Goal: Task Accomplishment & Management: Manage account settings

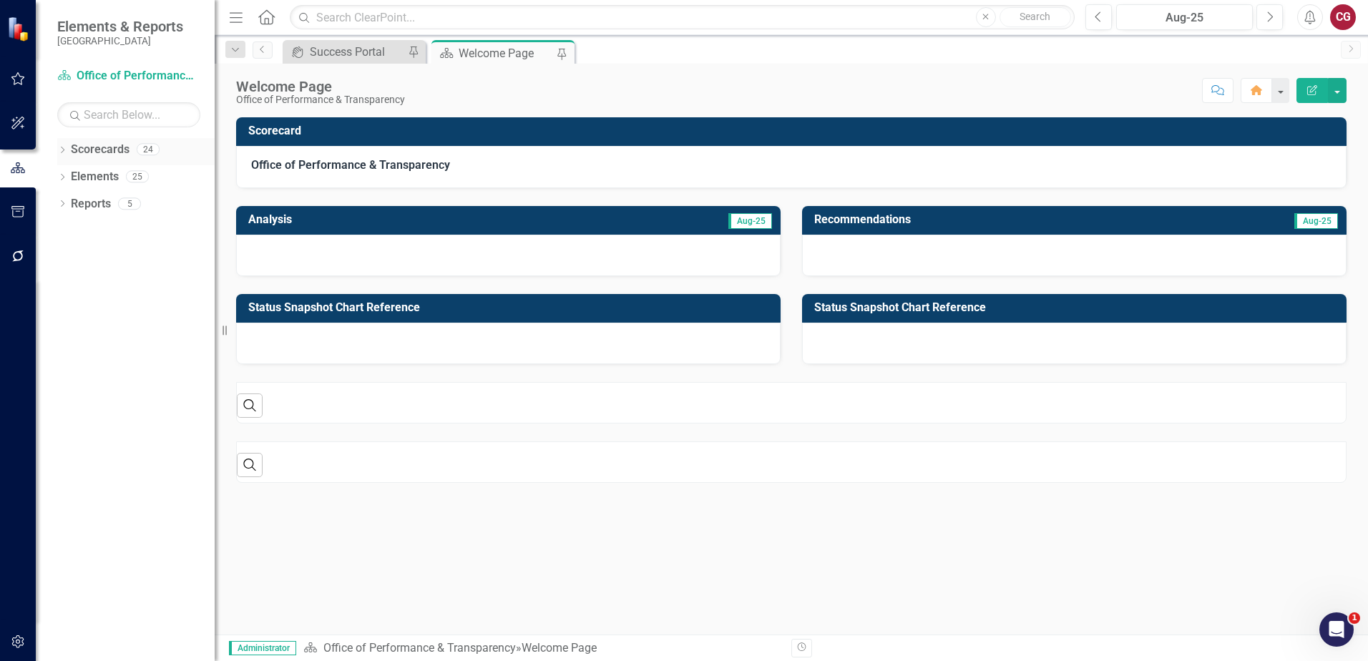
click at [62, 152] on icon at bounding box center [63, 150] width 4 height 6
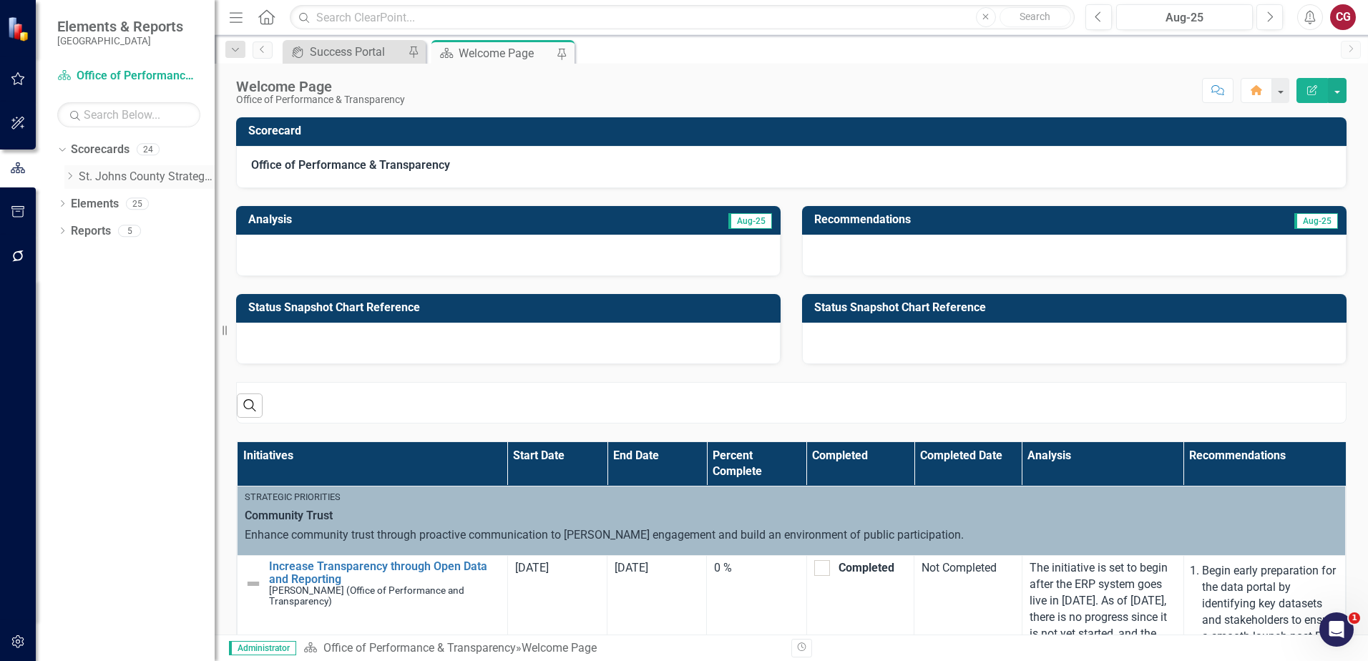
click at [69, 176] on icon "Dropdown" at bounding box center [69, 176] width 11 height 9
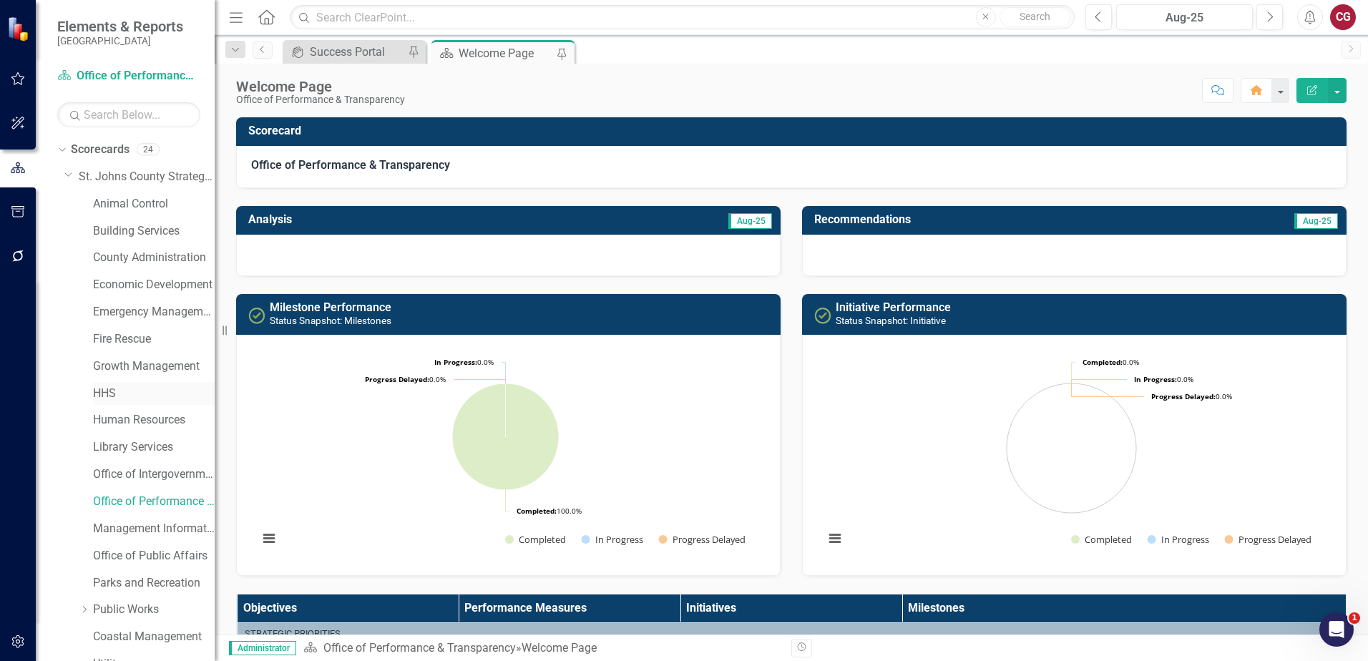
click at [117, 386] on link "HHS" at bounding box center [154, 394] width 122 height 16
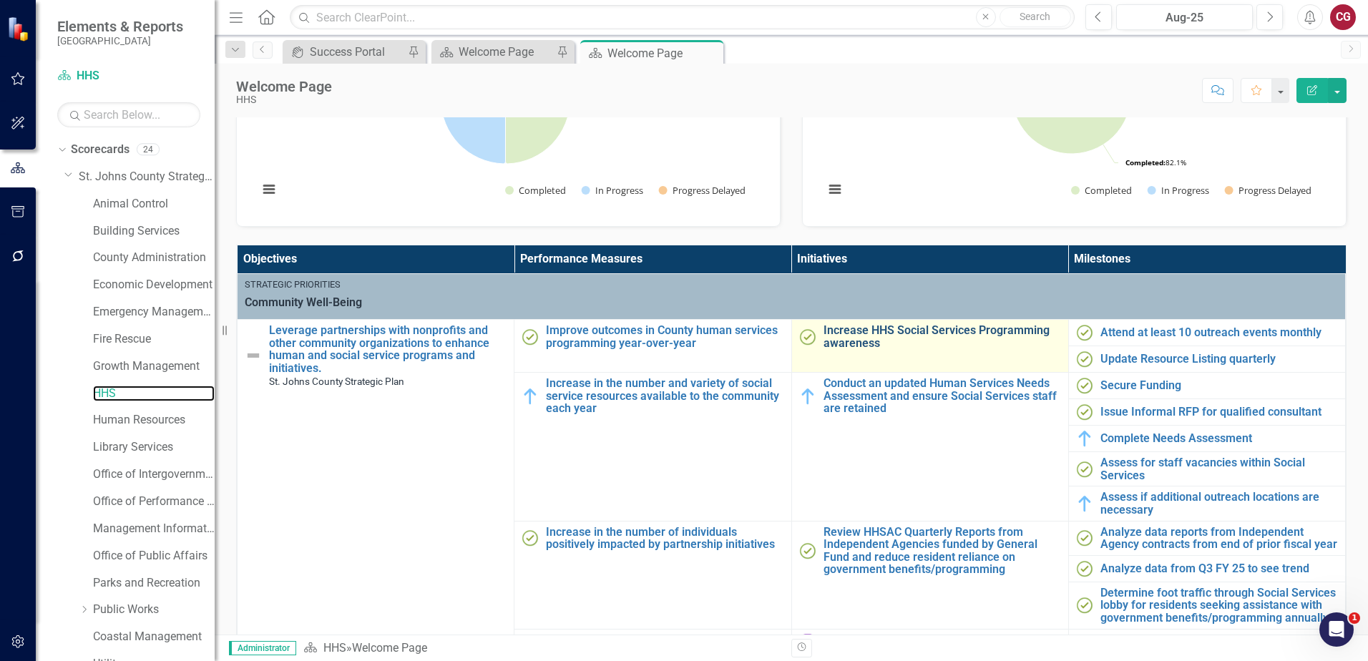
scroll to position [370, 0]
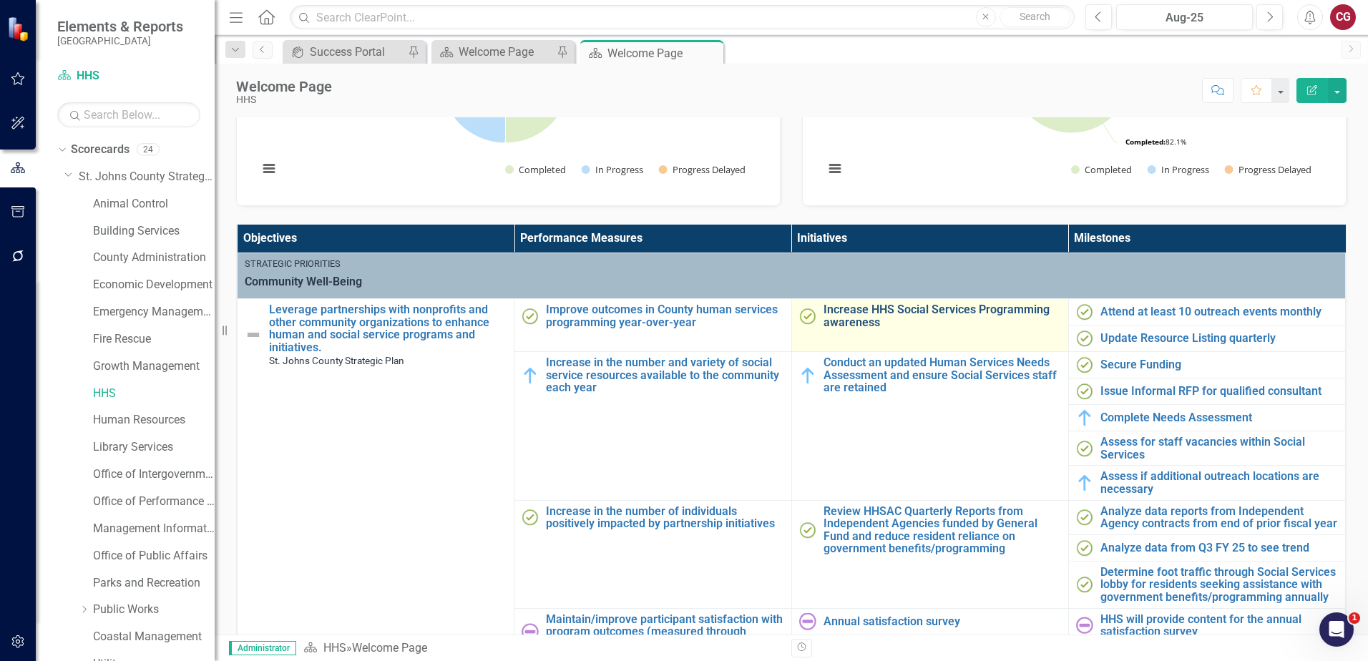
click at [942, 309] on link "Increase HHS Social Services Programming awareness" at bounding box center [943, 315] width 238 height 25
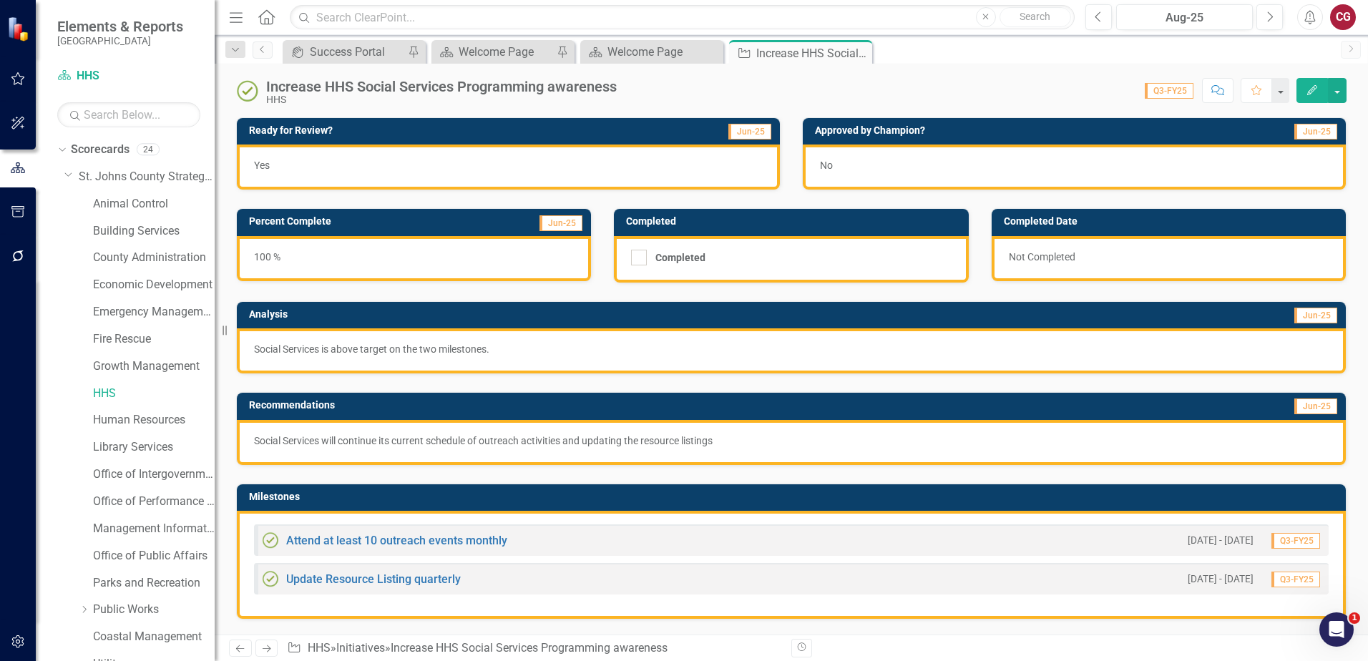
click at [399, 529] on div "Attend at least 10 outreach events monthly [DATE] - [DATE] Q3-FY25" at bounding box center [791, 539] width 1075 height 31
click at [400, 542] on link "Attend at least 10 outreach events monthly" at bounding box center [396, 541] width 221 height 14
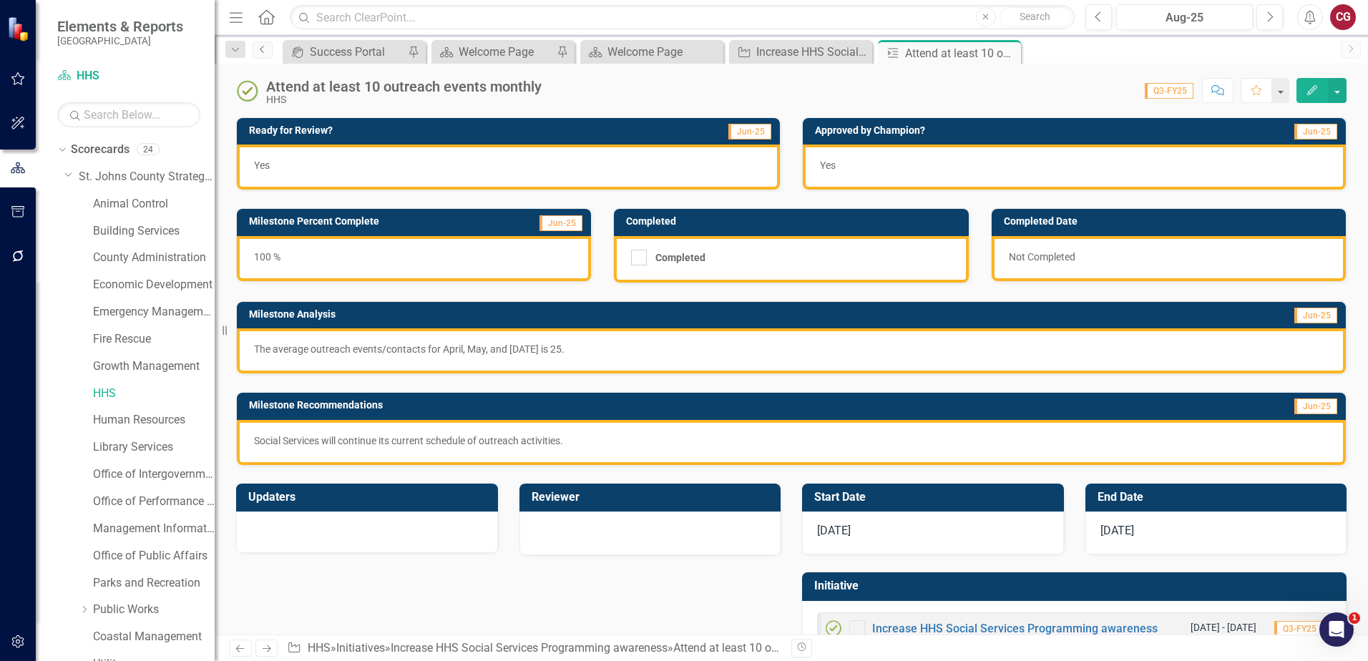
click at [265, 53] on icon "Previous" at bounding box center [262, 49] width 11 height 9
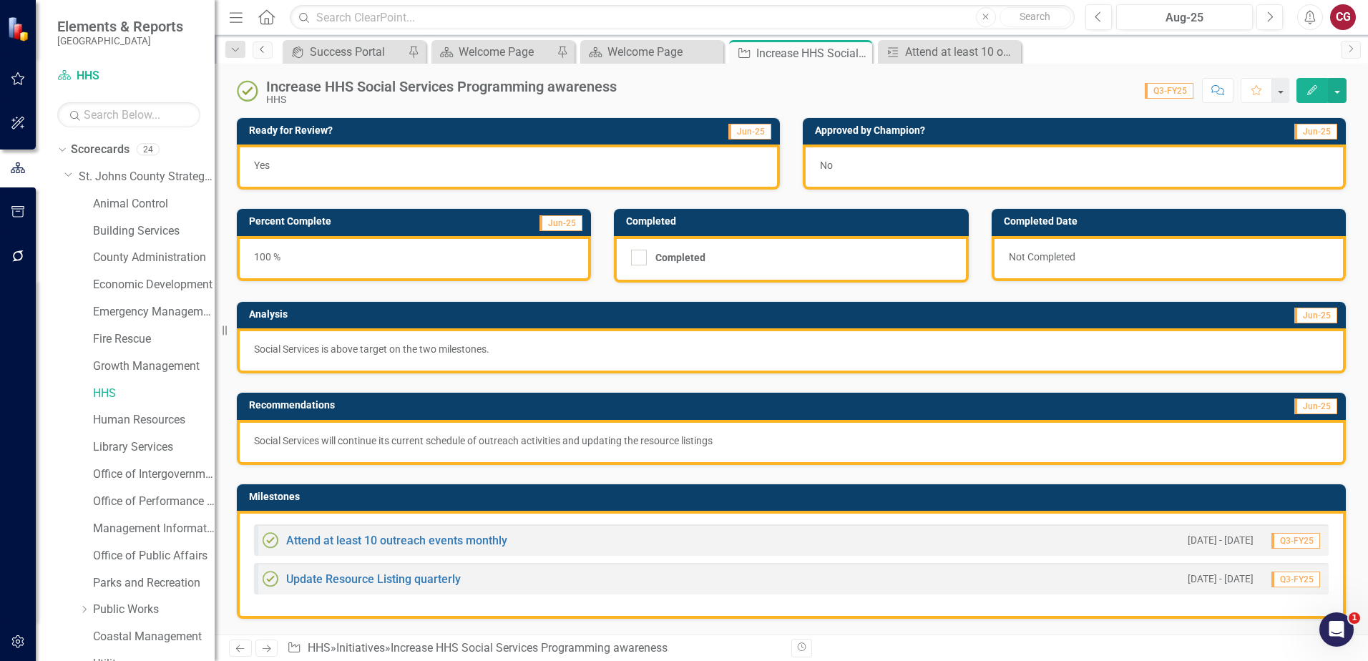
click at [263, 56] on link "Previous" at bounding box center [263, 49] width 20 height 17
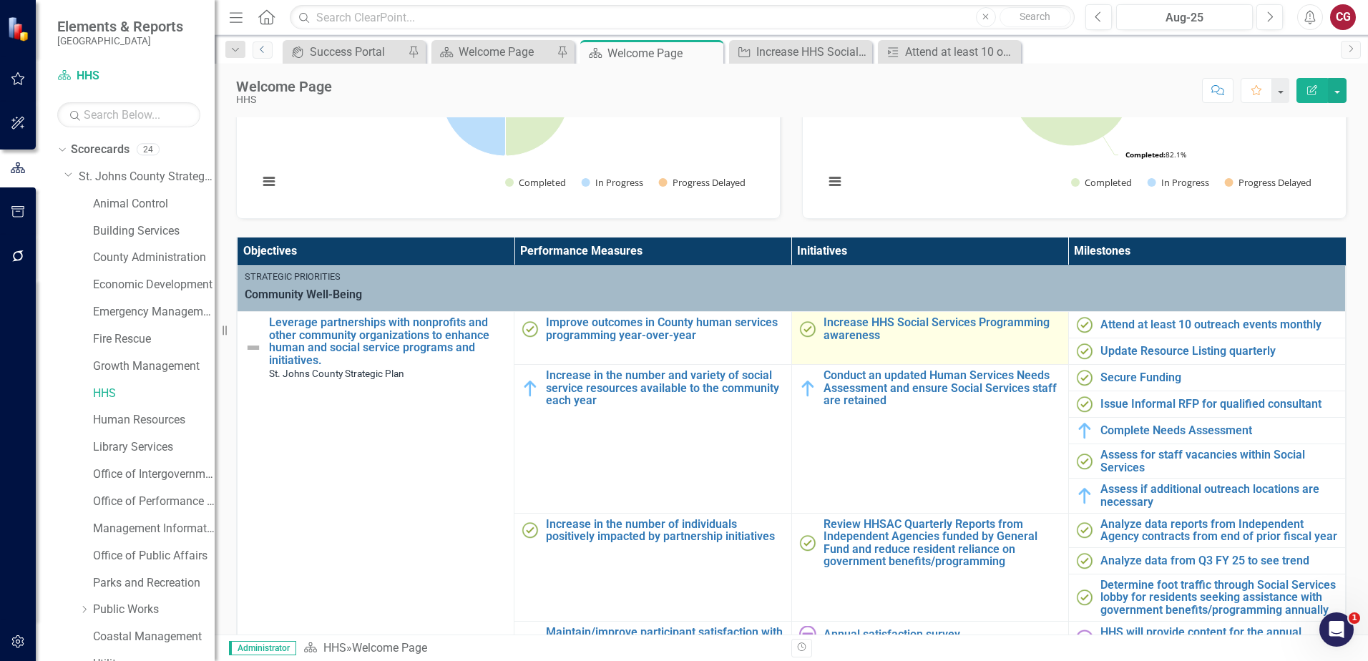
scroll to position [358, 0]
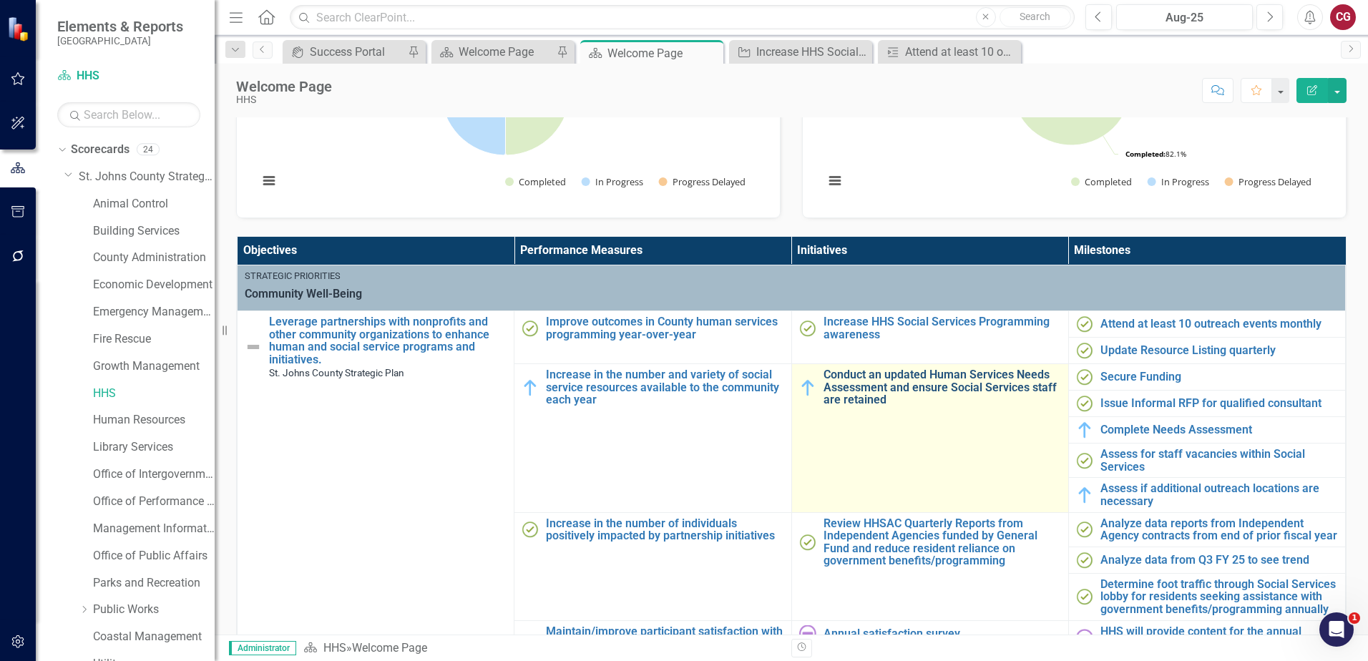
click at [898, 393] on link "Conduct an updated Human Services Needs Assessment and ensure Social Services s…" at bounding box center [943, 387] width 238 height 38
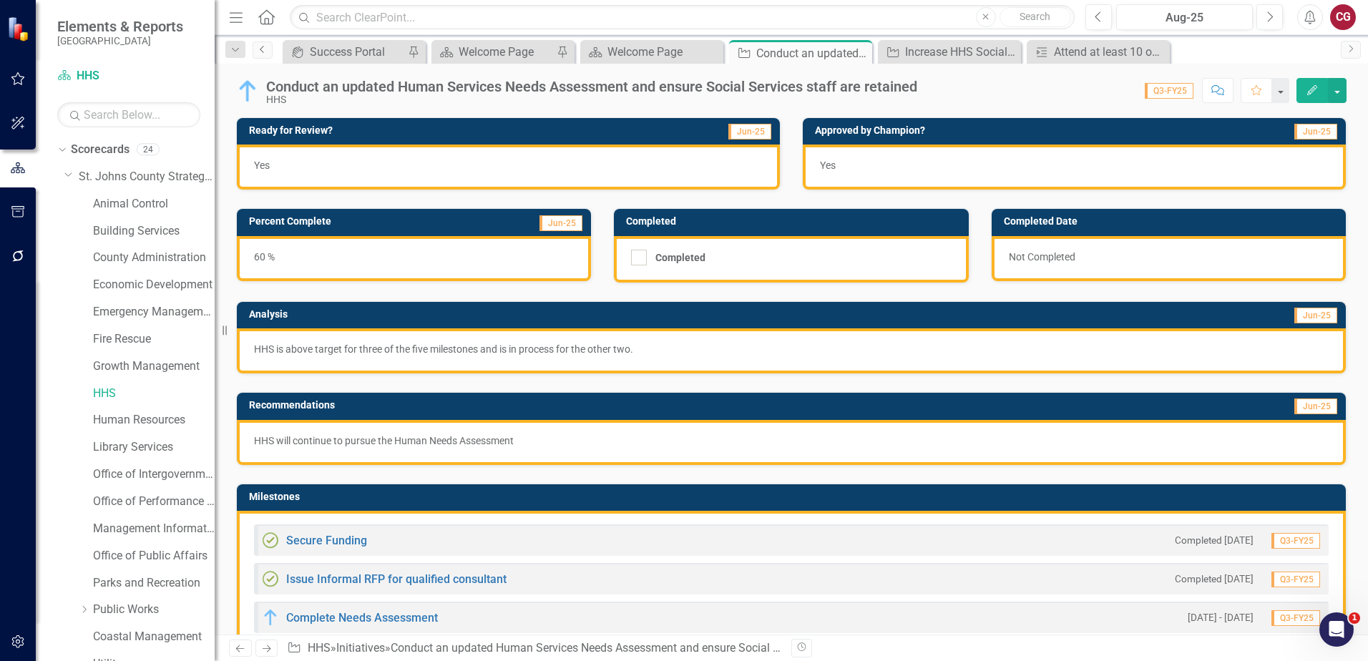
click at [258, 54] on link "Previous" at bounding box center [263, 49] width 20 height 17
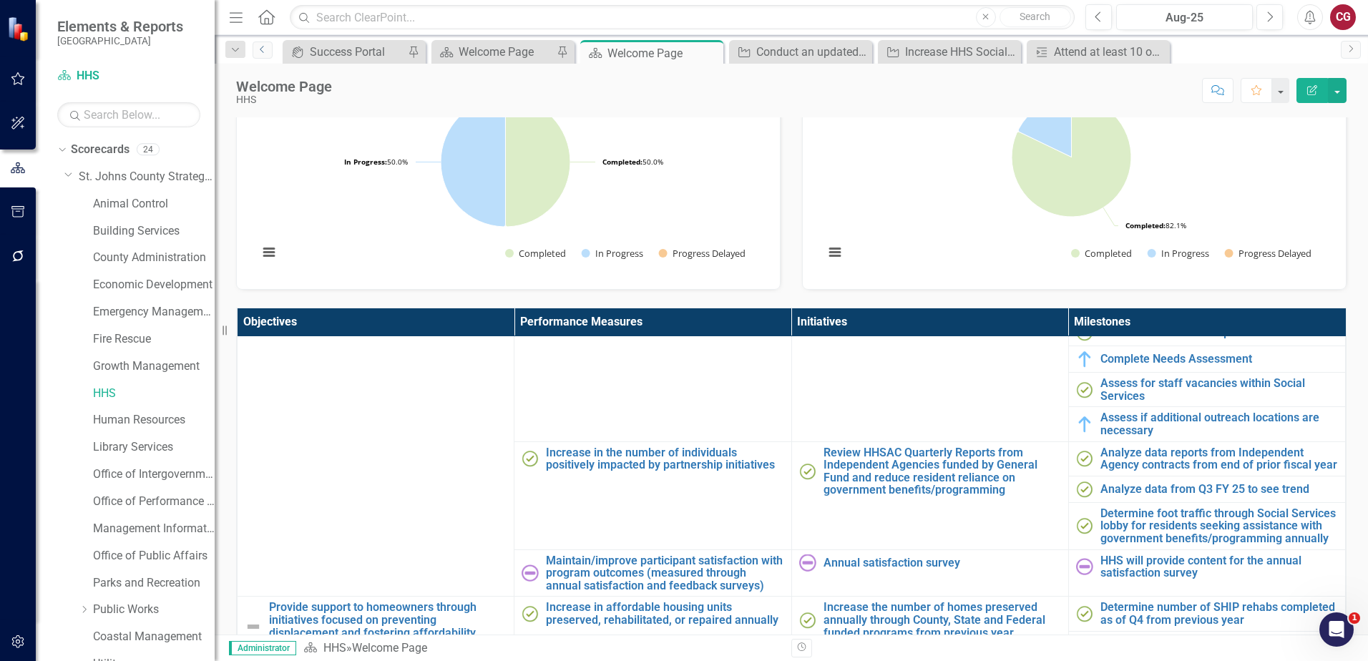
scroll to position [143, 0]
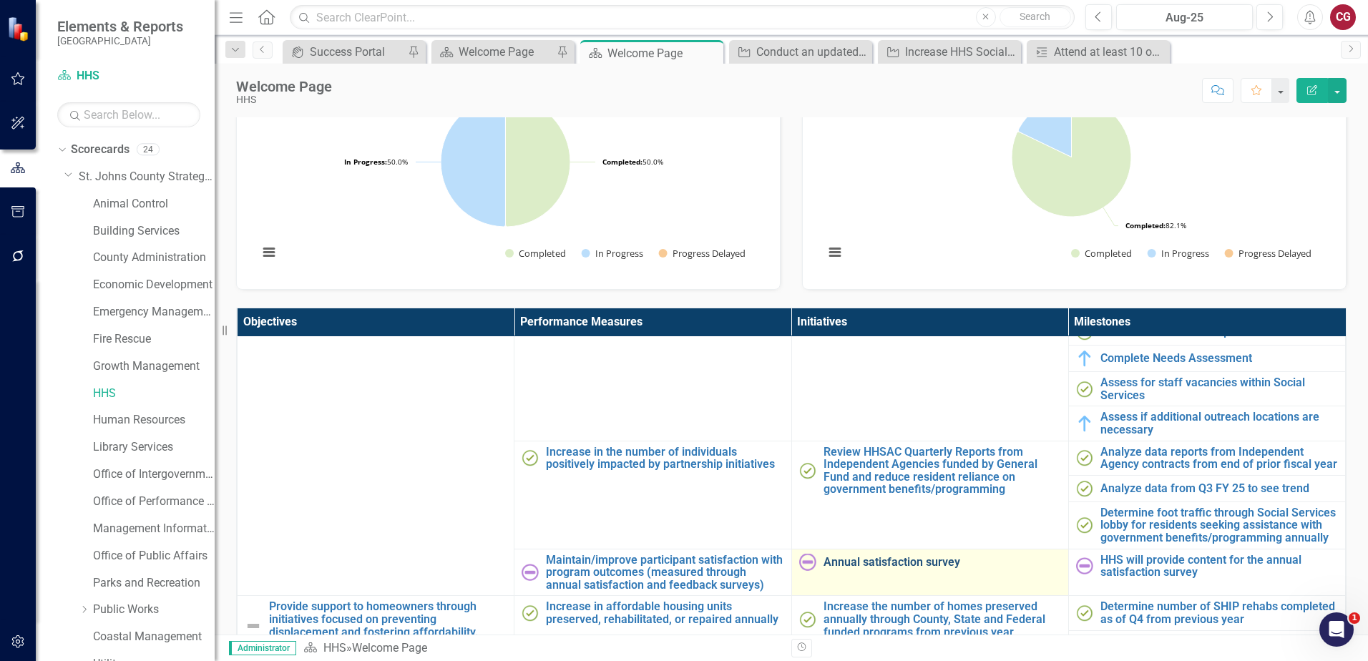
click at [882, 569] on link "Annual satisfaction survey" at bounding box center [943, 562] width 238 height 13
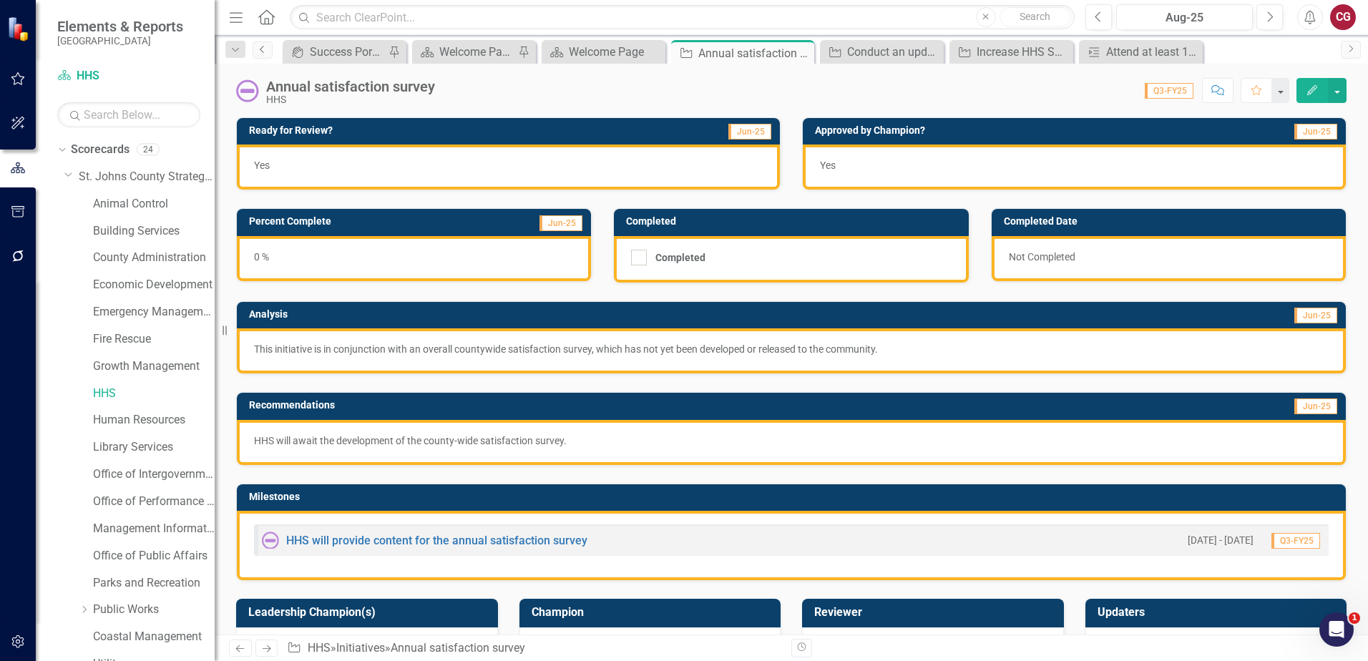
click at [268, 53] on link "Previous" at bounding box center [263, 49] width 20 height 17
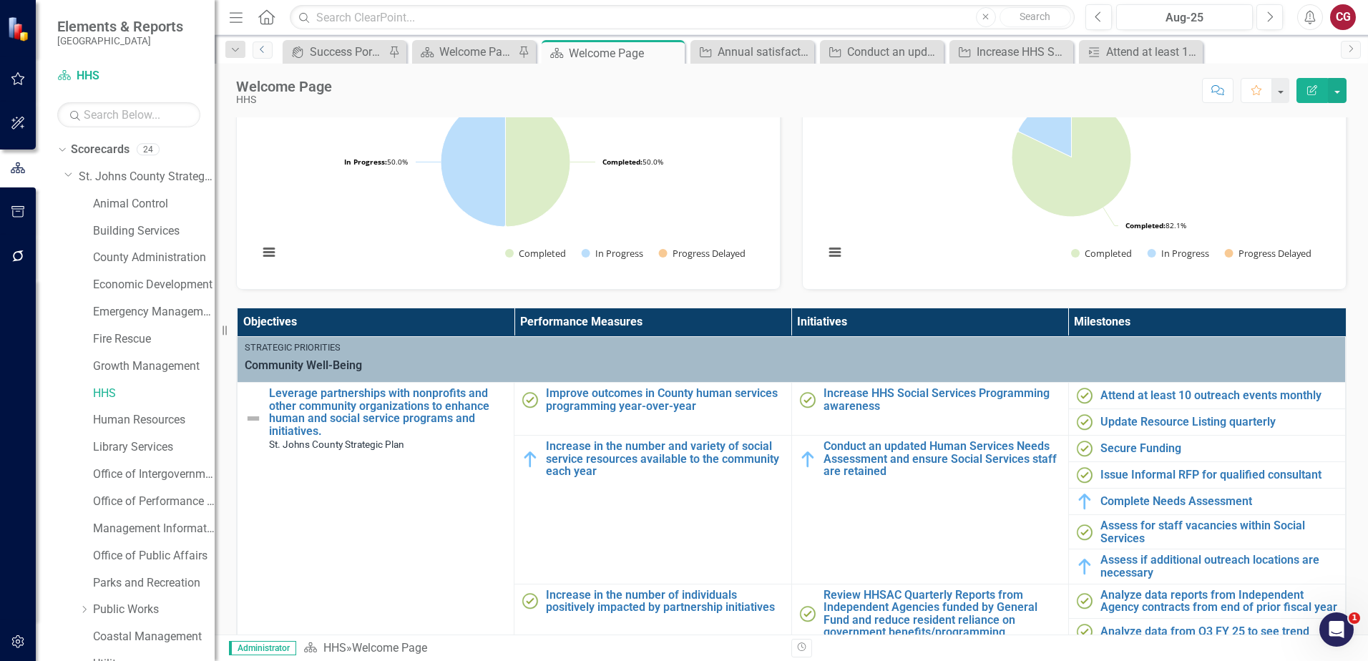
scroll to position [358, 0]
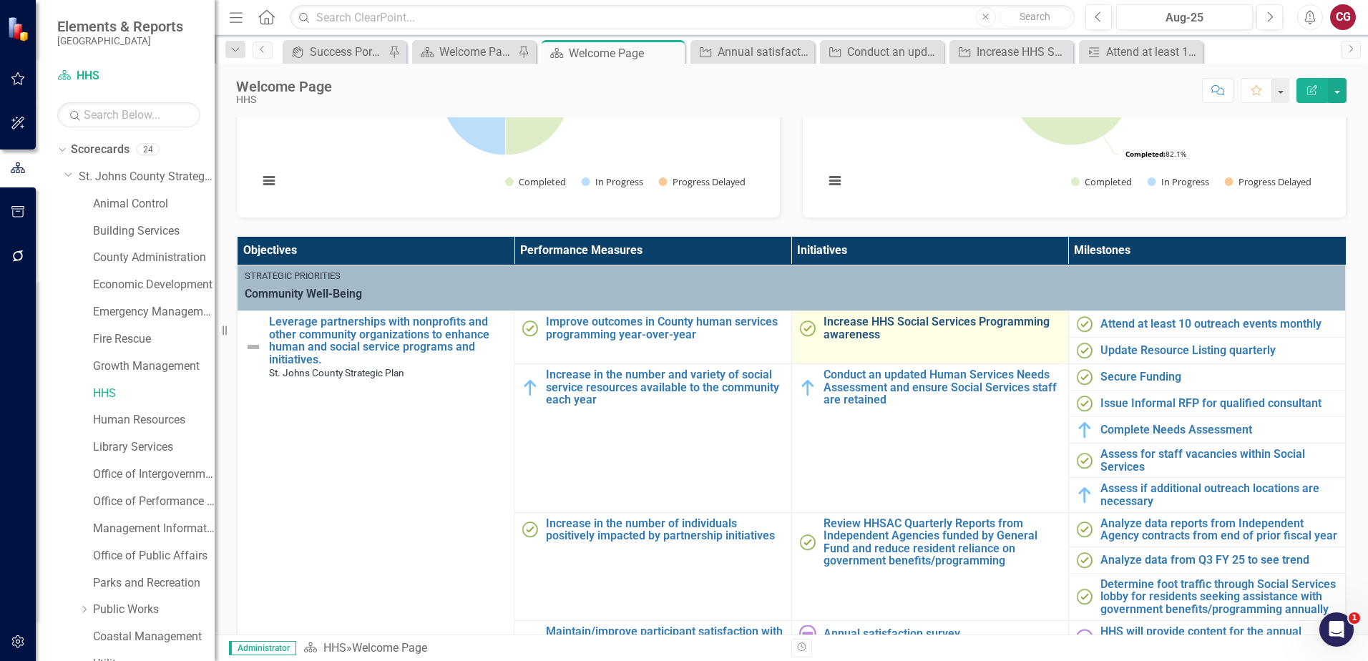
click at [887, 326] on link "Increase HHS Social Services Programming awareness" at bounding box center [943, 328] width 238 height 25
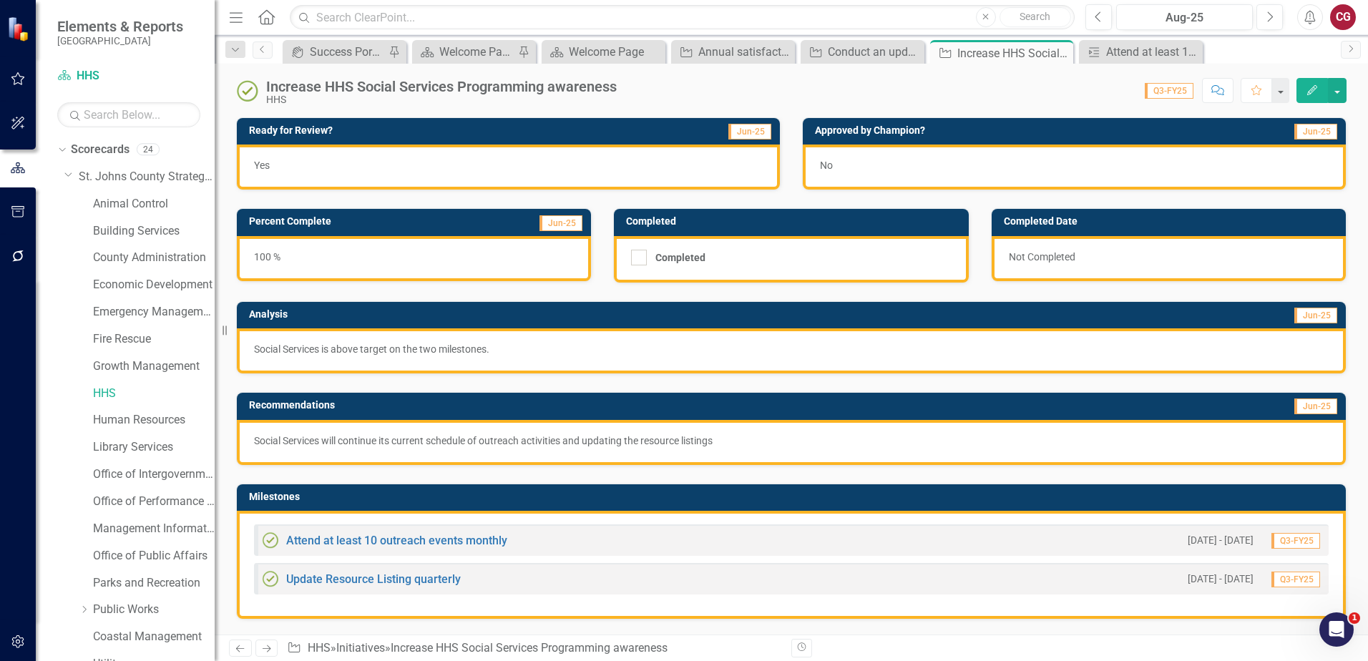
click at [1050, 168] on div "No" at bounding box center [1074, 167] width 543 height 45
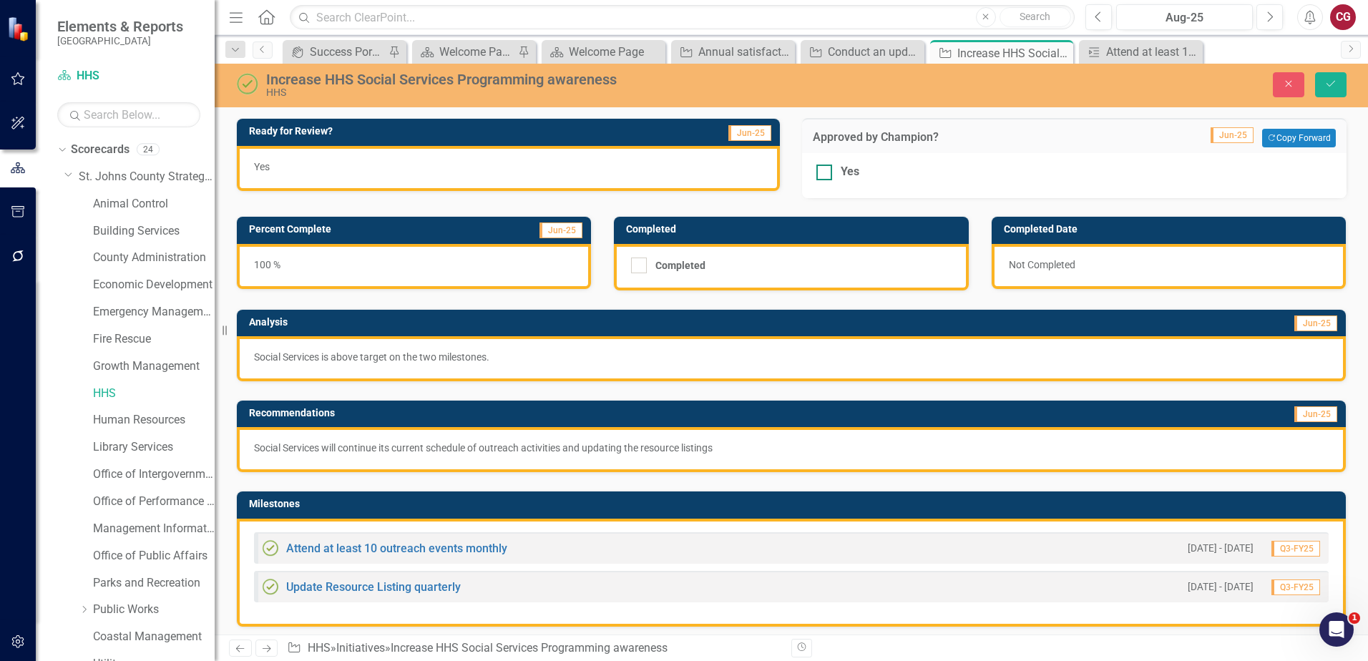
click at [841, 171] on div "Yes" at bounding box center [850, 172] width 19 height 16
click at [826, 171] on input "Yes" at bounding box center [820, 169] width 9 height 9
checkbox input "true"
click at [1327, 94] on button "Save" at bounding box center [1330, 84] width 31 height 25
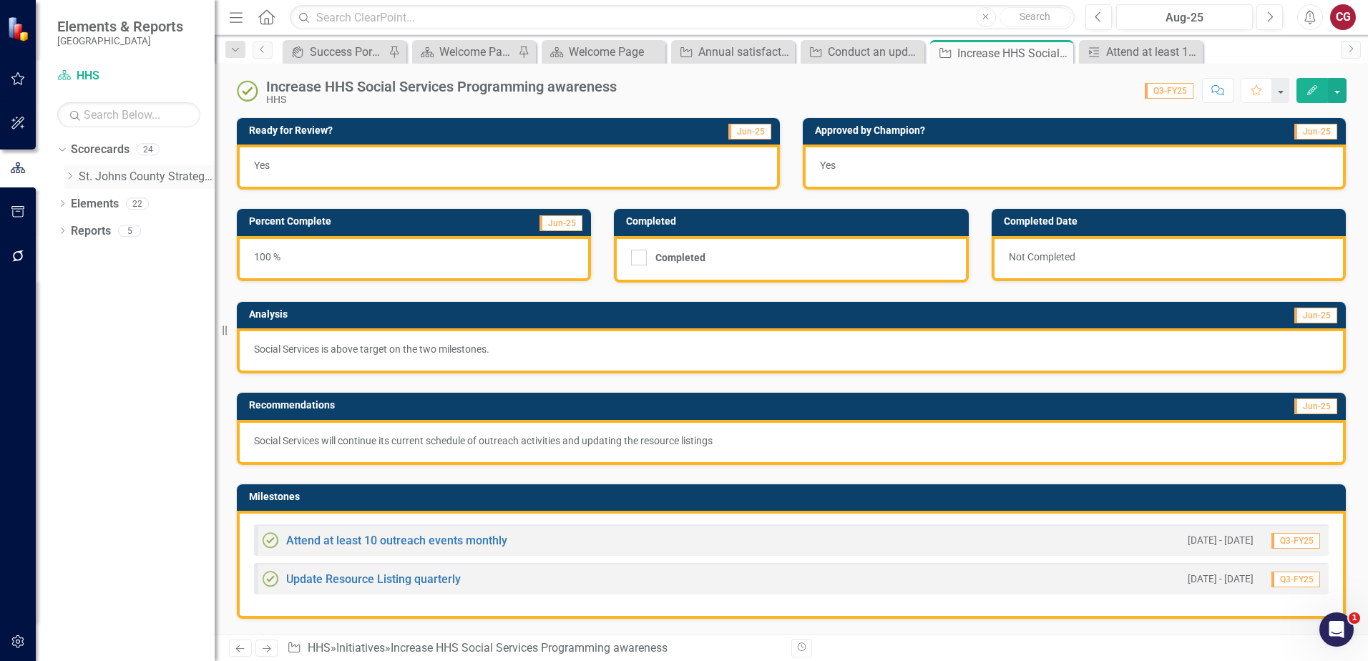
click at [69, 179] on icon at bounding box center [71, 175] width 4 height 7
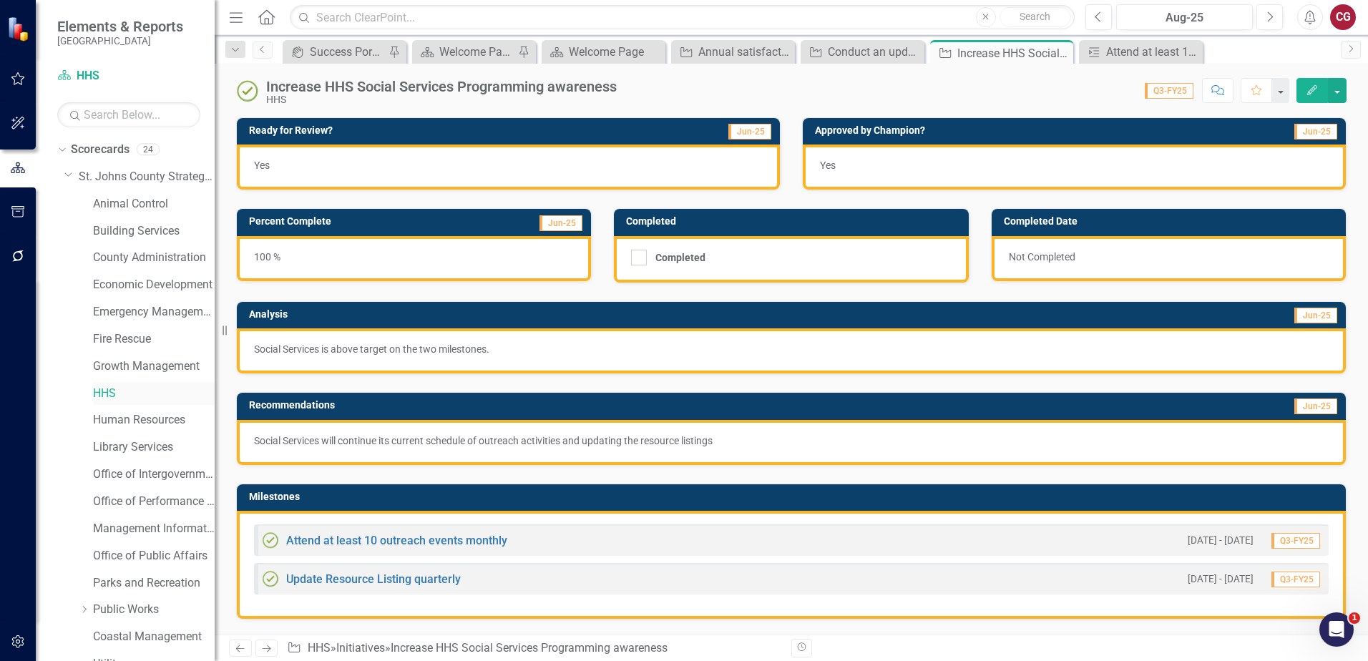
click at [112, 393] on link "HHS" at bounding box center [154, 394] width 122 height 16
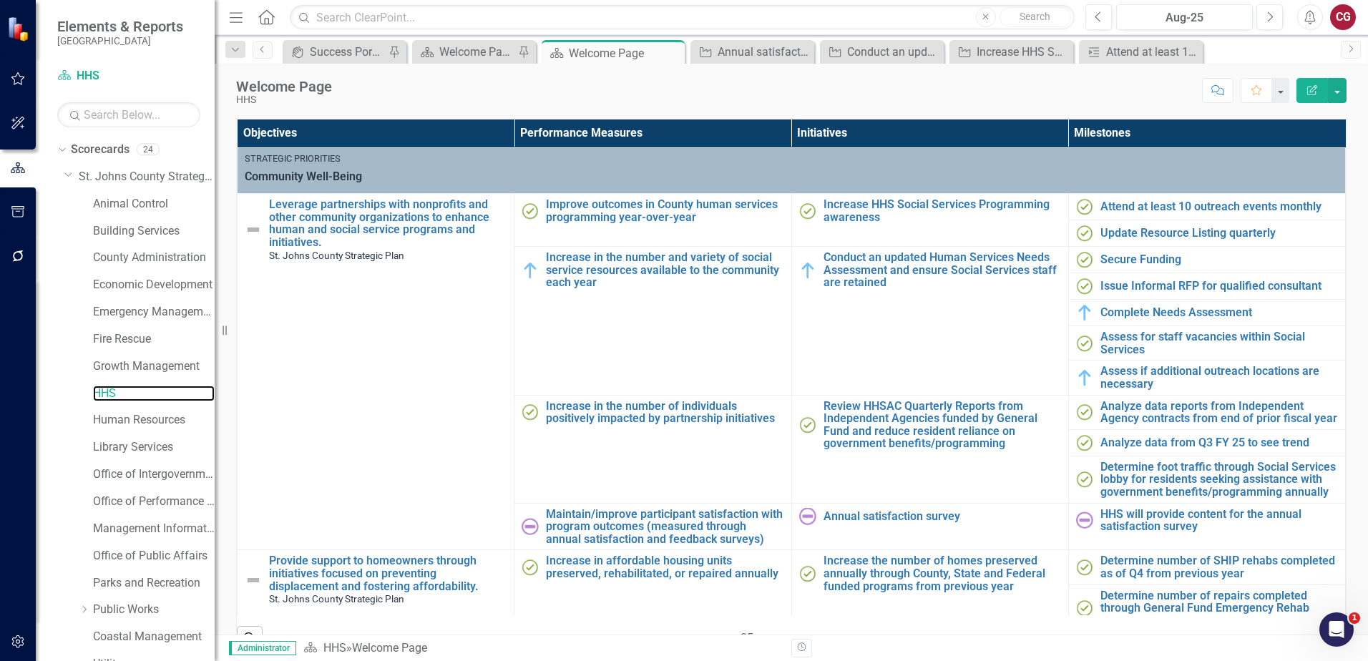
scroll to position [501, 0]
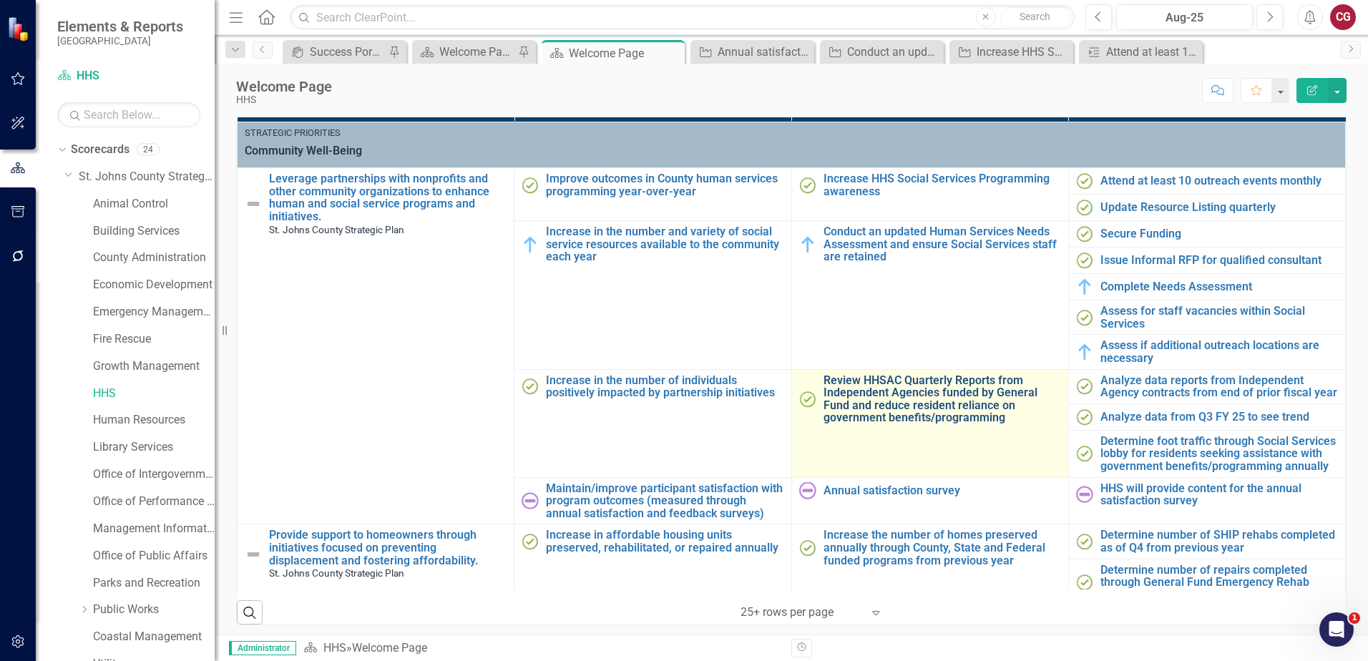
click at [906, 394] on link "Review HHSAC Quarterly Reports from Independent Agencies funded by General Fund…" at bounding box center [943, 399] width 238 height 50
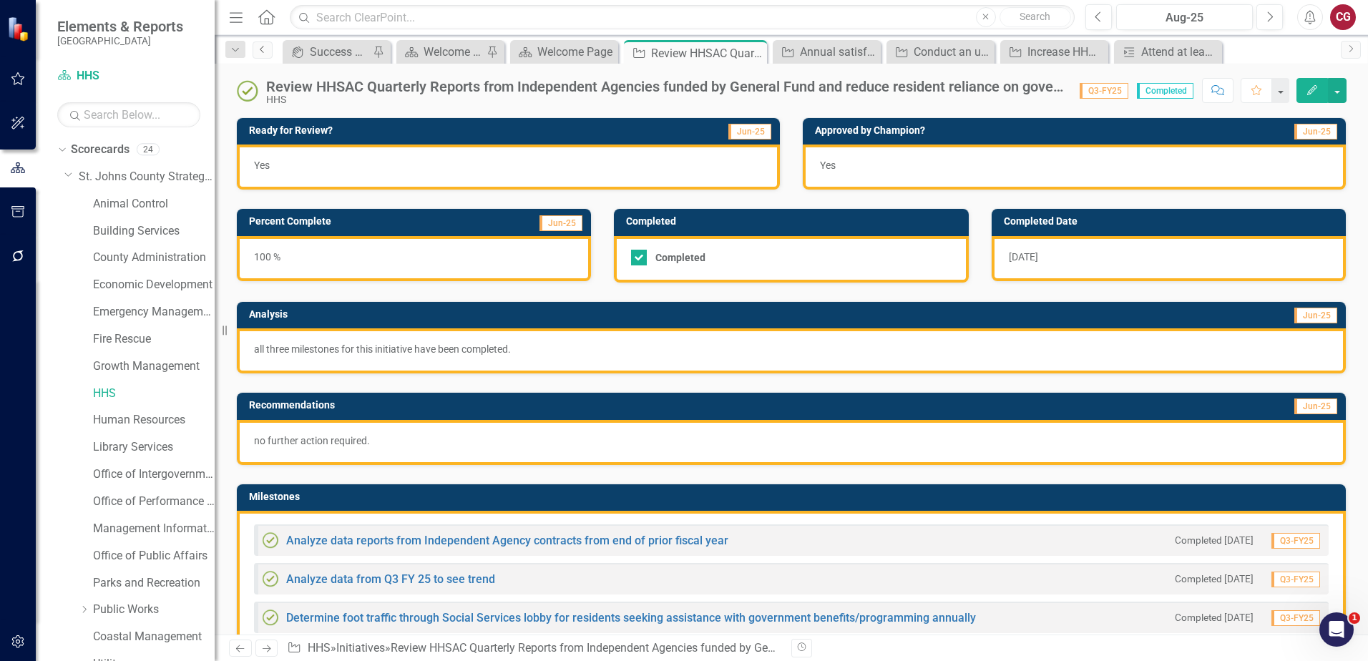
click at [268, 53] on link "Previous" at bounding box center [263, 49] width 20 height 17
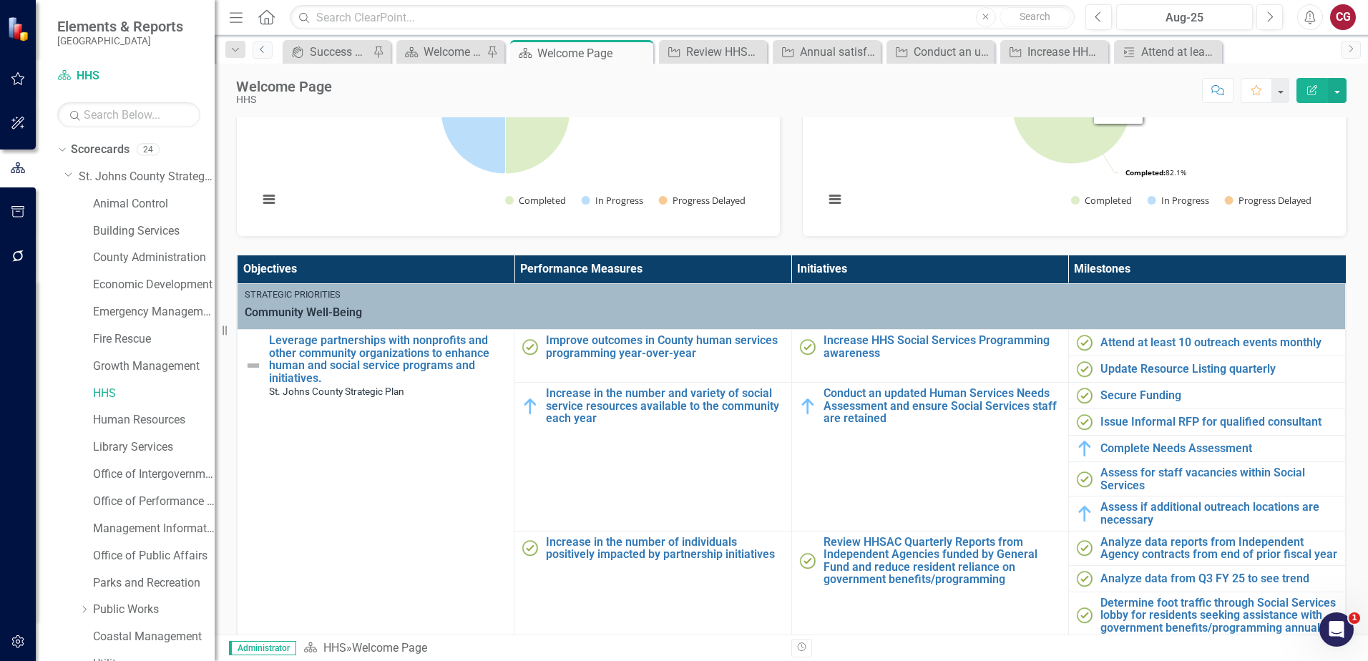
scroll to position [501, 0]
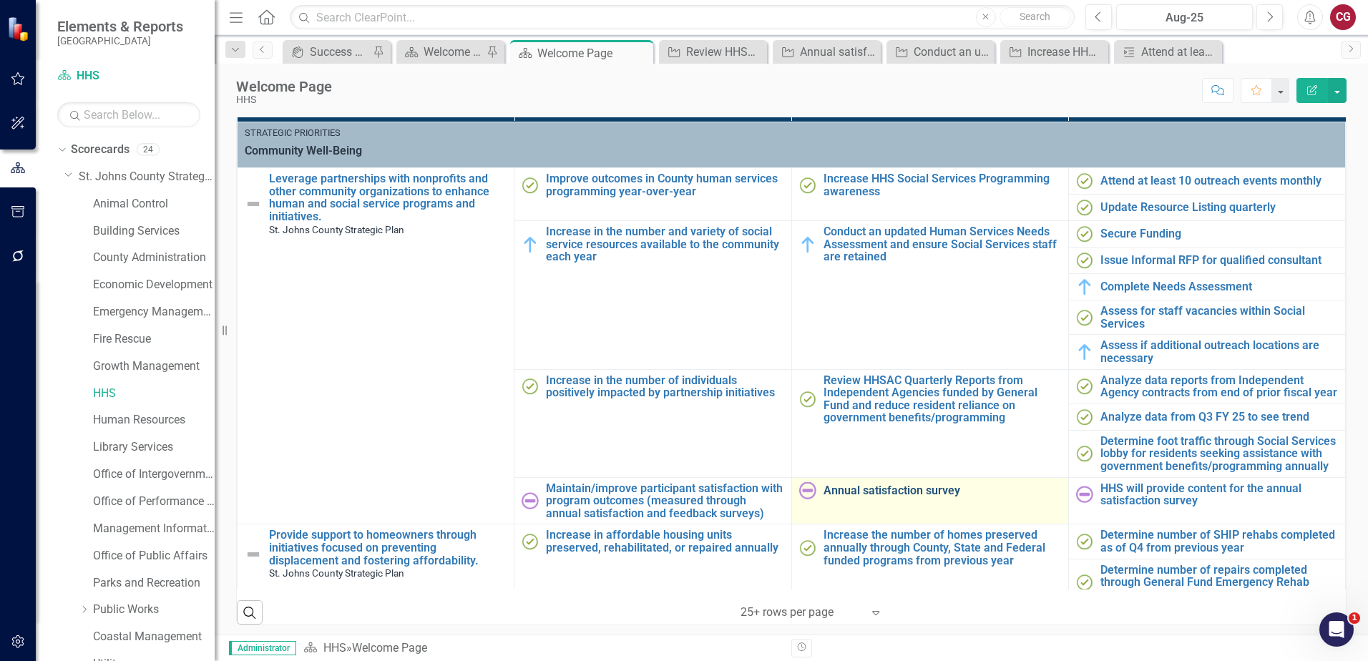
click at [919, 497] on link "Annual satisfaction survey" at bounding box center [943, 490] width 238 height 13
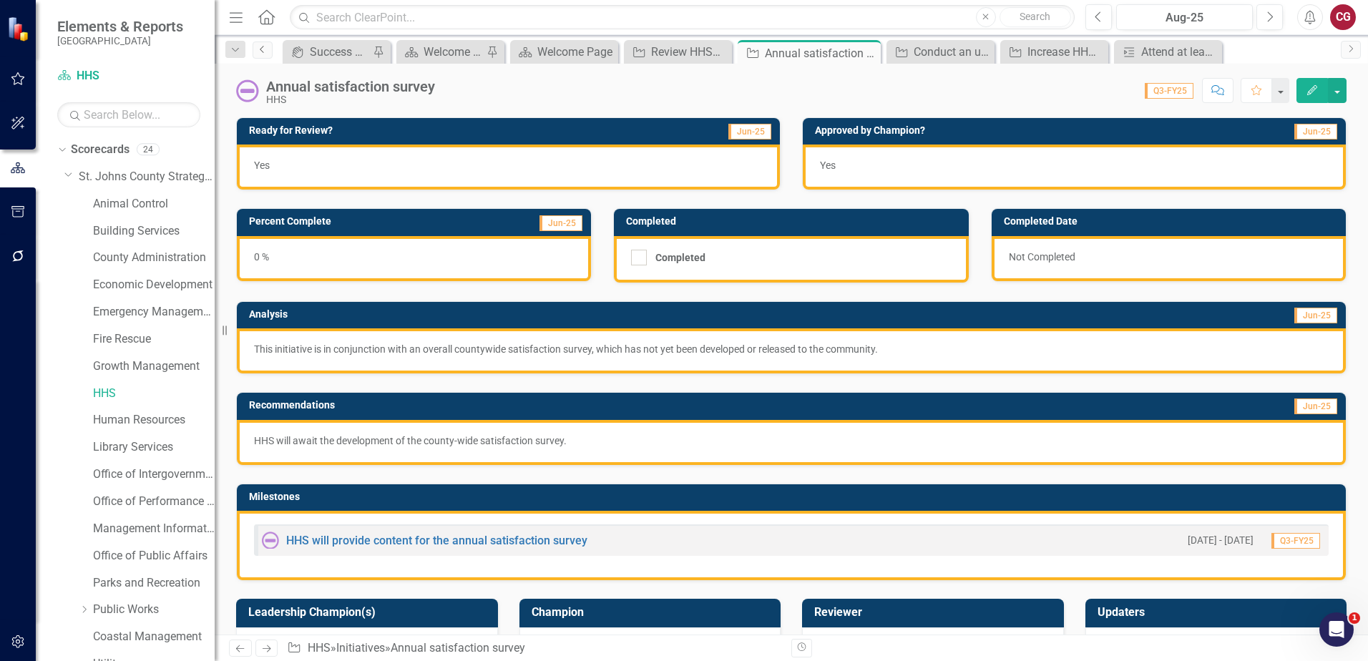
click at [258, 50] on icon "Previous" at bounding box center [262, 49] width 11 height 9
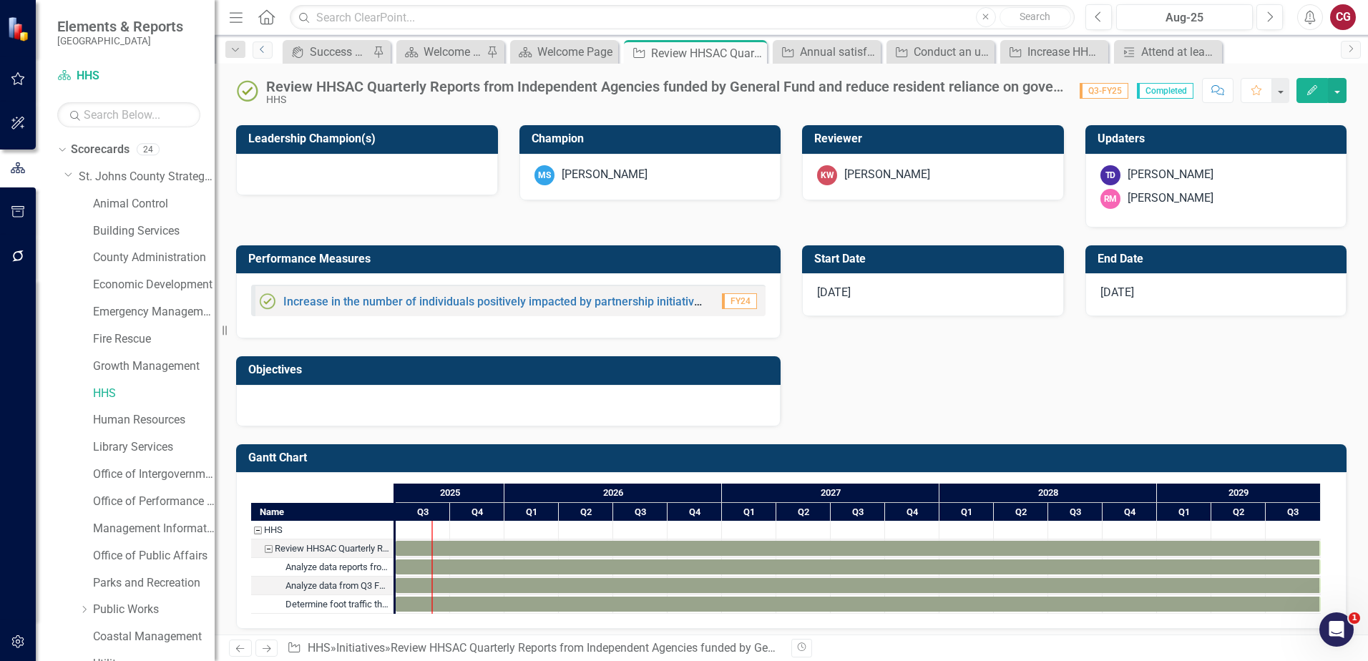
scroll to position [560, 0]
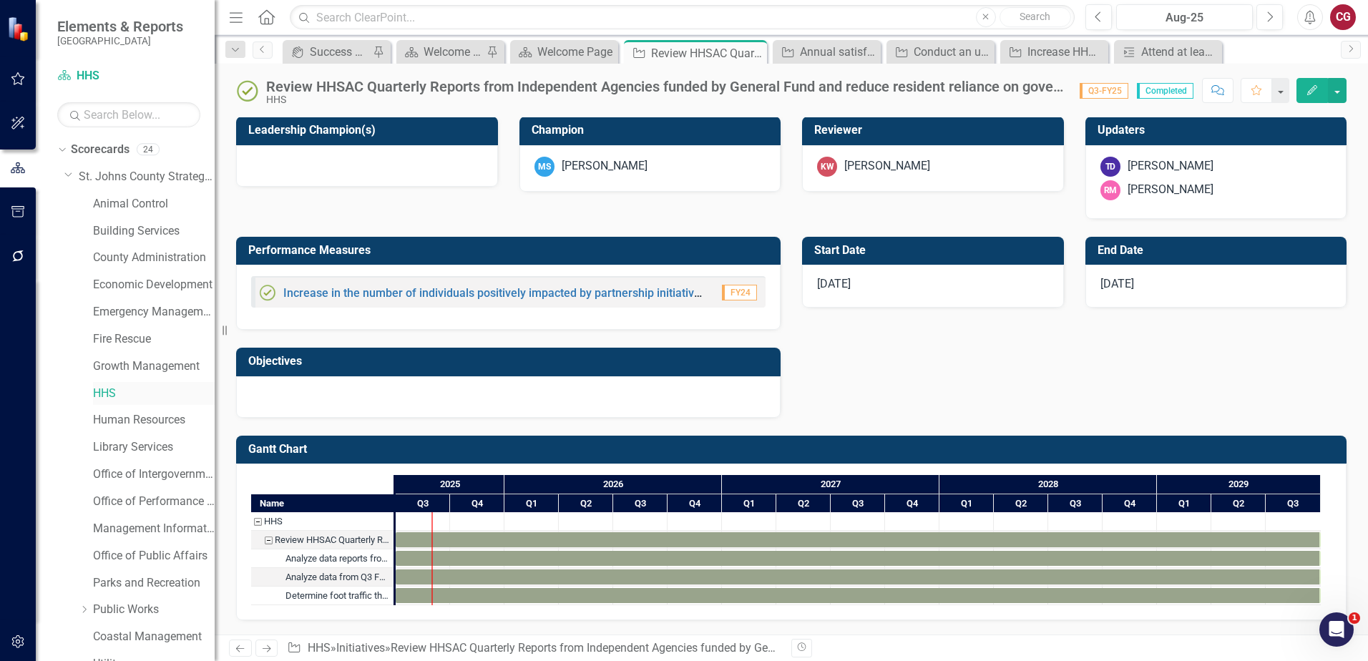
click at [112, 393] on link "HHS" at bounding box center [154, 394] width 122 height 16
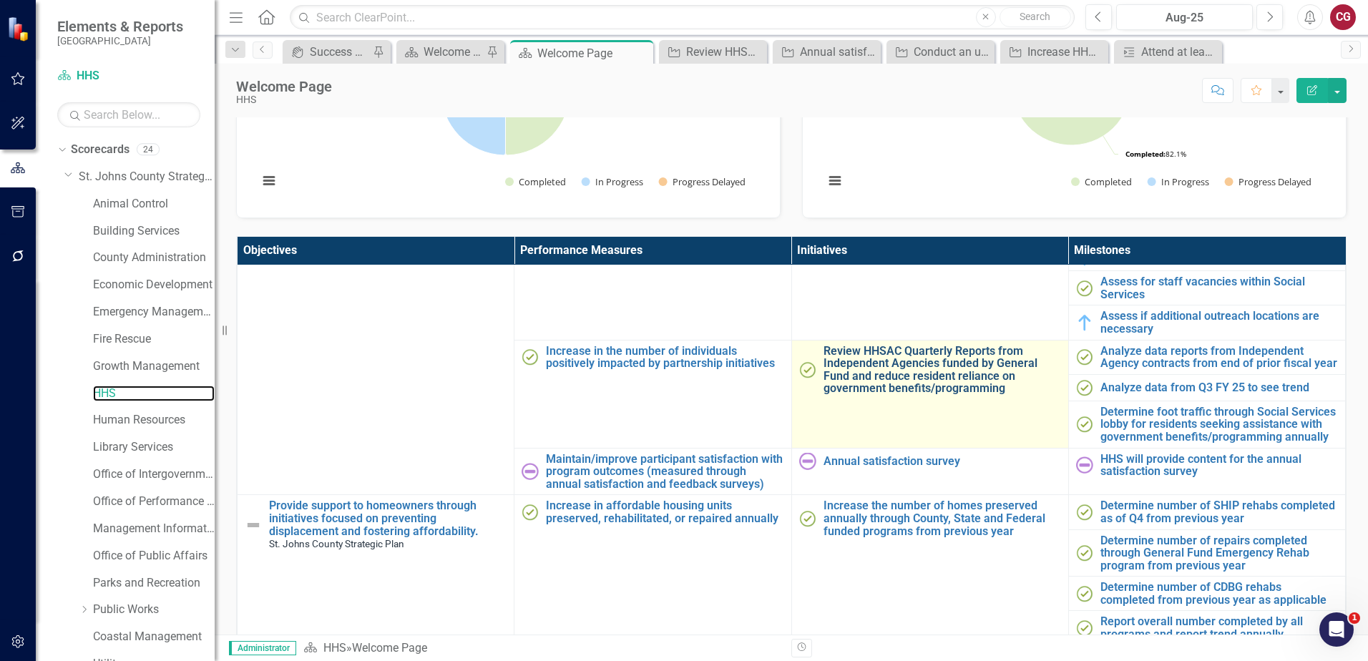
scroll to position [215, 0]
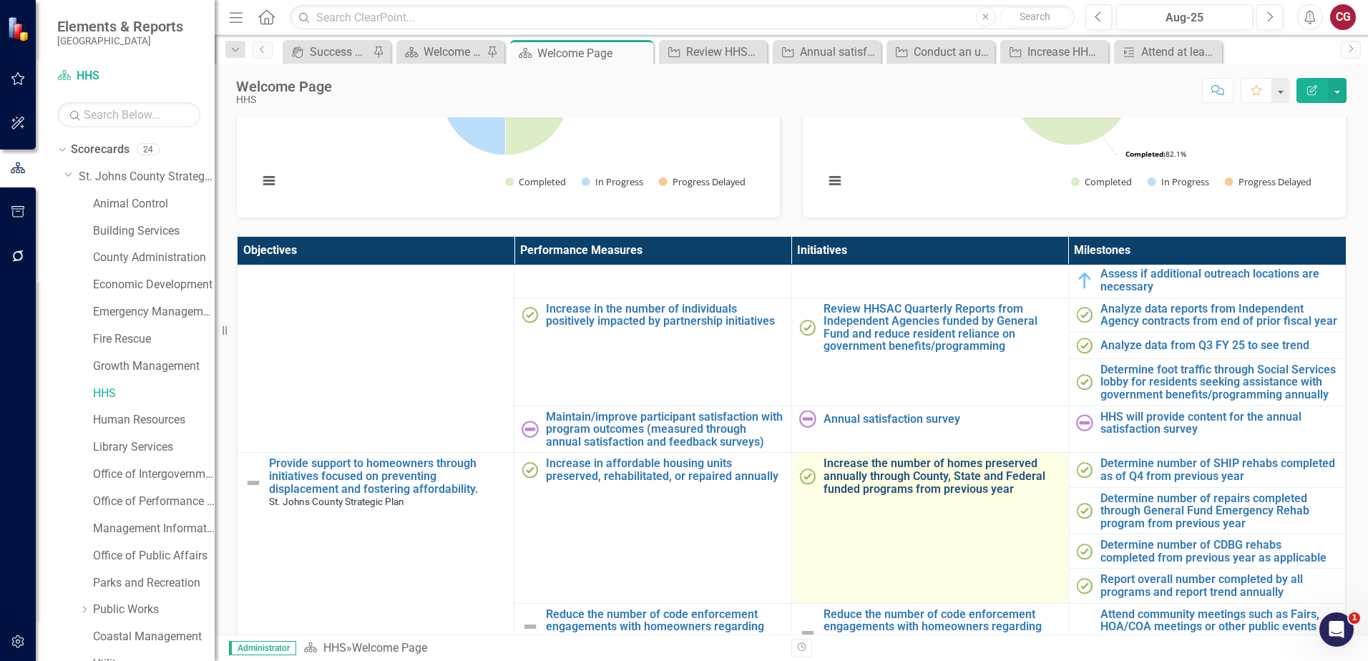
click at [901, 489] on link "Increase the number of homes preserved annually through County, State and Feder…" at bounding box center [943, 476] width 238 height 38
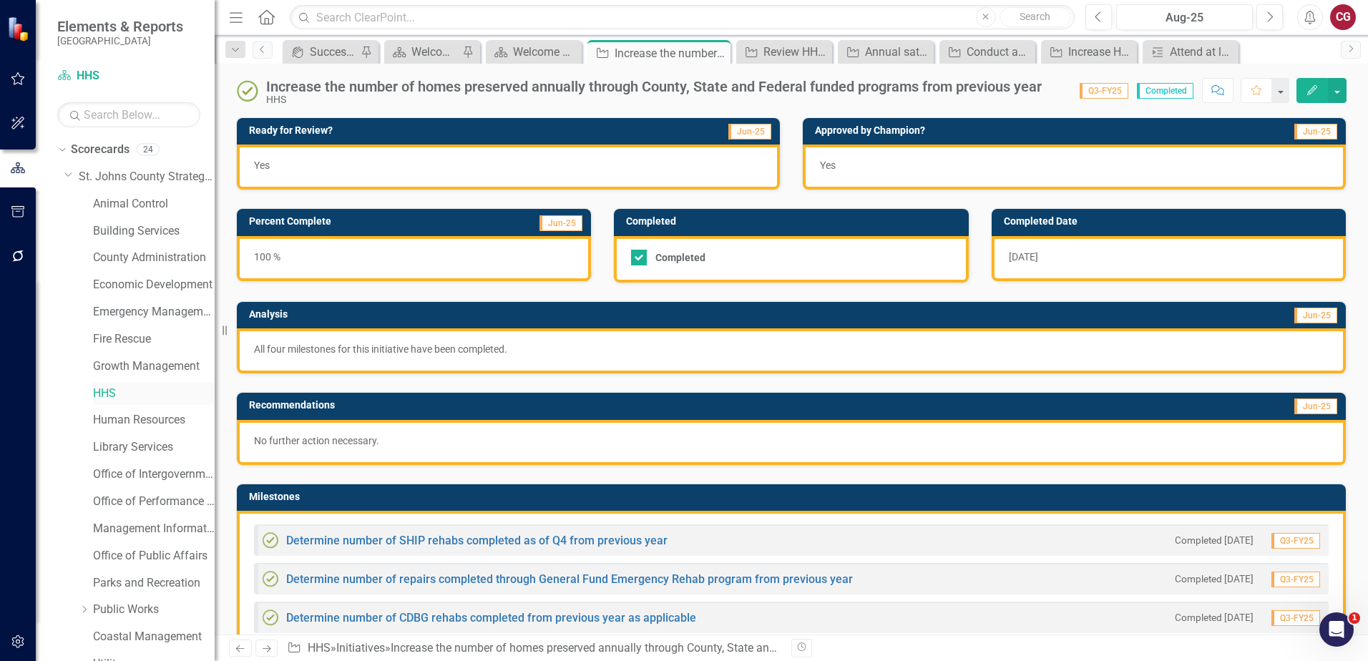
click at [113, 395] on link "HHS" at bounding box center [154, 394] width 122 height 16
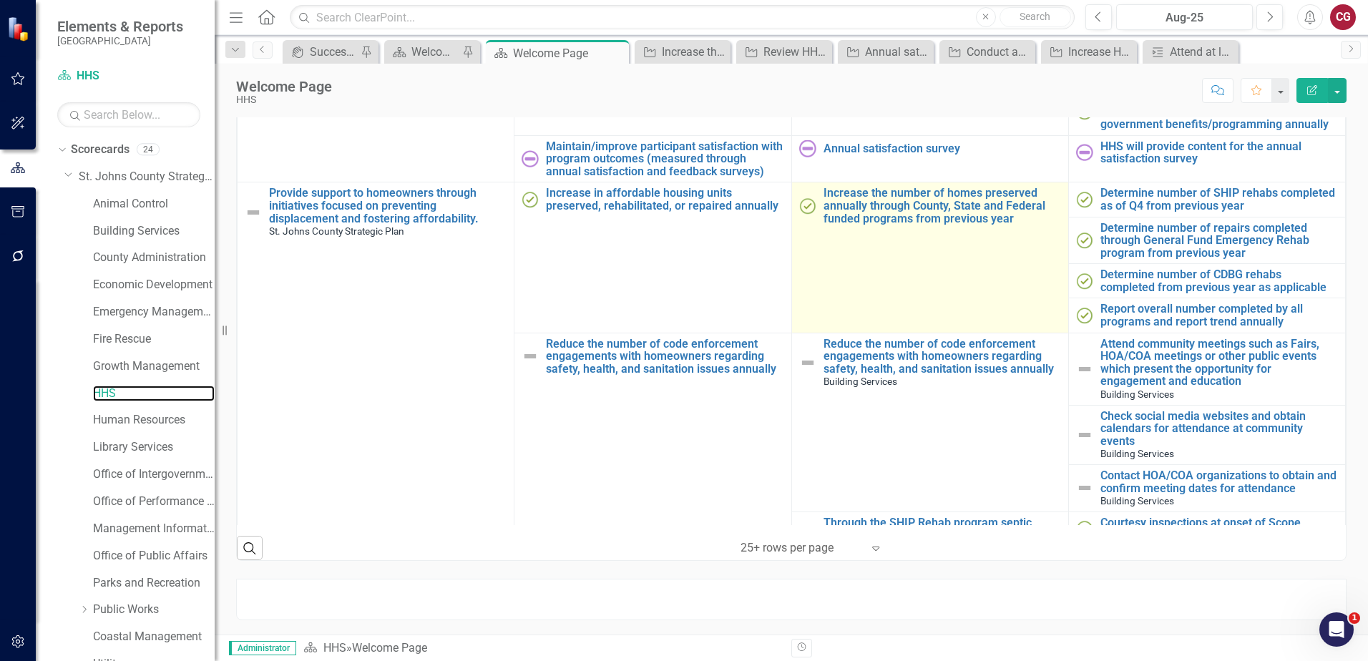
scroll to position [286, 0]
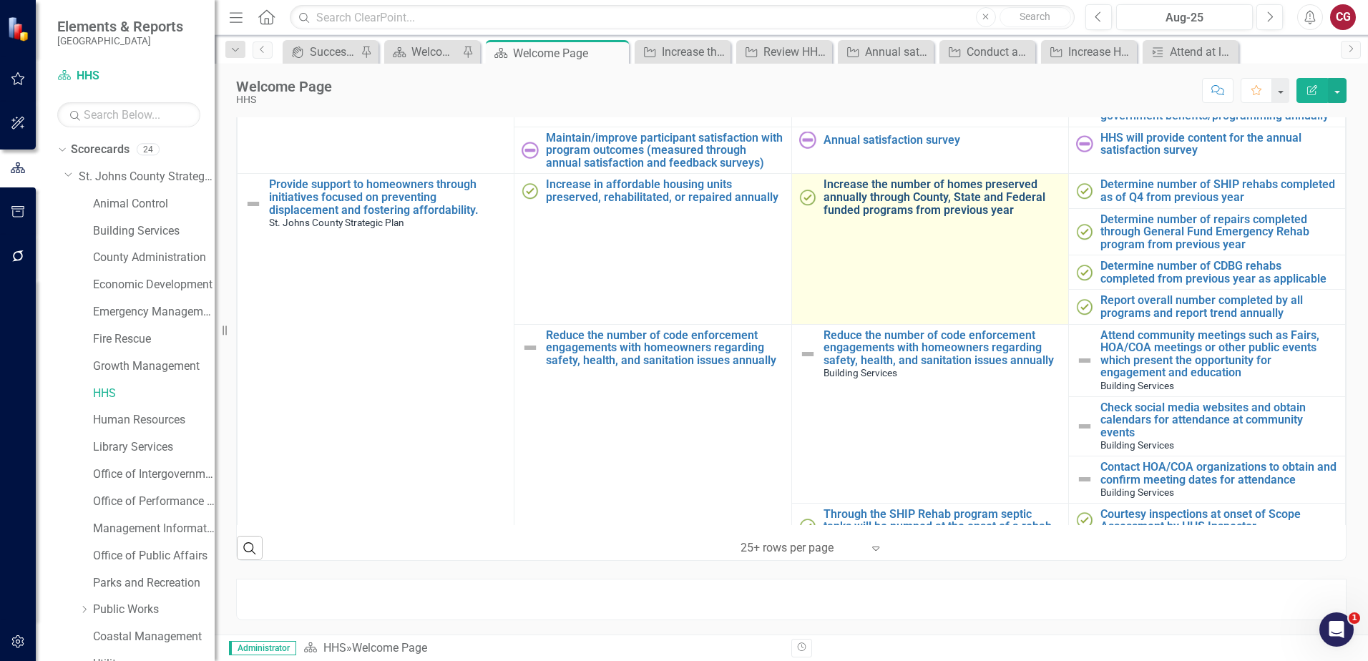
click at [869, 216] on link "Increase the number of homes preserved annually through County, State and Feder…" at bounding box center [943, 197] width 238 height 38
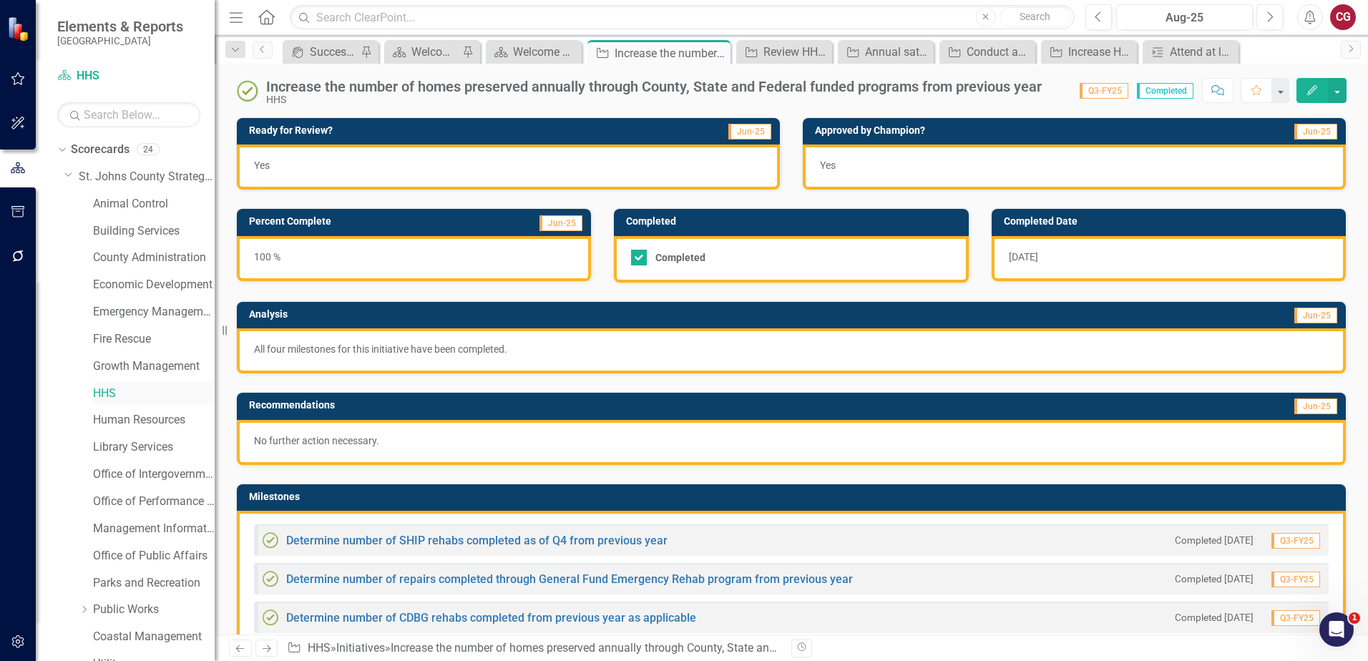
click at [105, 382] on div "HHS" at bounding box center [154, 394] width 122 height 24
click at [107, 391] on link "HHS" at bounding box center [154, 394] width 122 height 16
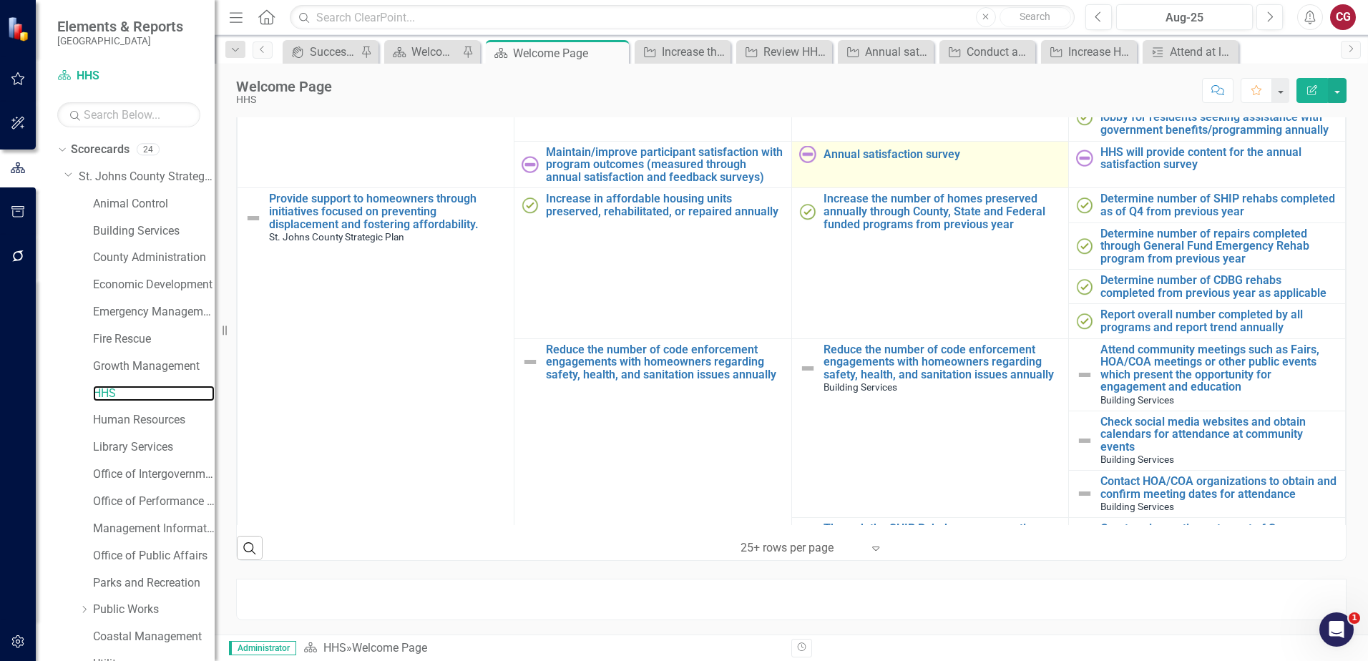
scroll to position [358, 0]
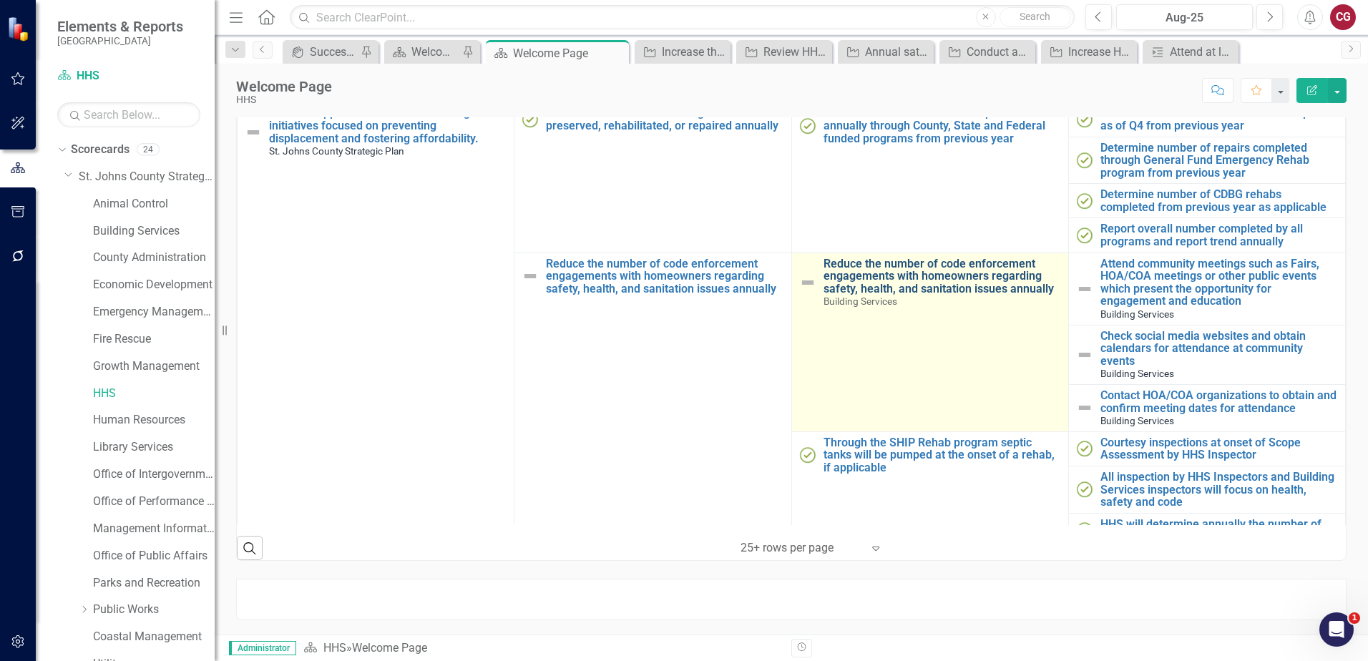
click at [903, 291] on link "Reduce the number of code enforcement engagements with homeowners regarding saf…" at bounding box center [943, 277] width 238 height 38
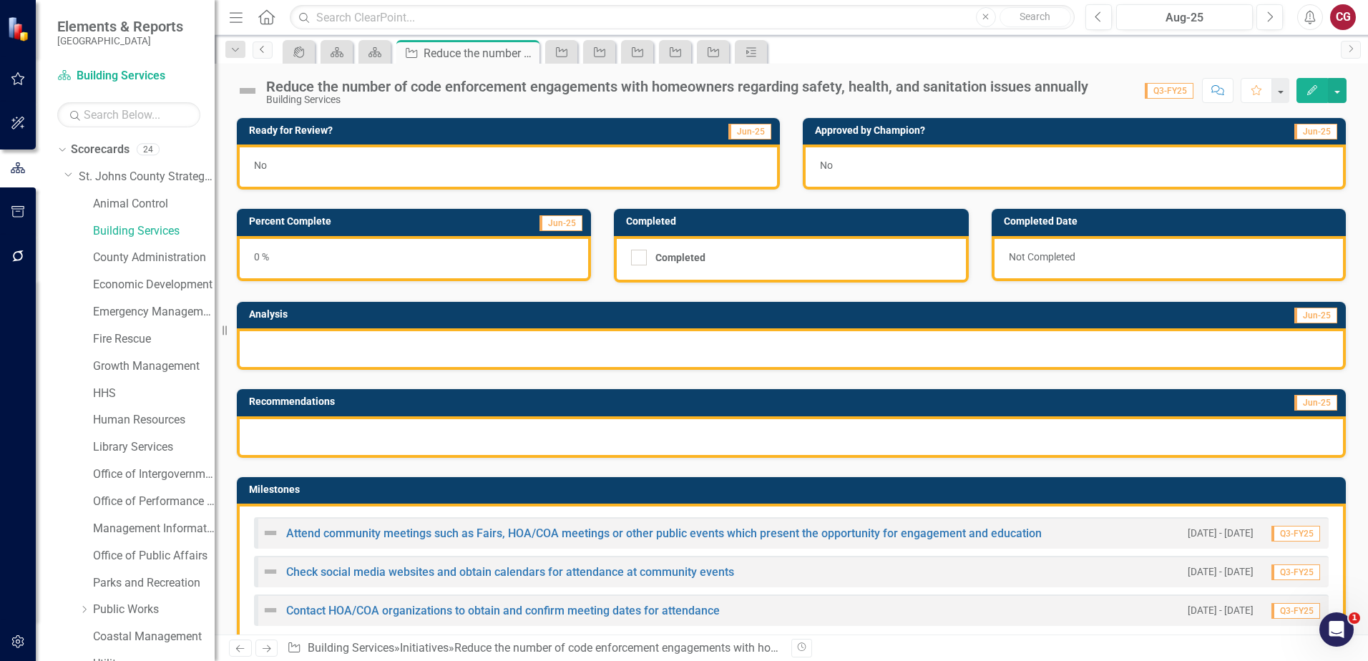
click at [263, 56] on link "Previous" at bounding box center [263, 49] width 20 height 17
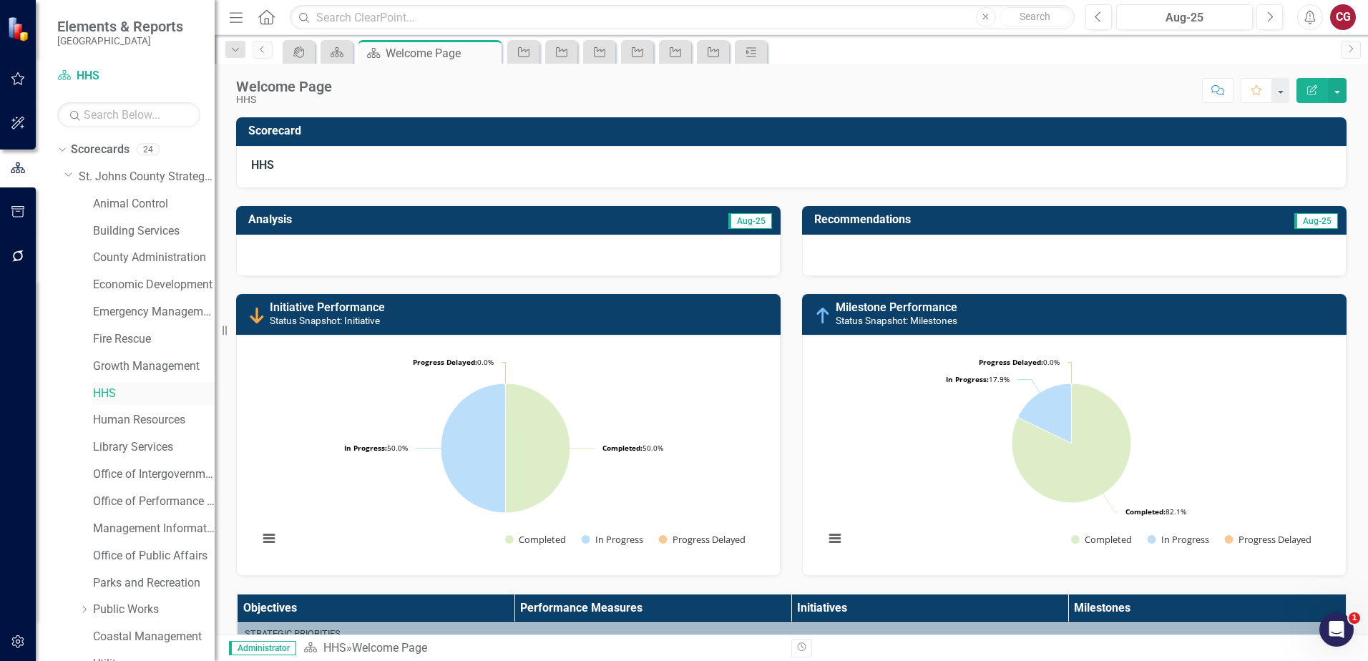
click at [123, 399] on link "HHS" at bounding box center [154, 394] width 122 height 16
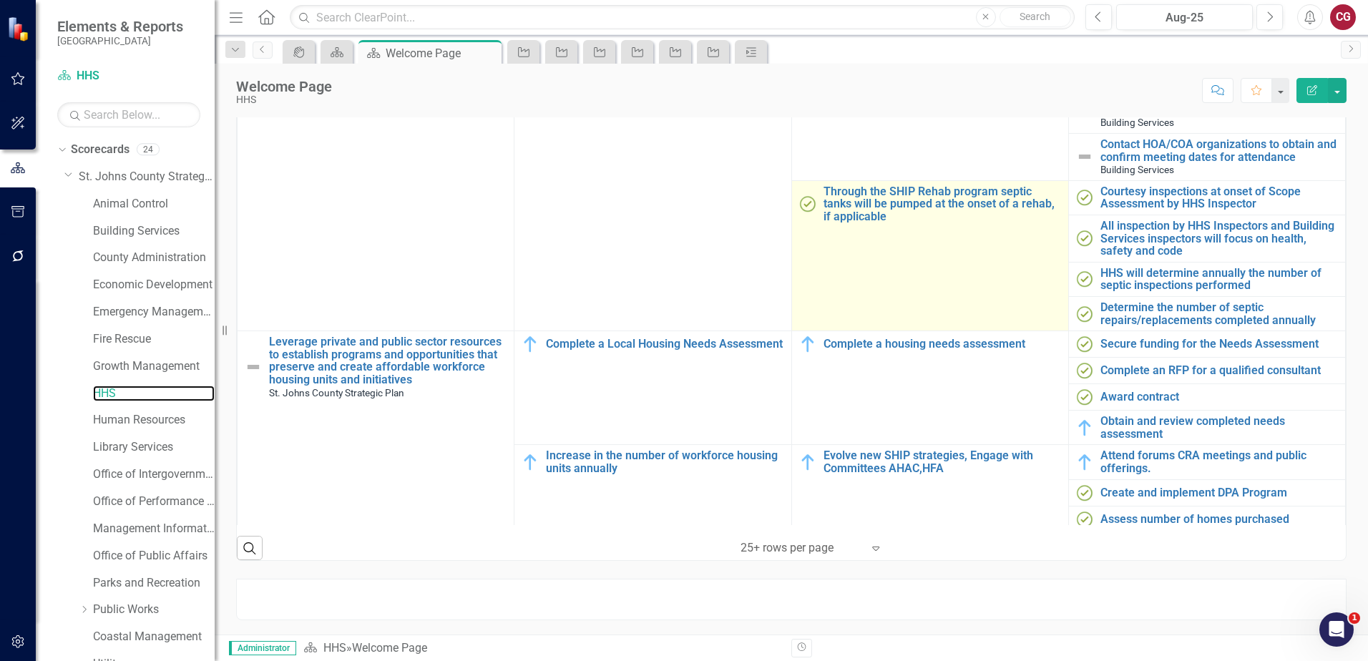
scroll to position [644, 0]
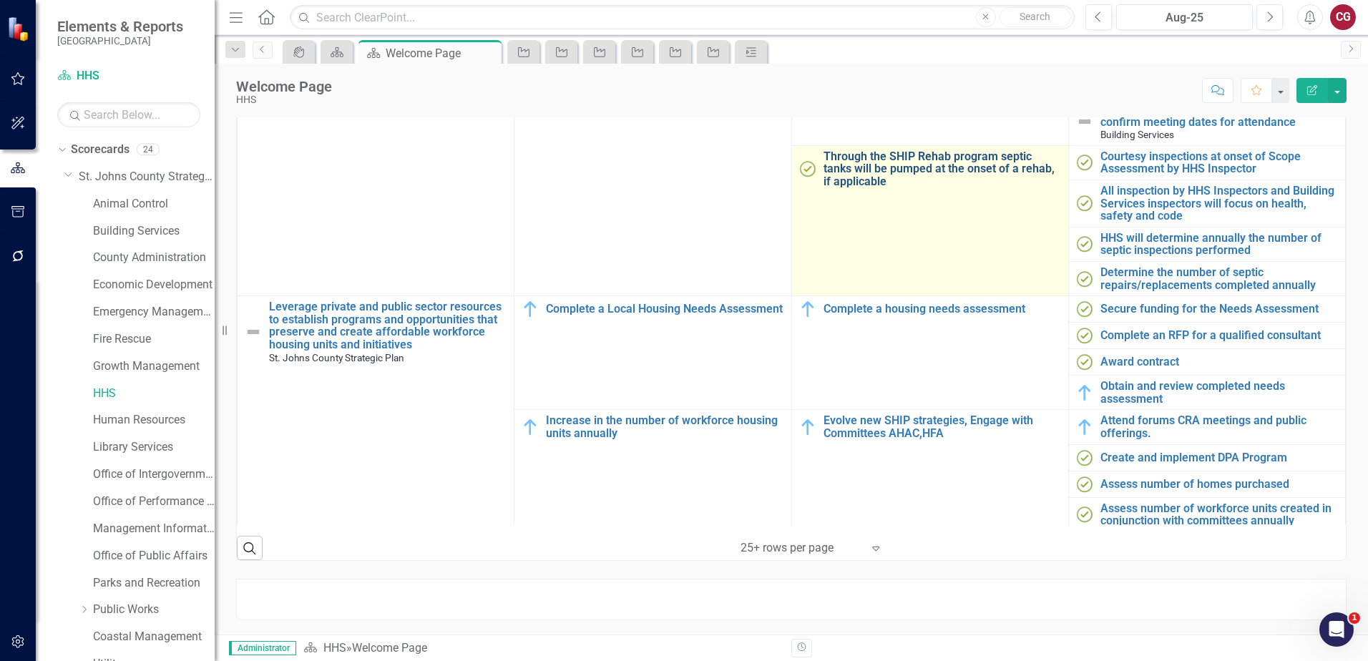
click at [866, 188] on link "Through the SHIP Rehab program septic tanks will be pumped at the onset of a re…" at bounding box center [943, 169] width 238 height 38
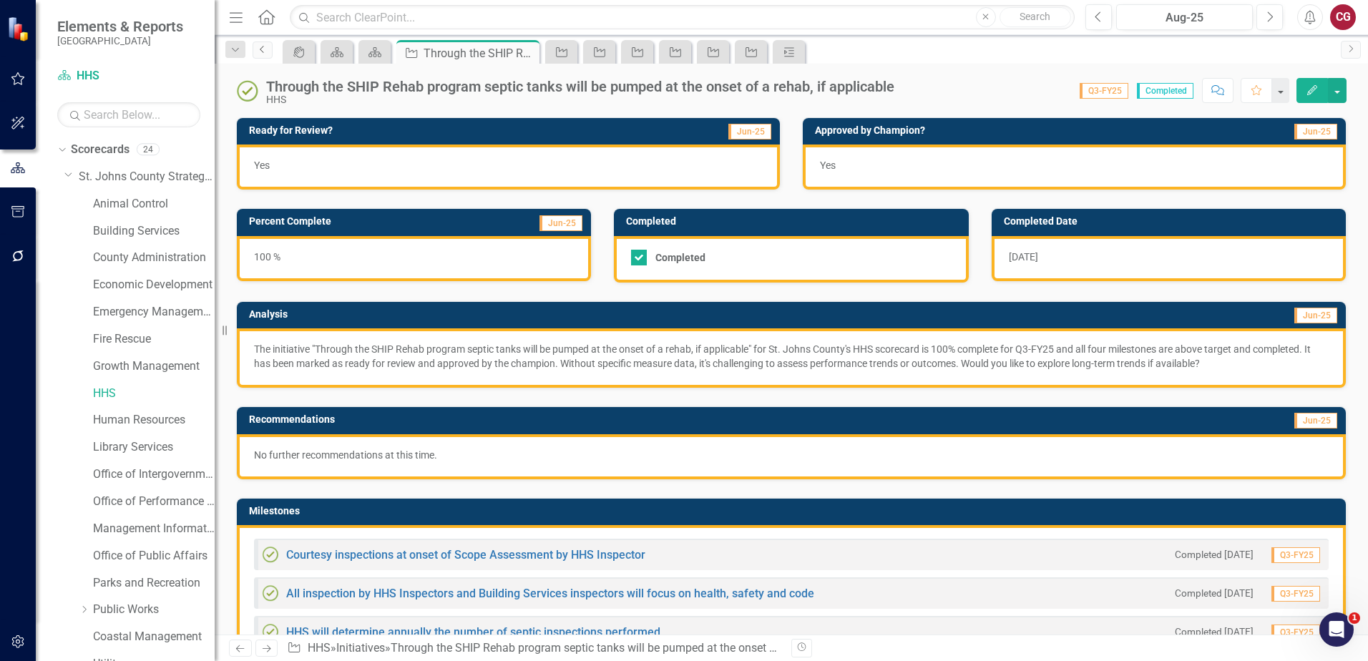
click at [268, 50] on link "Previous" at bounding box center [263, 49] width 20 height 17
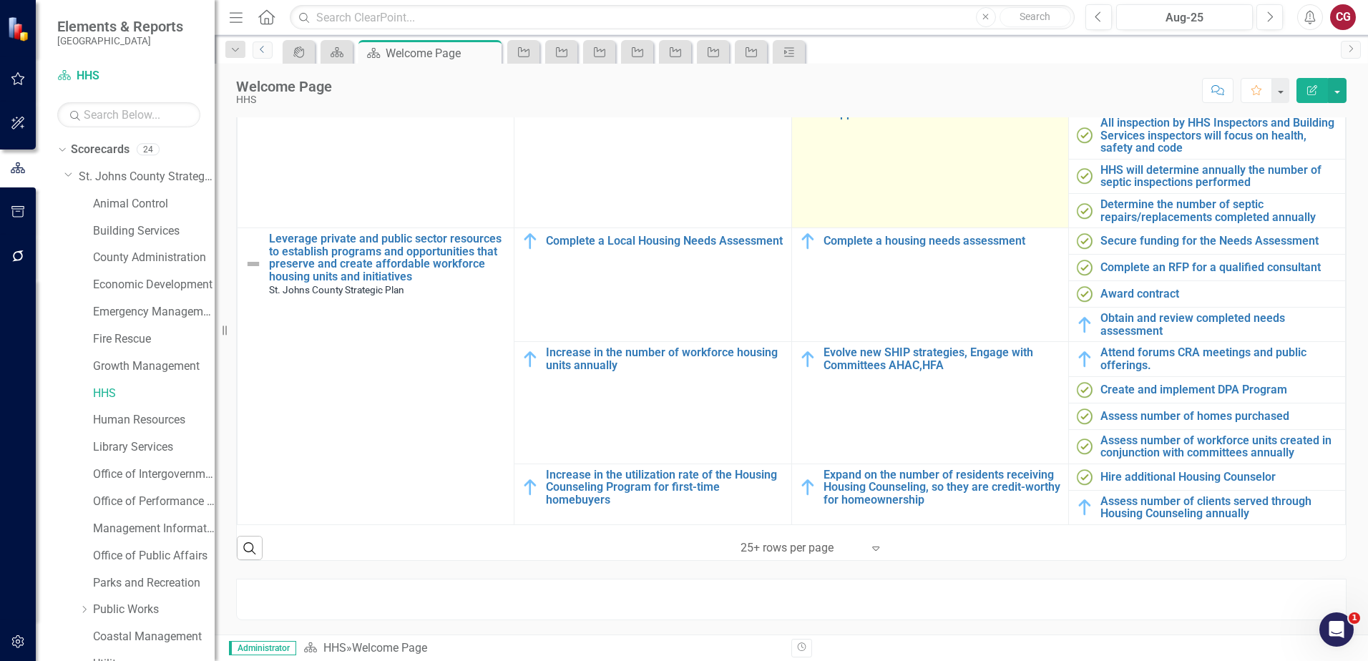
scroll to position [716, 0]
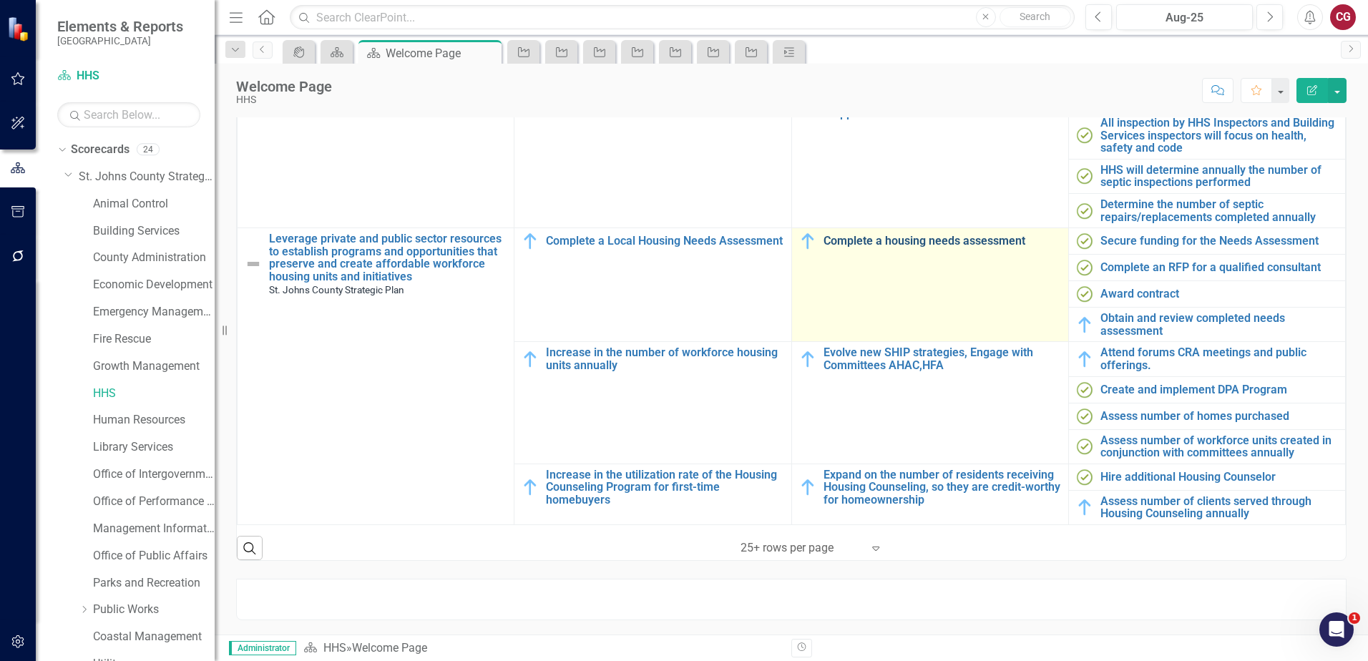
click at [912, 248] on link "Complete a housing needs assessment" at bounding box center [943, 241] width 238 height 13
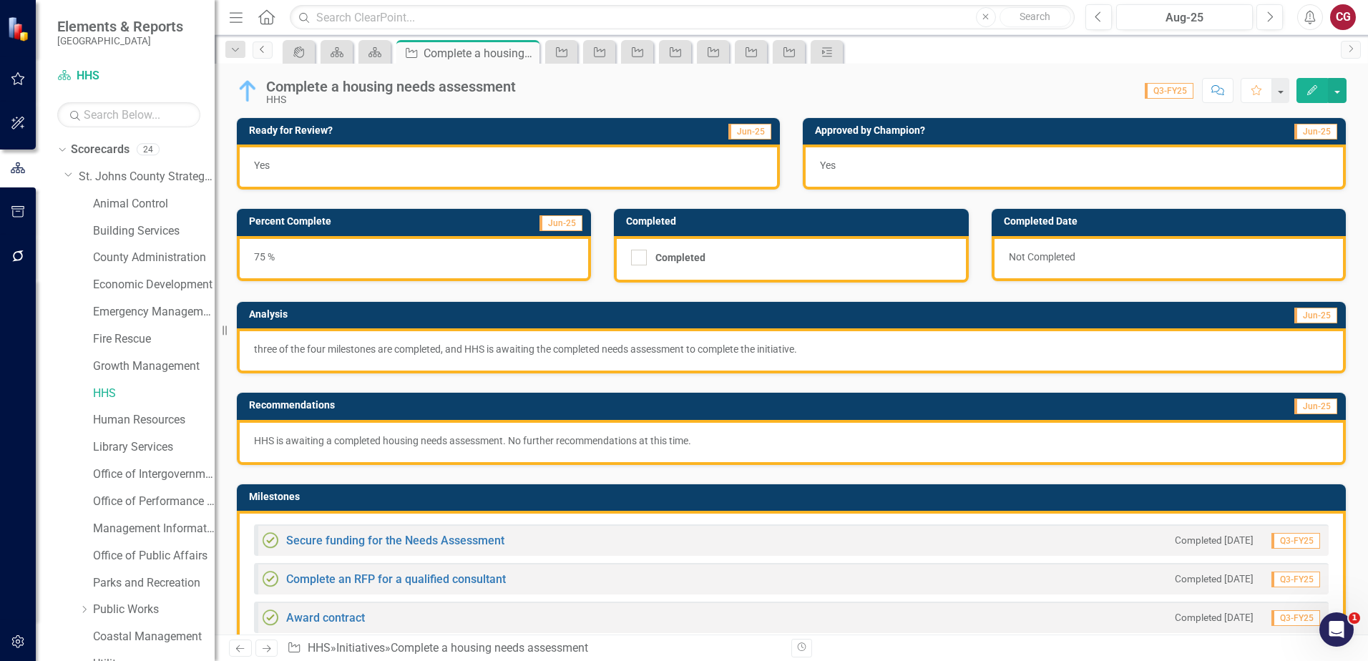
click at [258, 54] on link "Previous" at bounding box center [263, 49] width 20 height 17
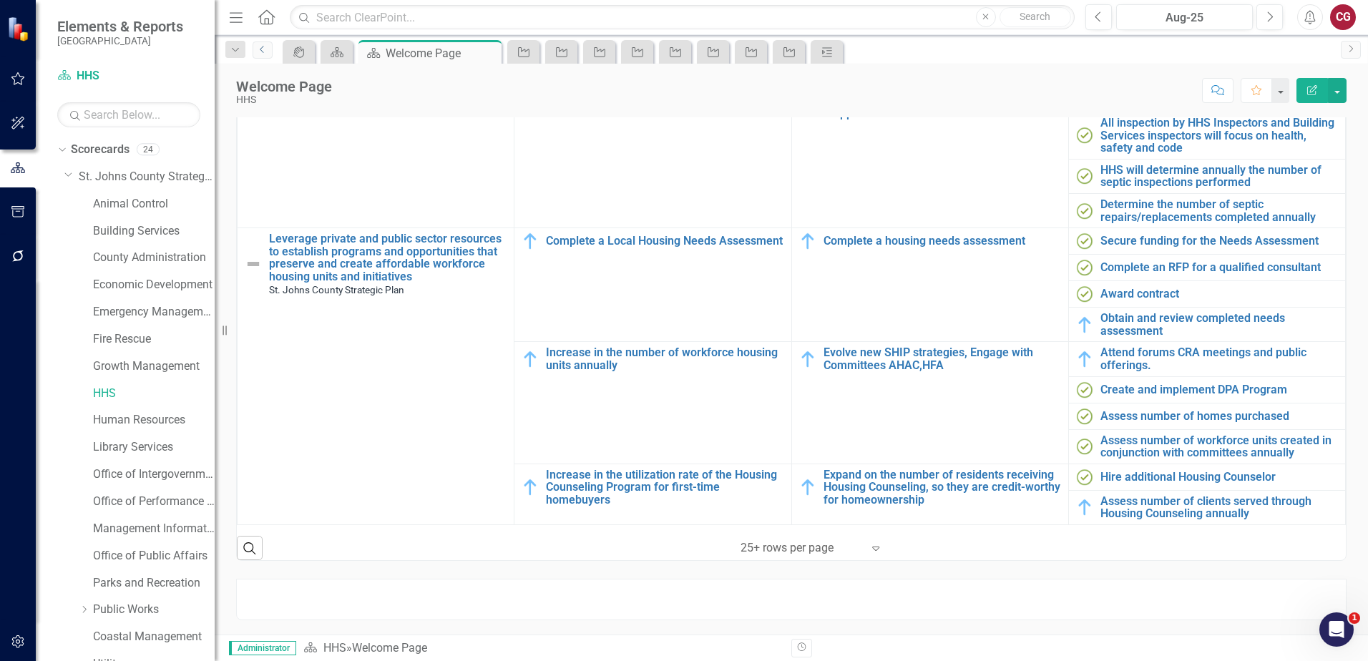
scroll to position [748, 0]
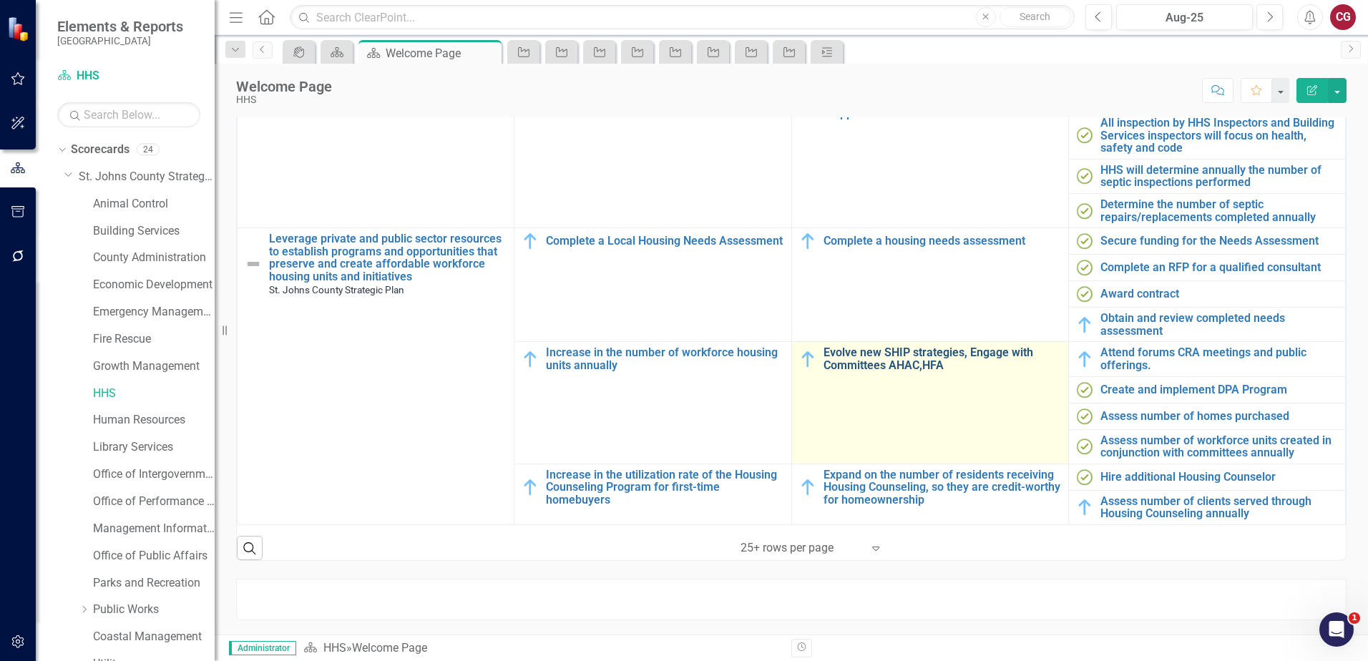
click at [894, 351] on link "Evolve new SHIP strategies, Engage with Committees AHAC,HFA" at bounding box center [943, 358] width 238 height 25
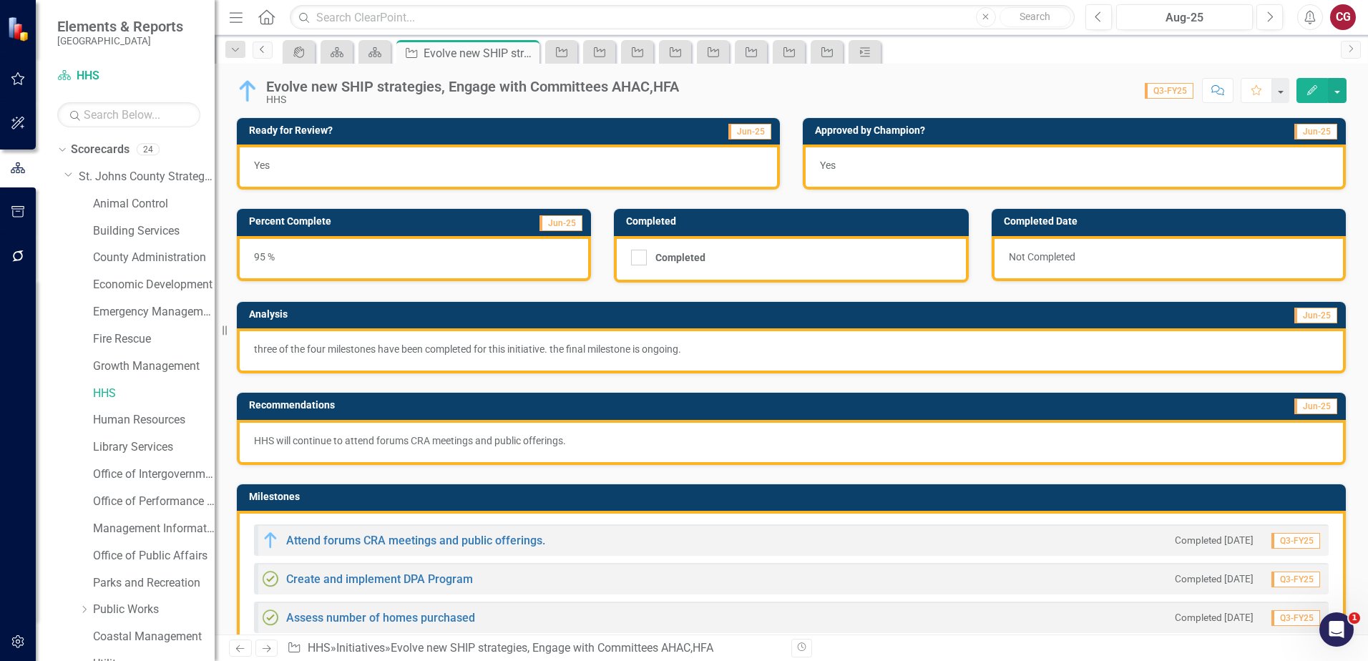
click at [267, 54] on link "Previous" at bounding box center [263, 49] width 20 height 17
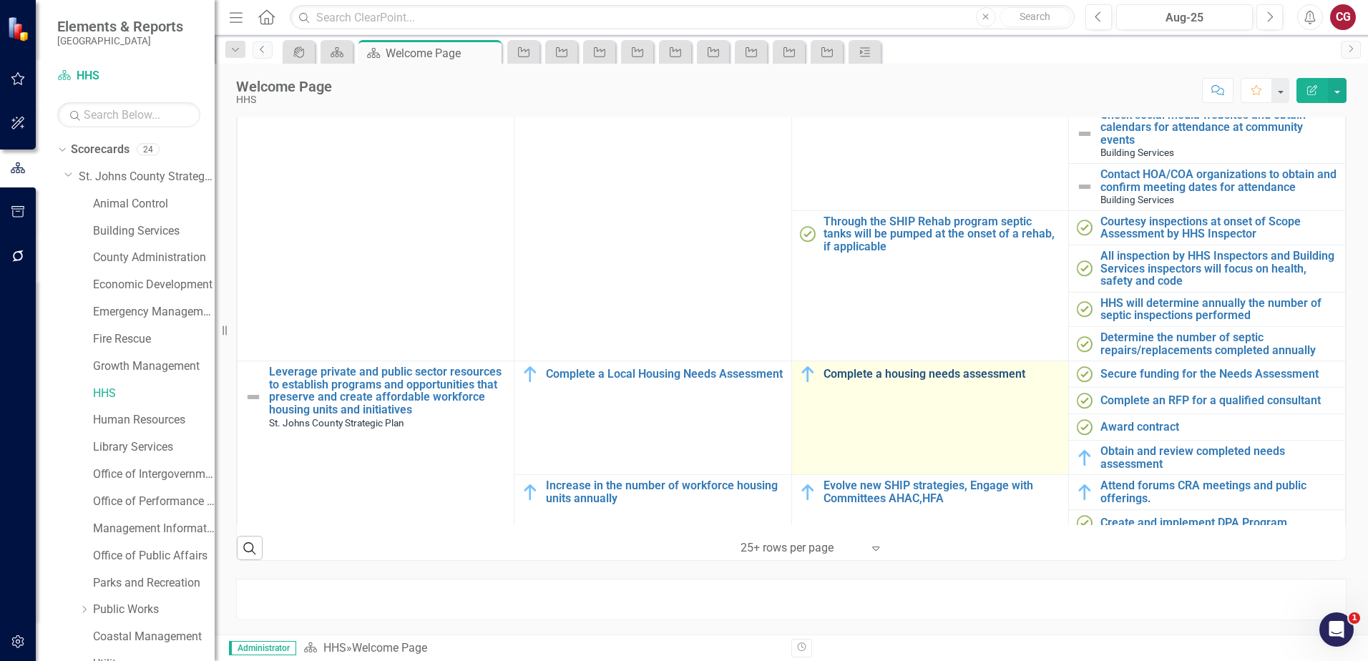
scroll to position [748, 0]
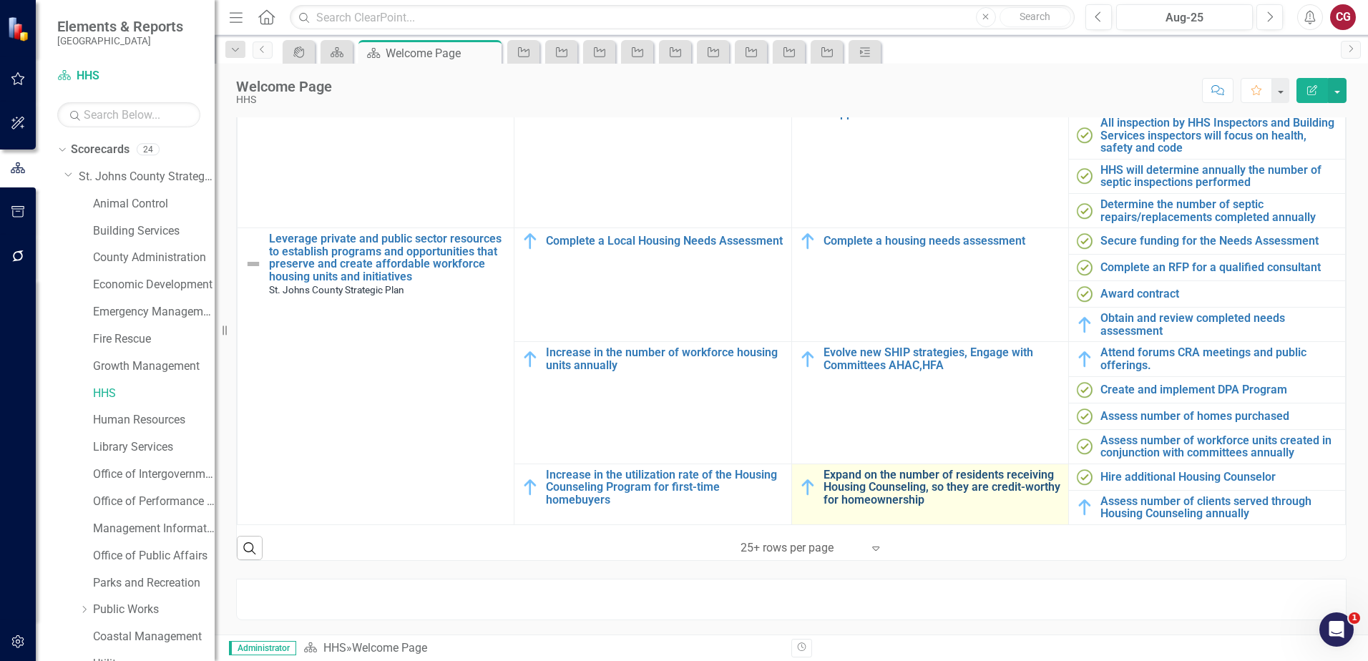
click at [879, 469] on link "Expand on the number of residents receiving Housing Counseling, so they are cre…" at bounding box center [943, 488] width 238 height 38
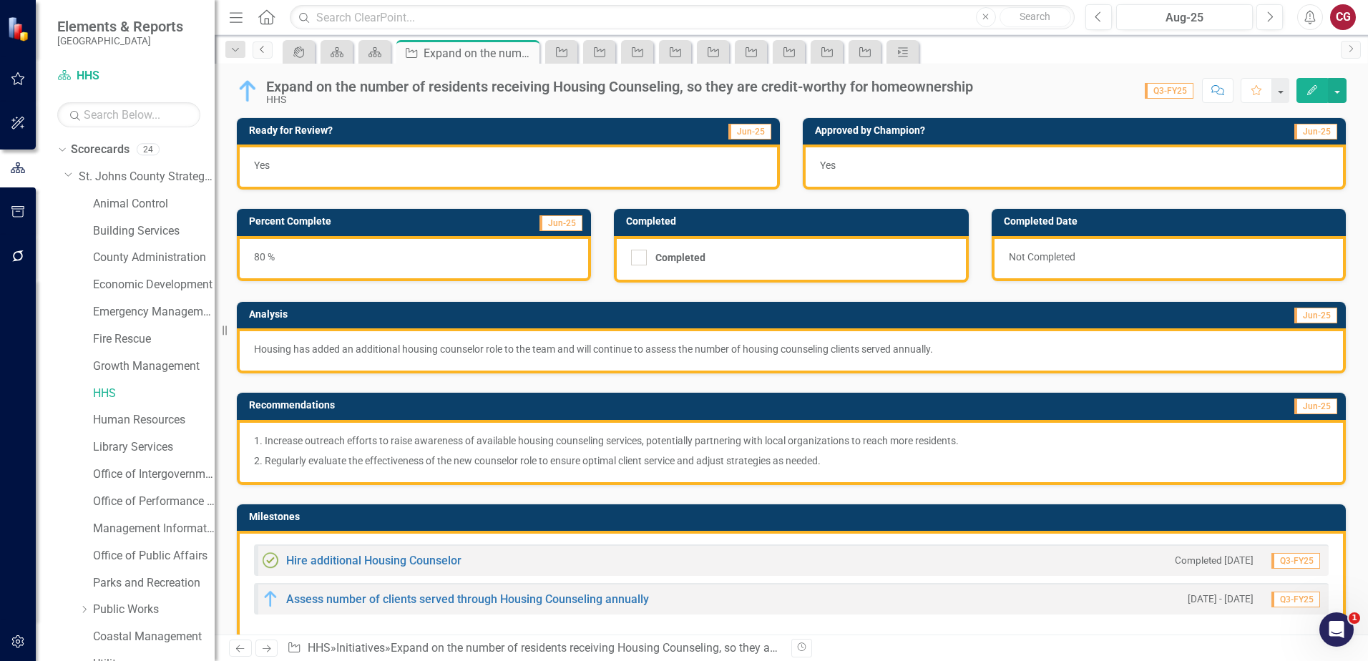
click at [258, 57] on link "Previous" at bounding box center [263, 49] width 20 height 17
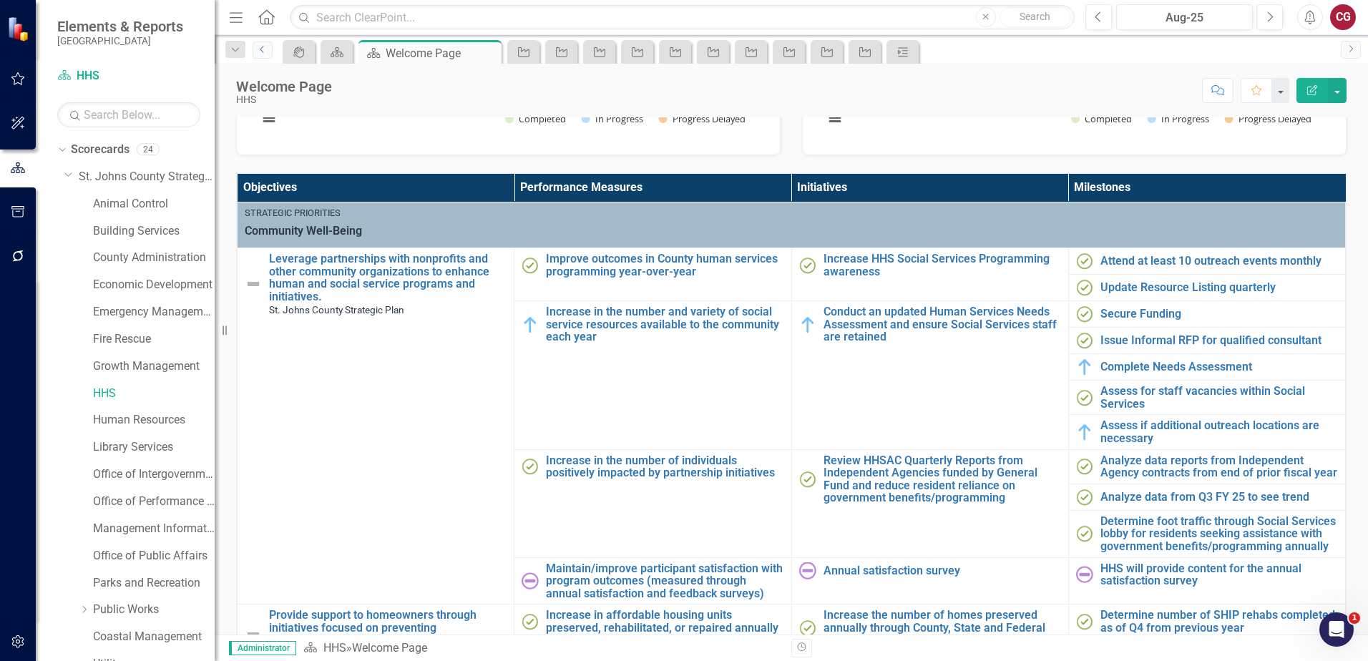
scroll to position [429, 0]
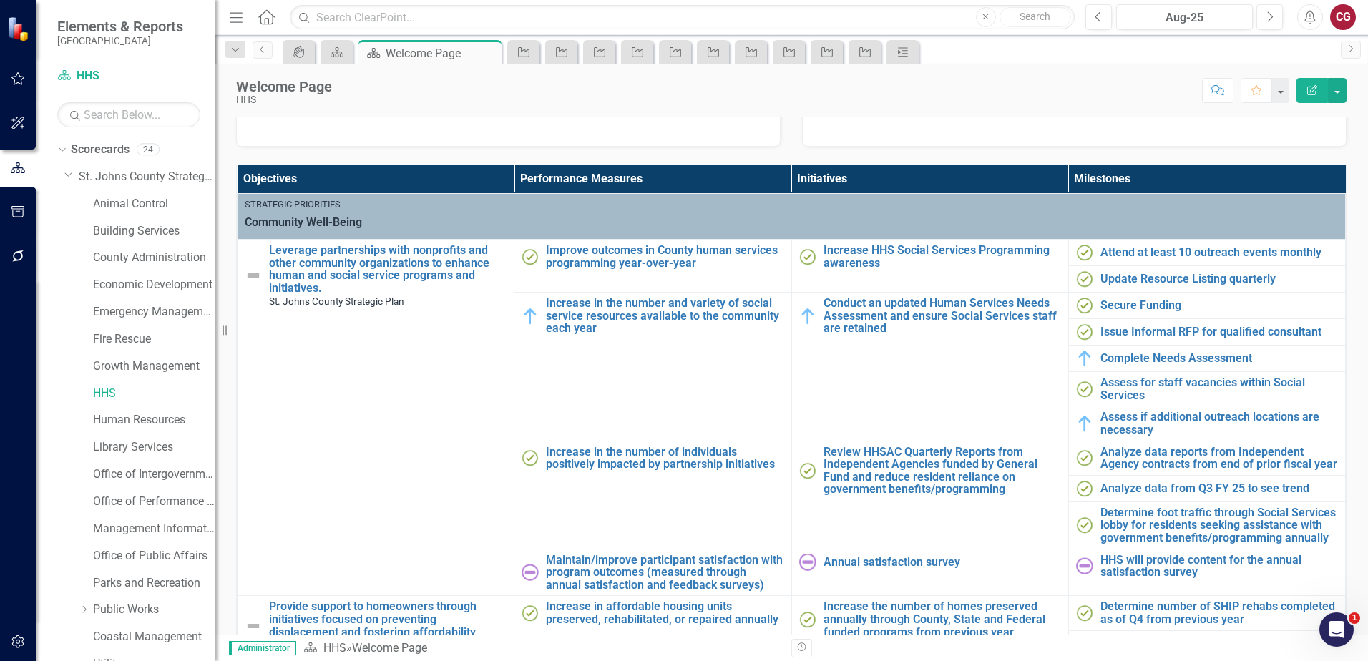
click at [27, 640] on button "button" at bounding box center [18, 642] width 32 height 30
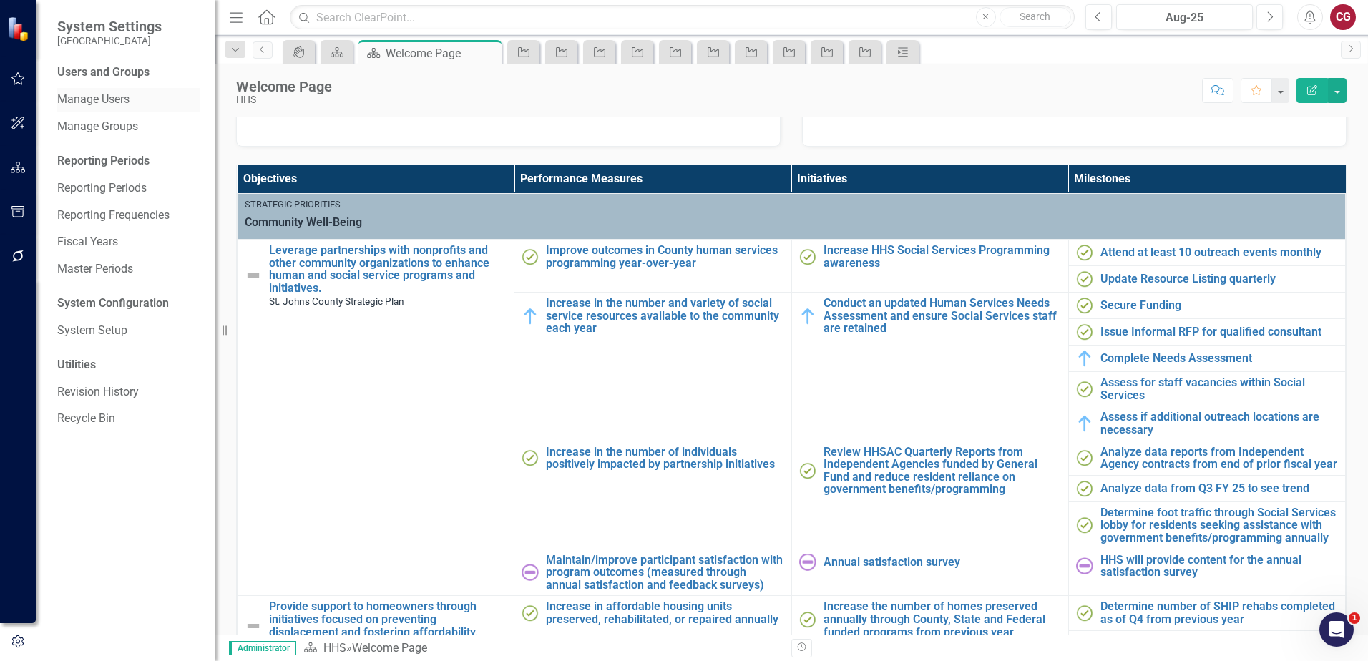
click at [83, 99] on link "Manage Users" at bounding box center [128, 100] width 143 height 16
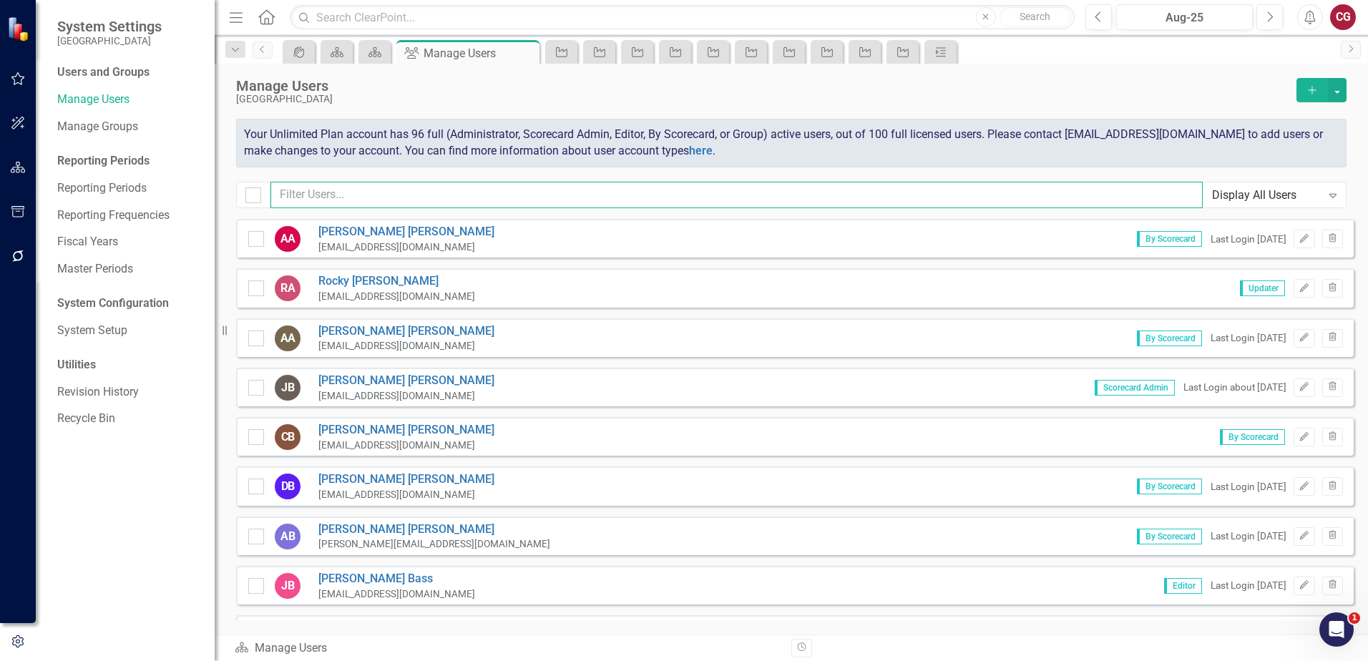
click at [361, 192] on input "text" at bounding box center [736, 195] width 932 height 26
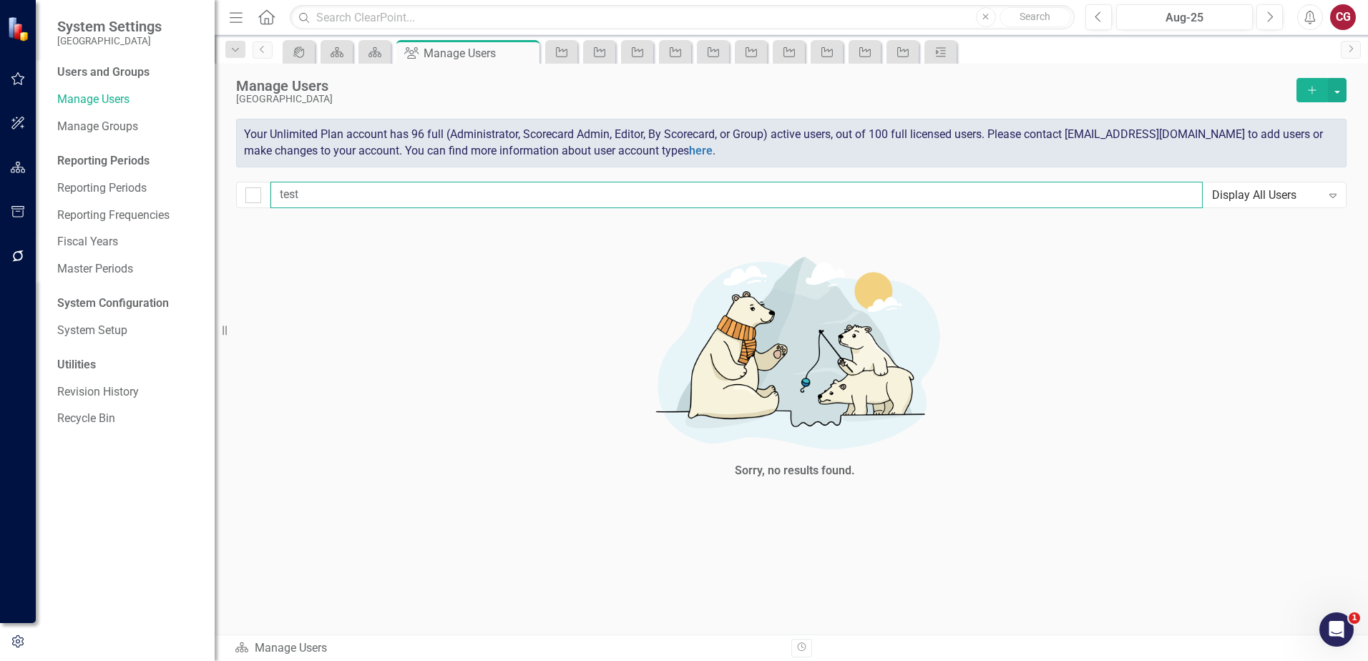
type input "tes"
checkbox input "false"
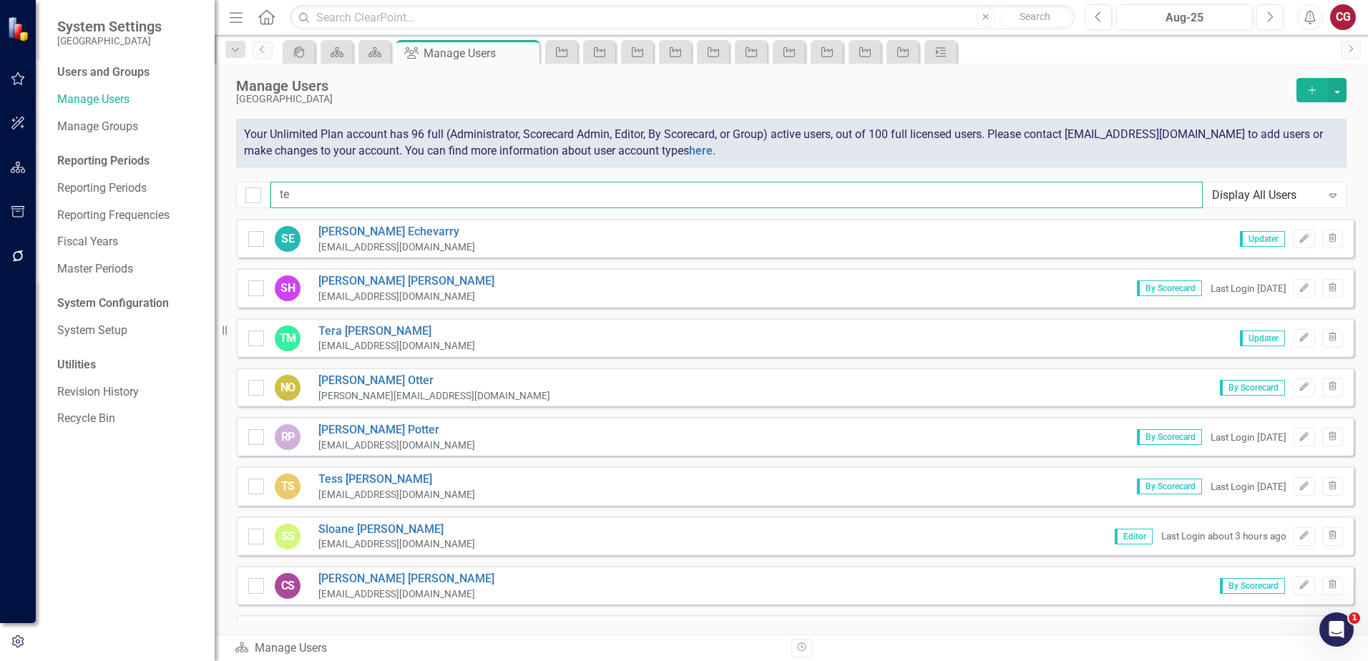
type input "t"
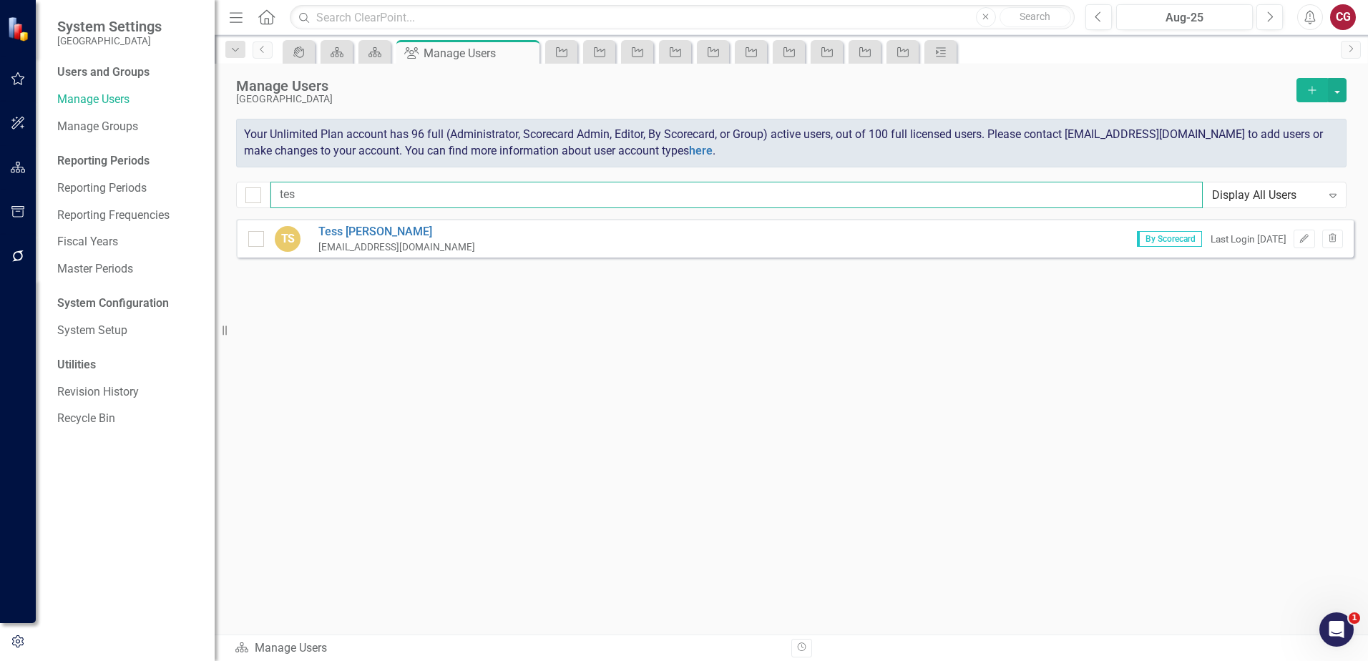
type input "test"
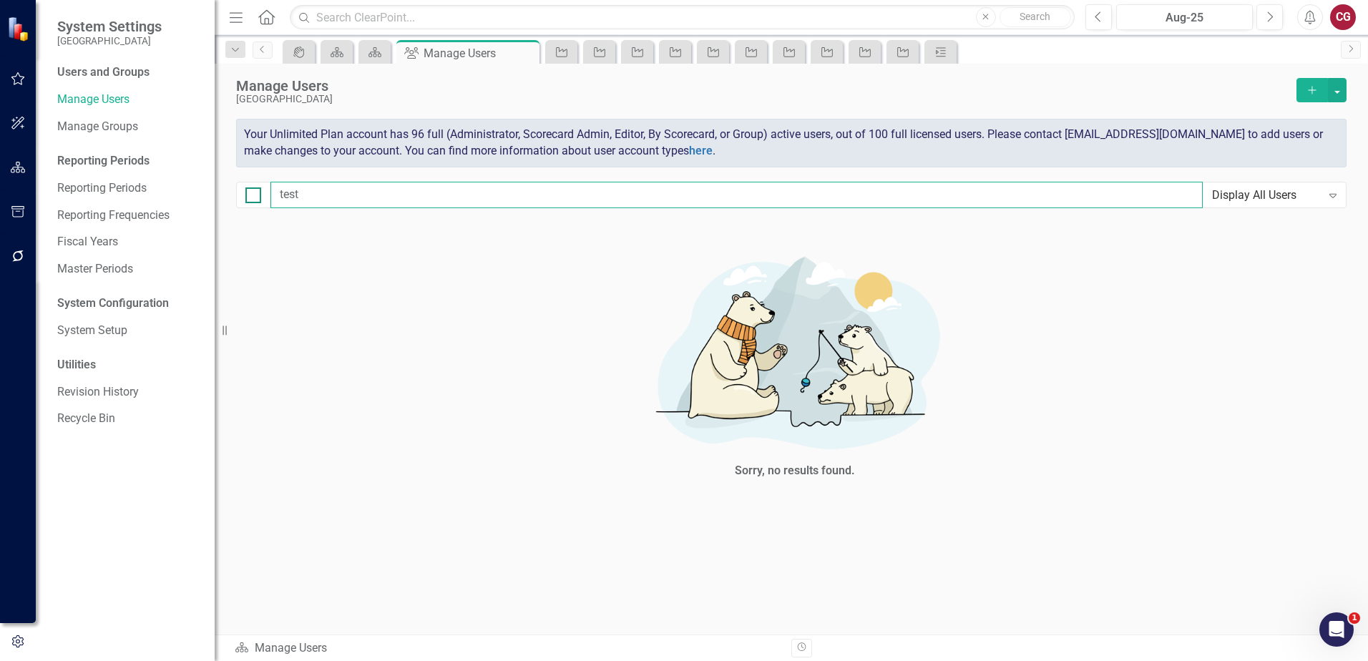
drag, startPoint x: 337, startPoint y: 191, endPoint x: 255, endPoint y: 188, distance: 82.3
click at [255, 188] on div "test Display All Users Expand" at bounding box center [791, 195] width 1110 height 26
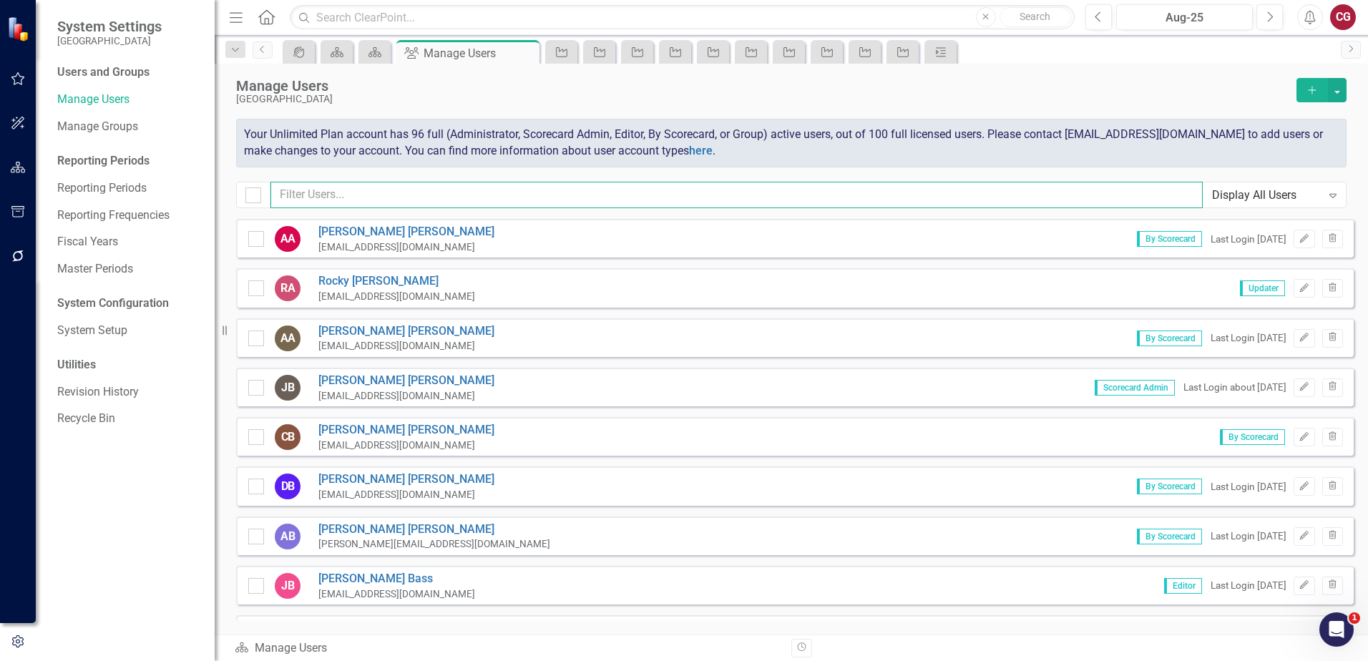
checkbox input "false"
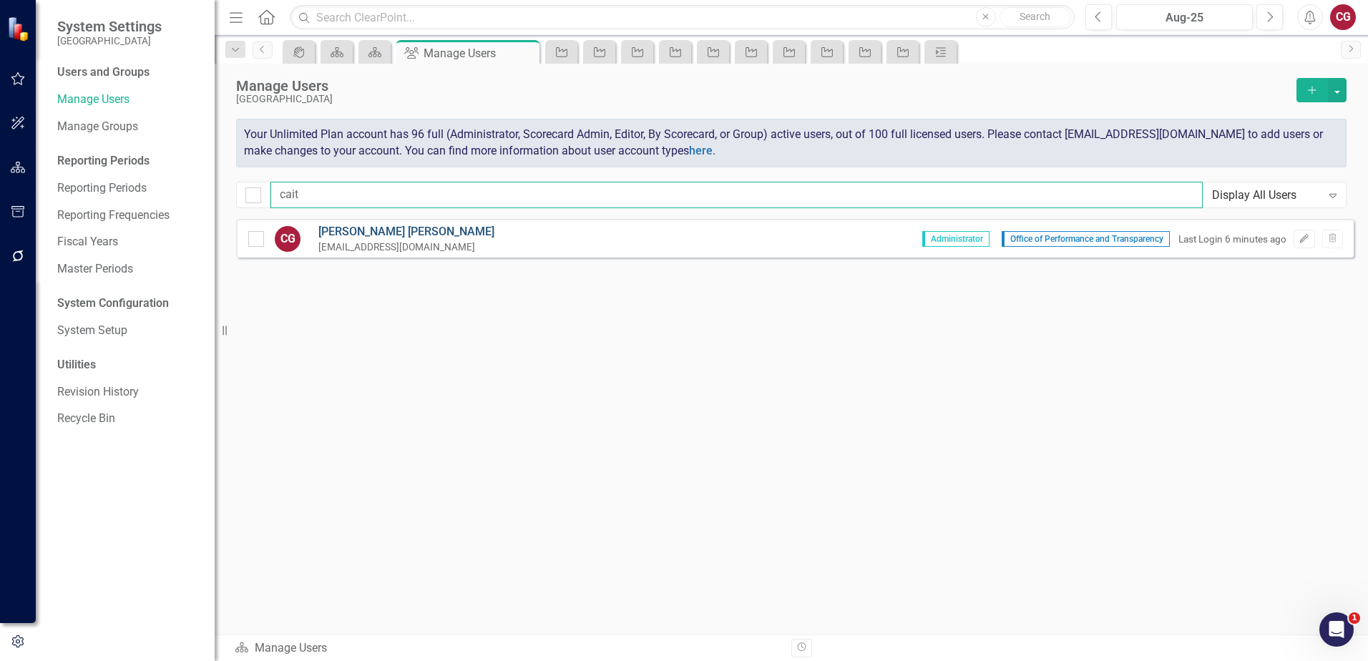
type input "cait"
click at [404, 233] on link "[PERSON_NAME]" at bounding box center [406, 232] width 176 height 16
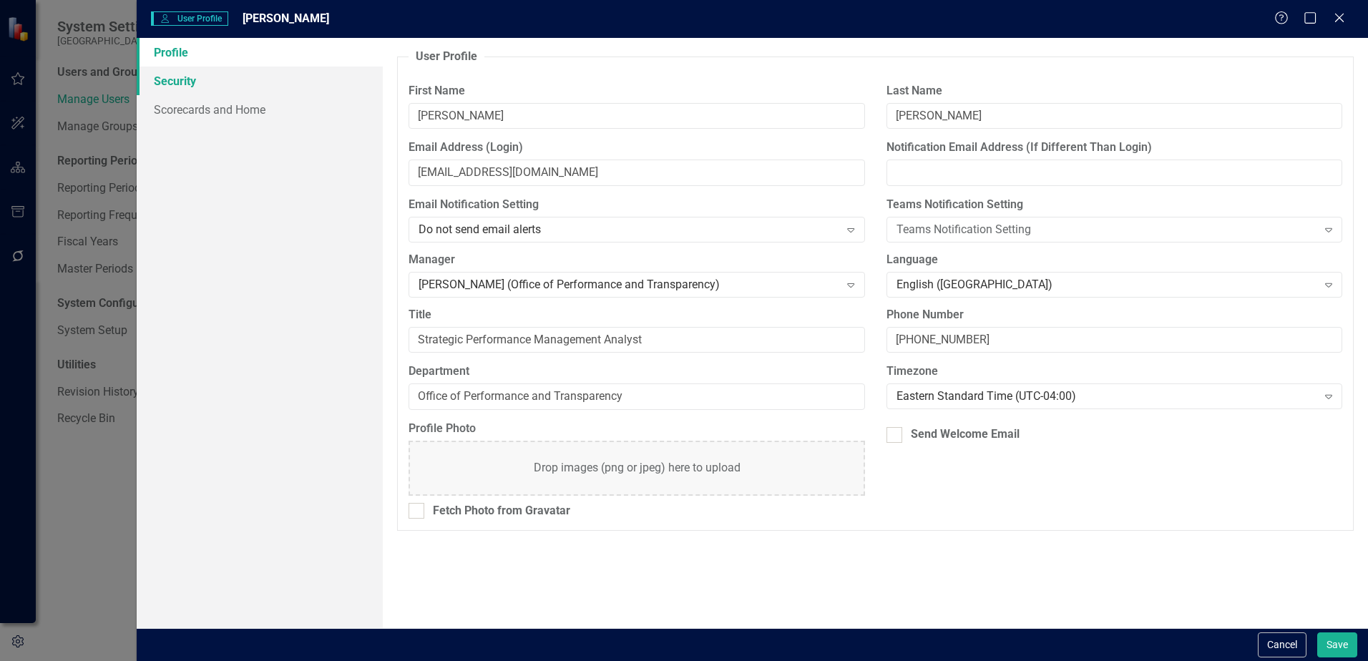
click at [208, 88] on link "Security" at bounding box center [260, 81] width 246 height 29
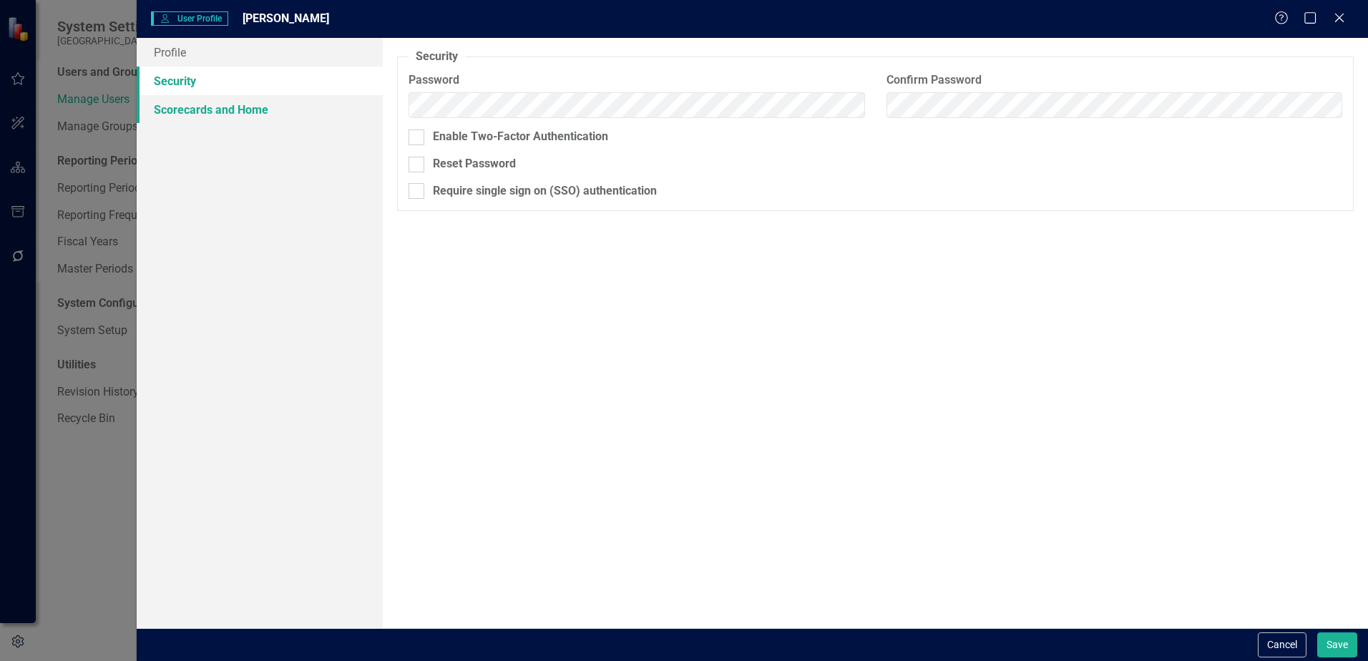
click at [198, 110] on link "Scorecards and Home" at bounding box center [260, 109] width 246 height 29
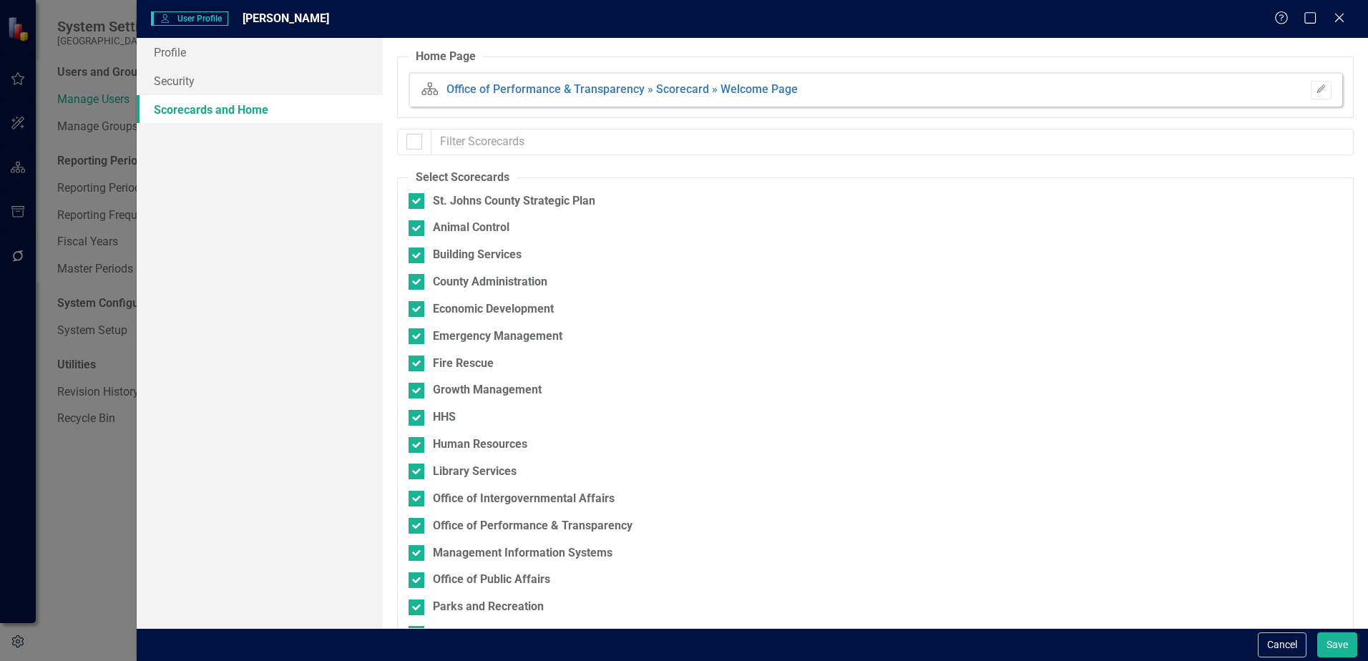
checkbox input "false"
click at [174, 44] on link "Profile" at bounding box center [260, 52] width 246 height 29
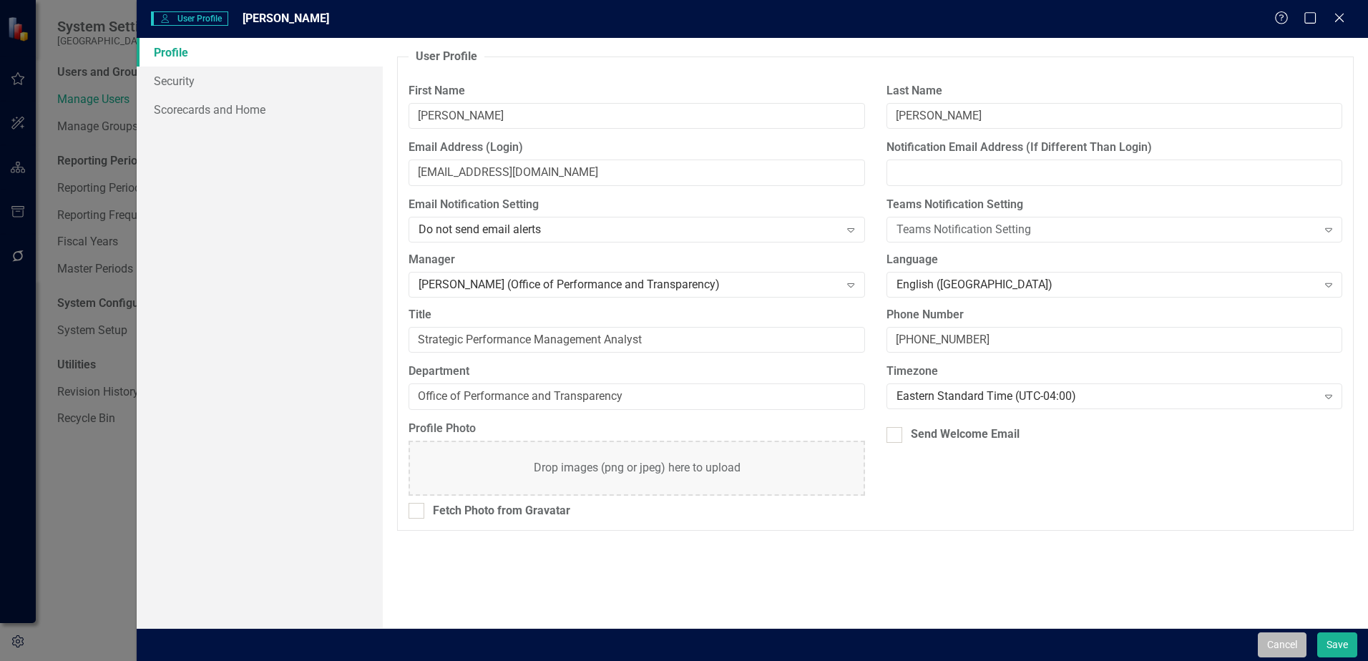
click at [1289, 638] on button "Cancel" at bounding box center [1282, 645] width 49 height 25
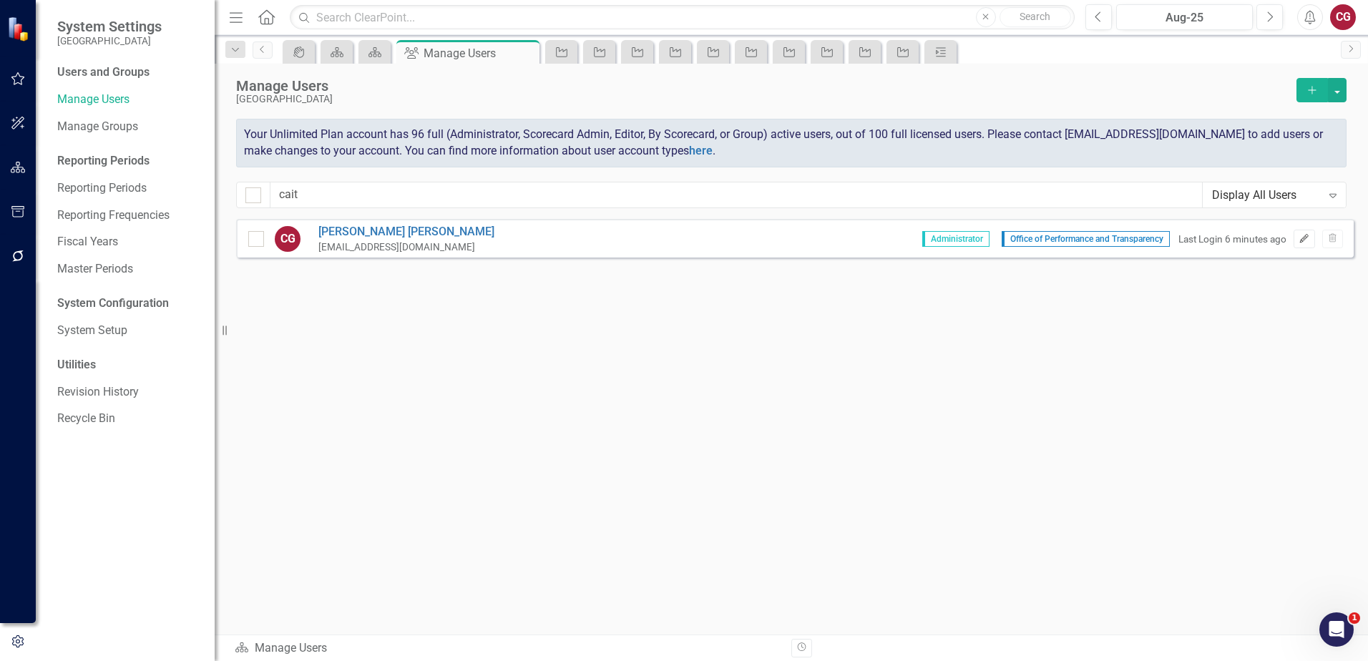
click at [1302, 246] on button "Edit" at bounding box center [1304, 239] width 21 height 19
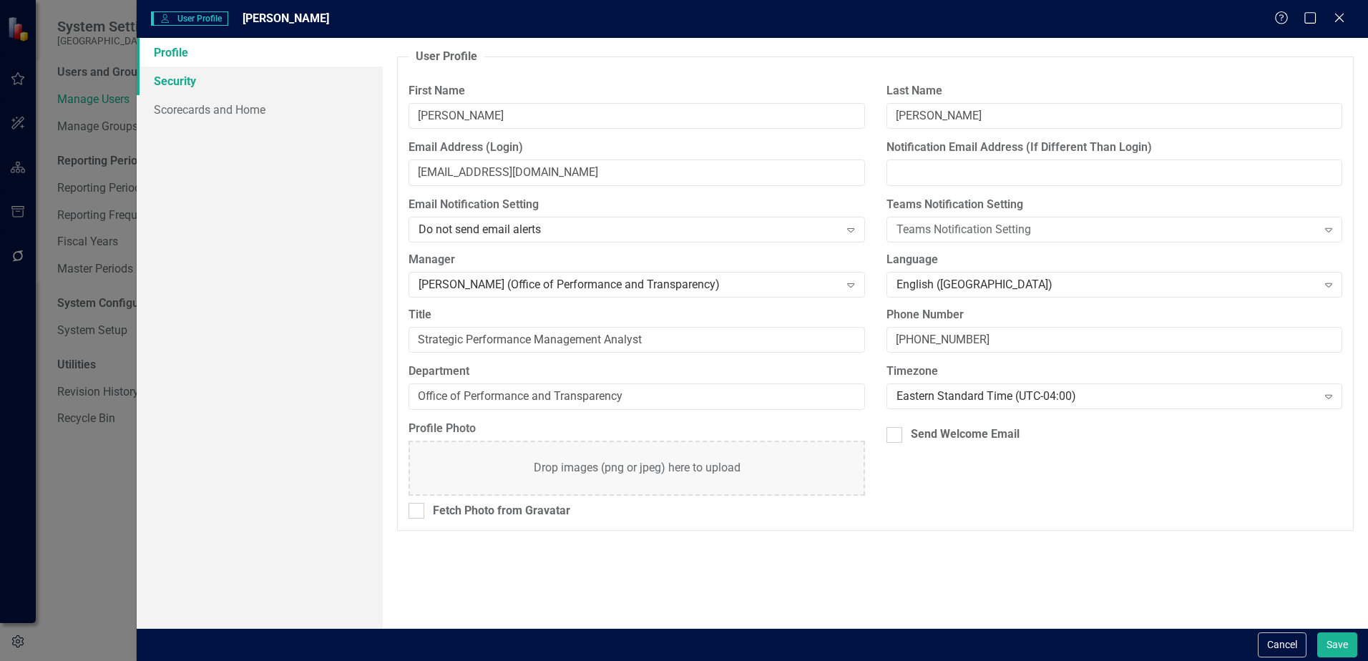
click at [173, 94] on link "Security" at bounding box center [260, 81] width 246 height 29
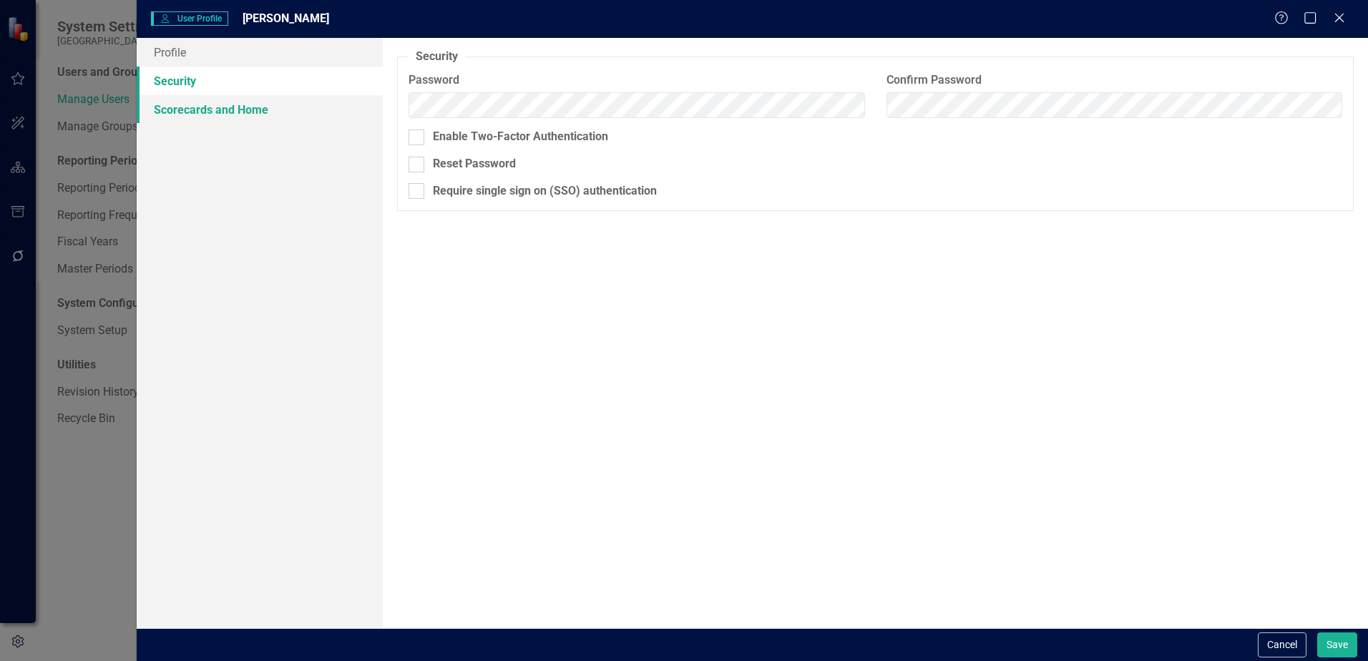
click at [179, 105] on link "Scorecards and Home" at bounding box center [260, 109] width 246 height 29
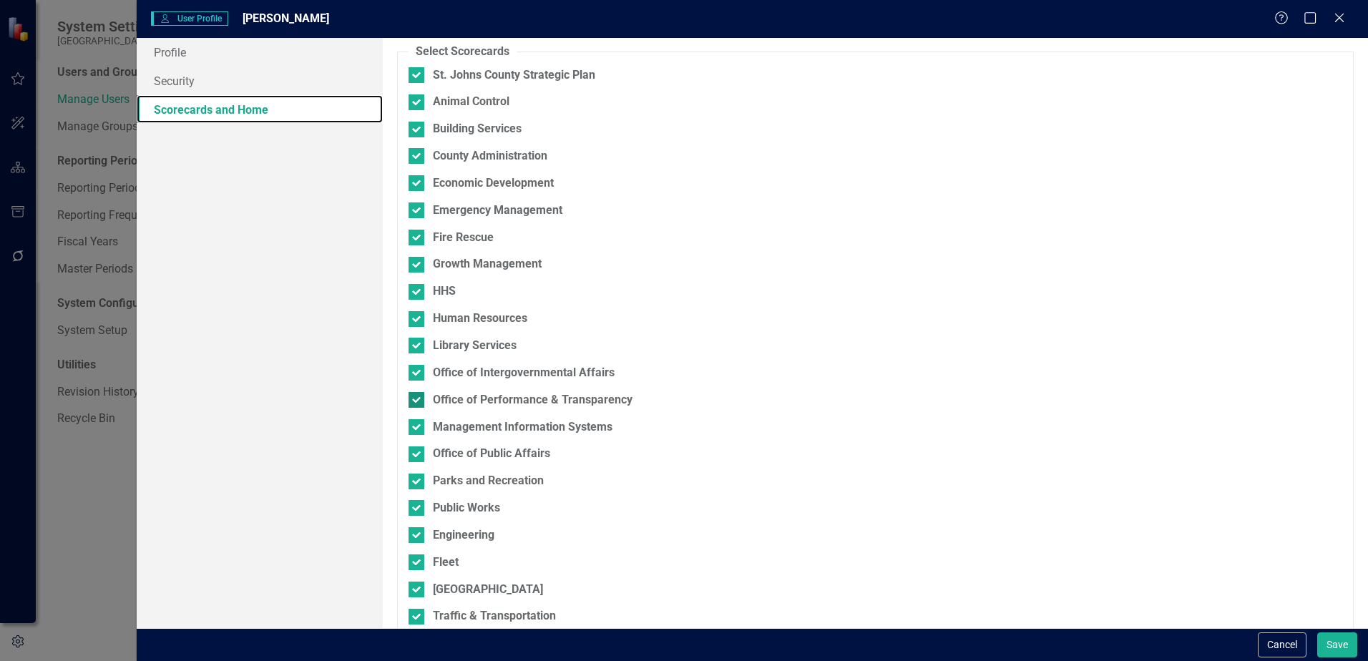
scroll to position [253, 0]
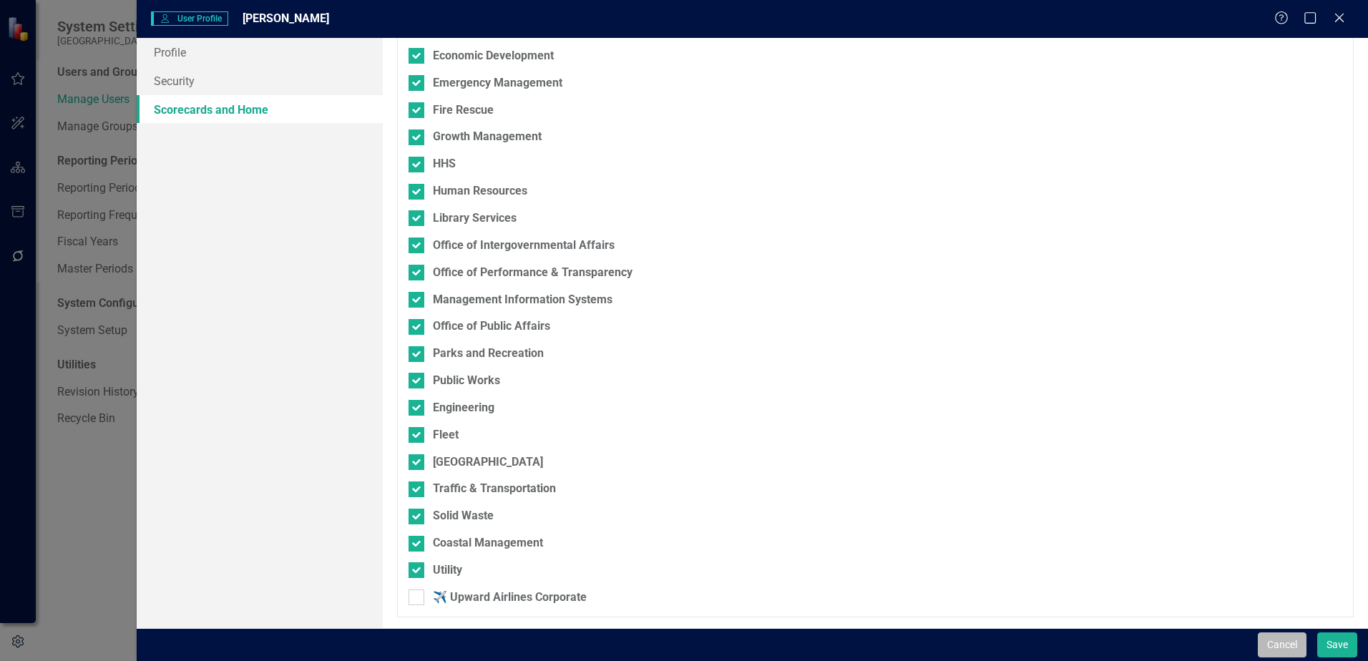
click at [1270, 639] on button "Cancel" at bounding box center [1282, 645] width 49 height 25
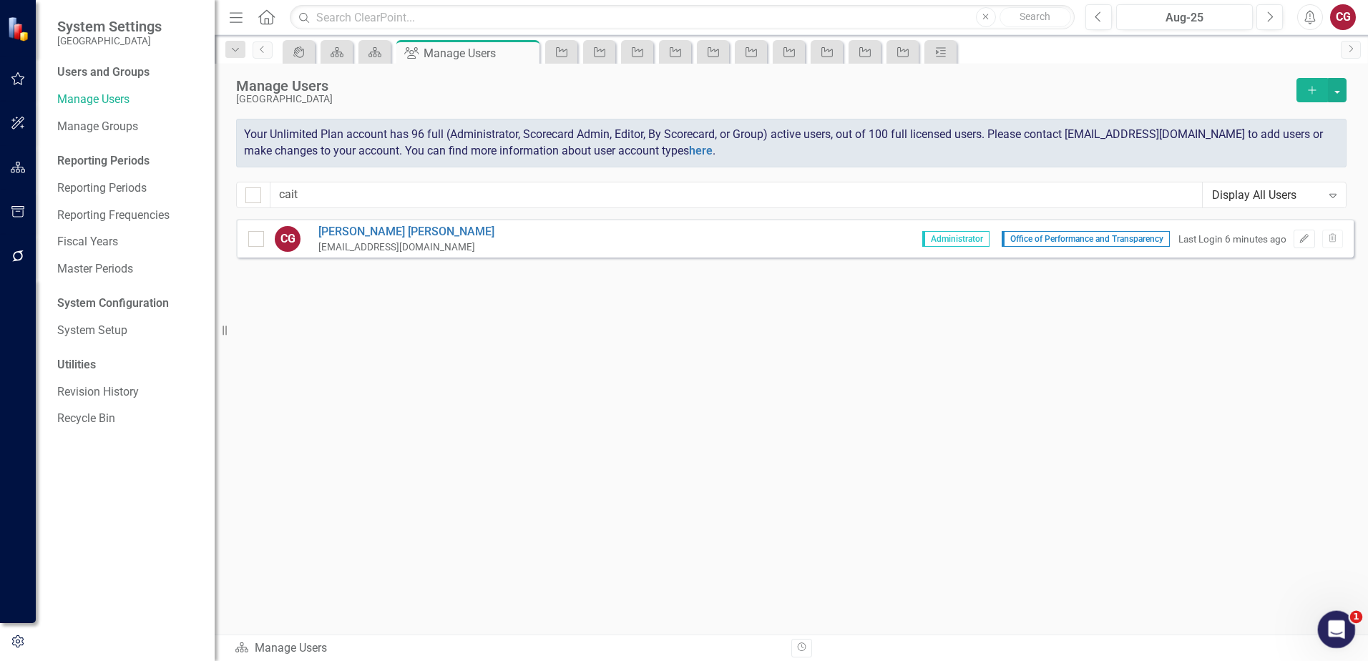
click at [1326, 622] on icon "Open Intercom Messenger" at bounding box center [1335, 628] width 24 height 24
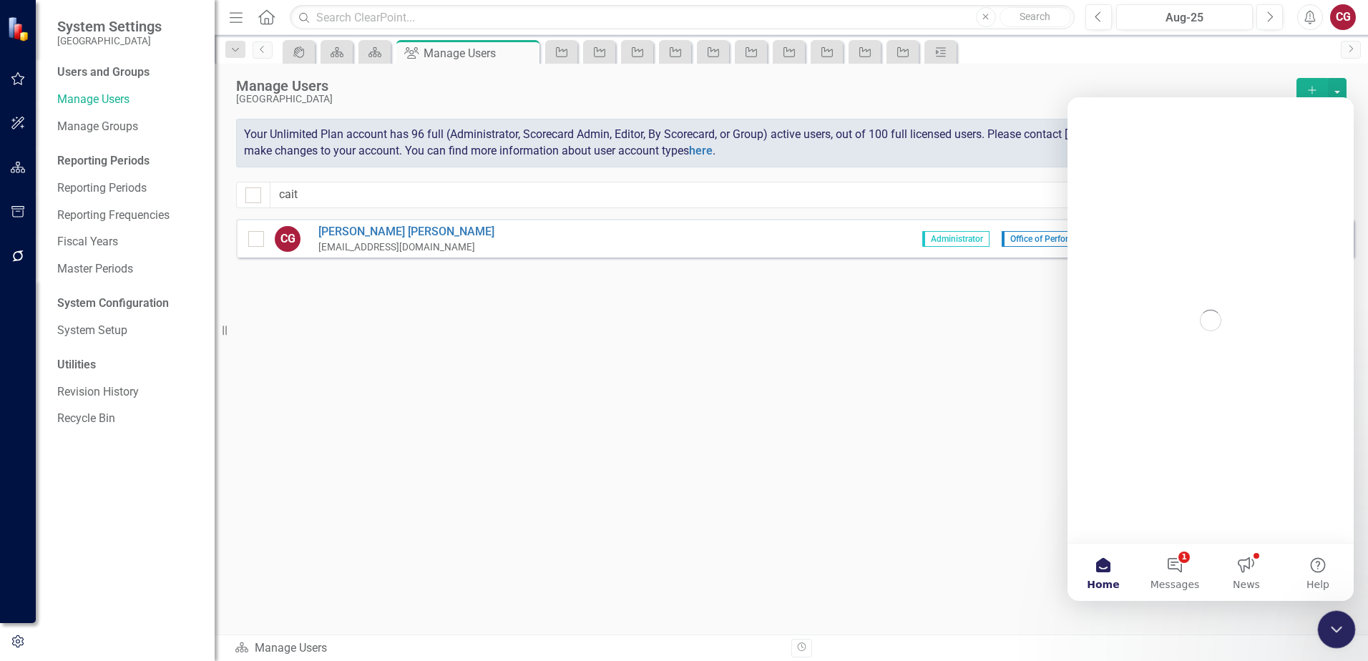
scroll to position [0, 0]
click at [1179, 571] on button "1 Messages" at bounding box center [1175, 572] width 72 height 57
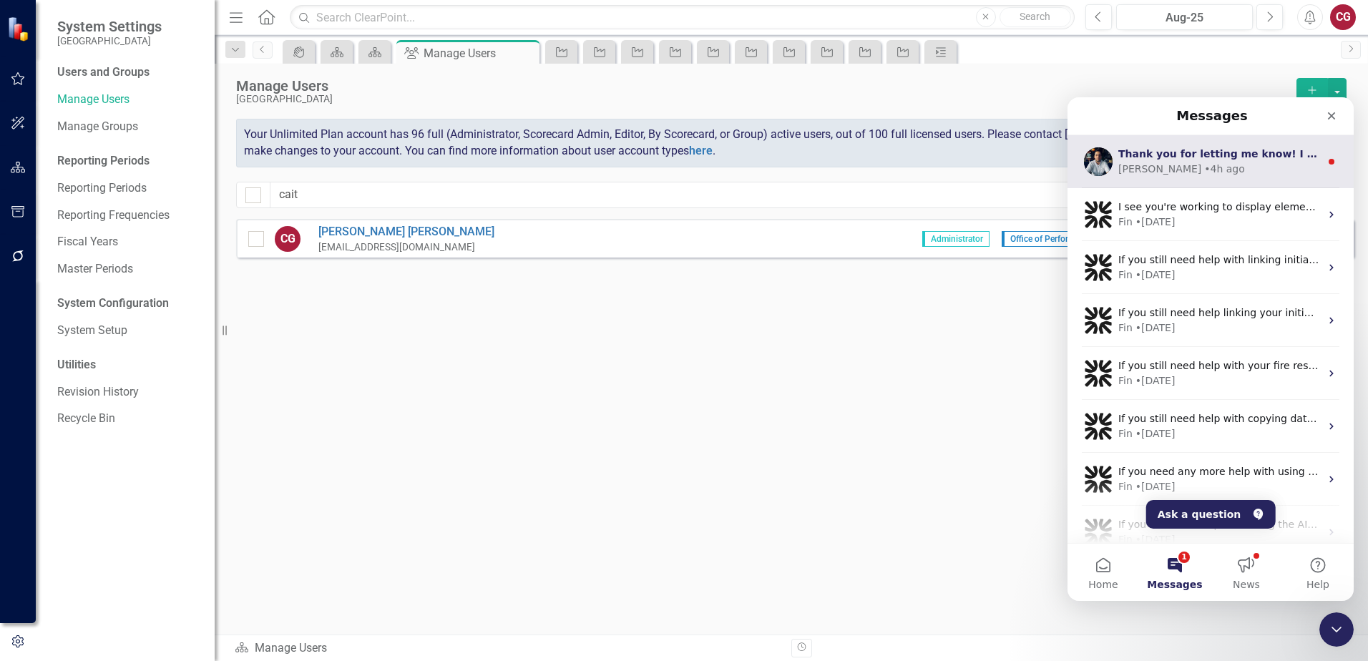
click at [1204, 168] on div "• 4h ago" at bounding box center [1224, 169] width 41 height 15
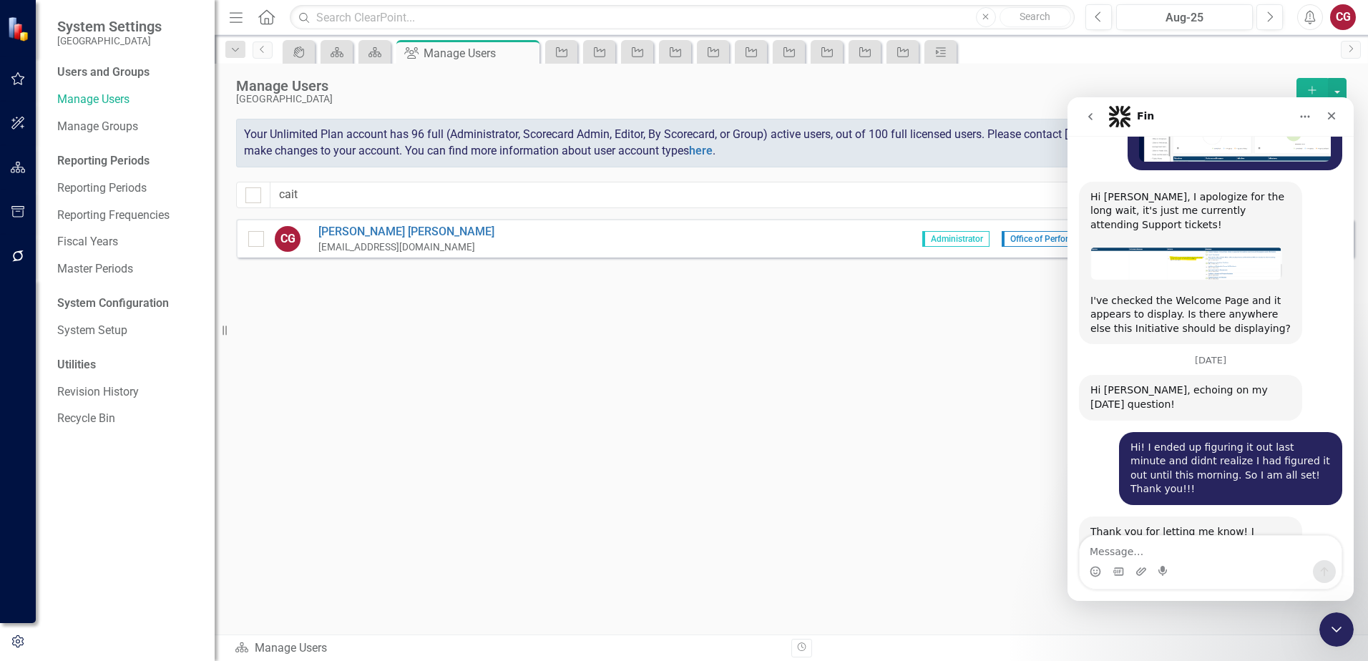
scroll to position [1313, 0]
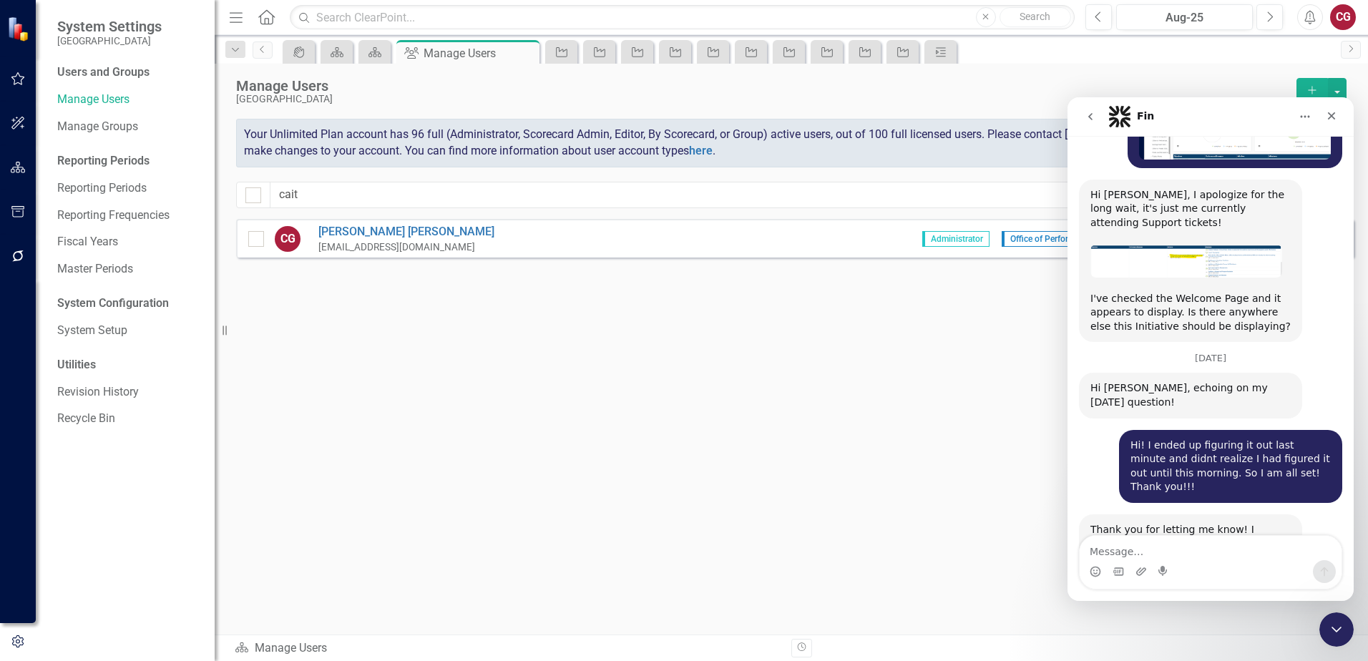
click at [1158, 523] on div "Thank you for letting me know! I appreciate you reaching out — Have a wonderful…" at bounding box center [1190, 544] width 200 height 42
click at [1332, 118] on icon "Close" at bounding box center [1331, 115] width 11 height 11
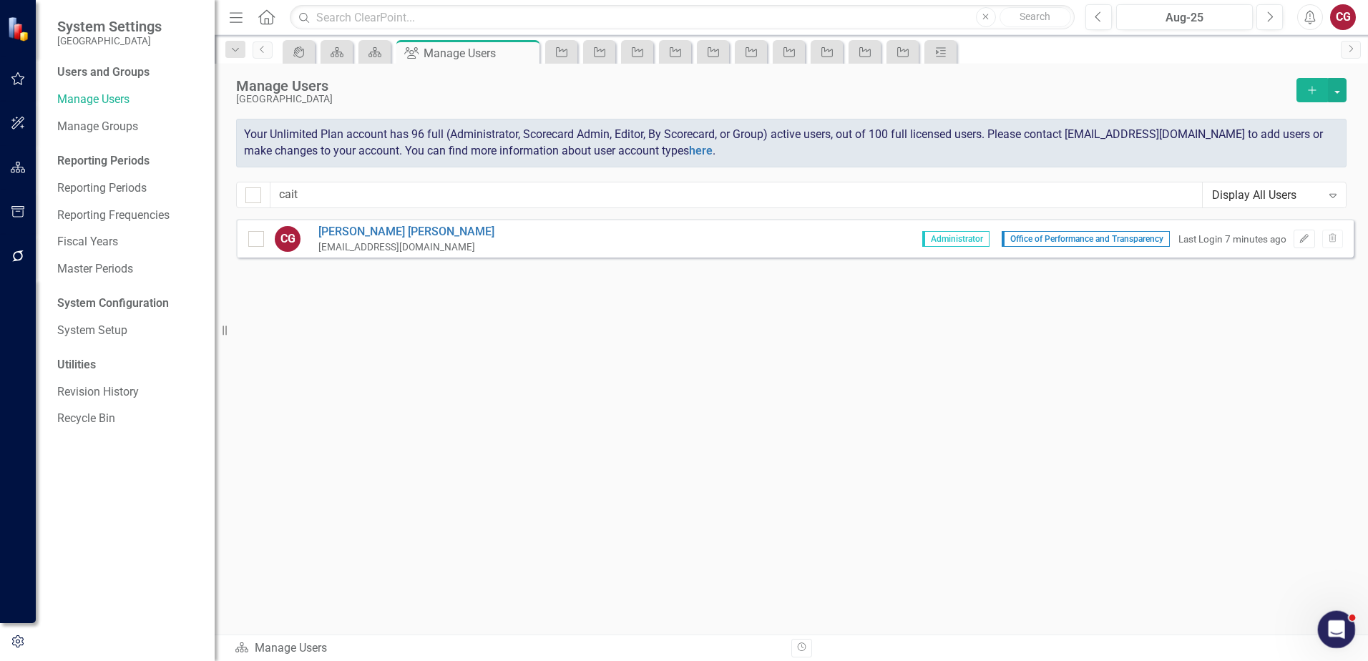
click at [1327, 624] on icon "Open Intercom Messenger" at bounding box center [1335, 628] width 24 height 24
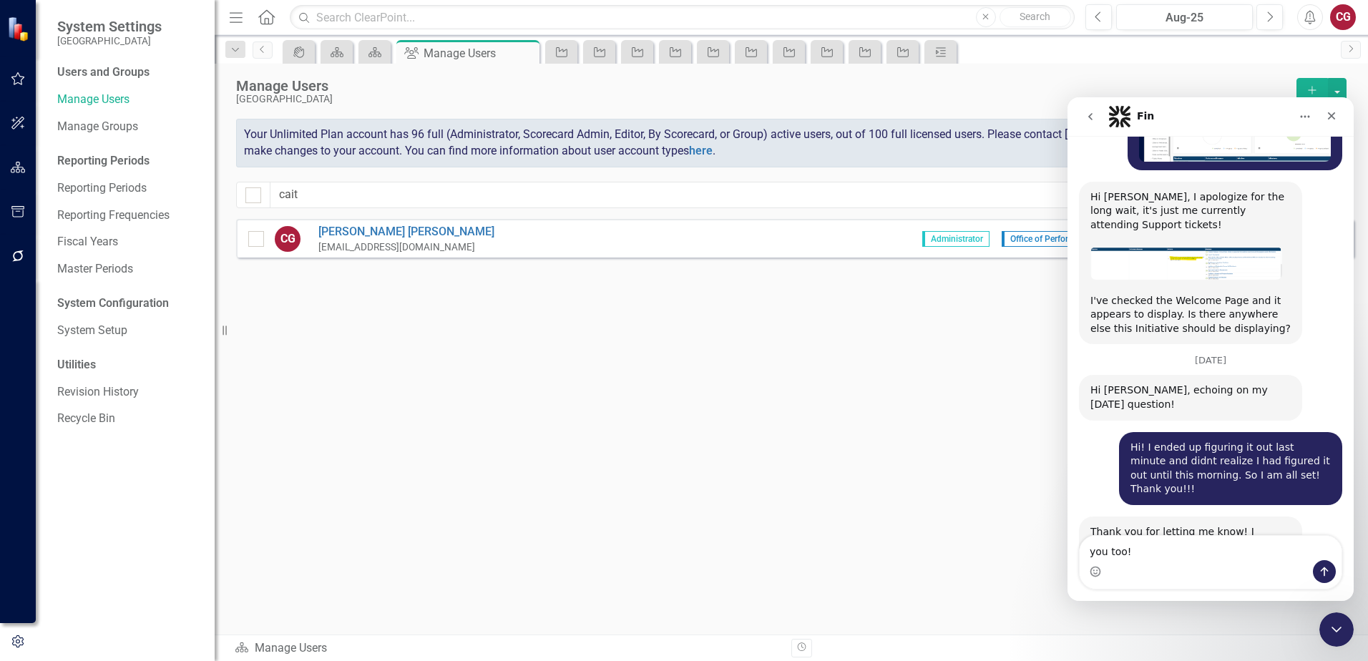
type textarea "you too!!"
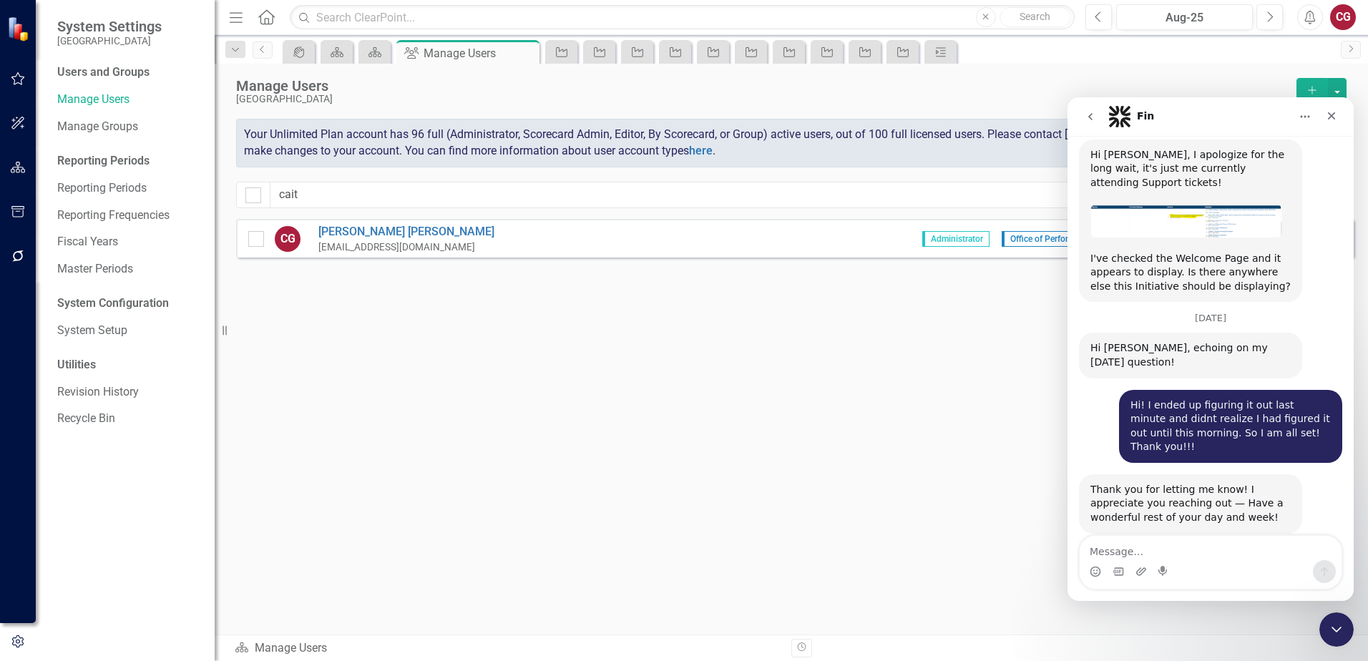
click at [1083, 118] on button "go back" at bounding box center [1090, 116] width 27 height 27
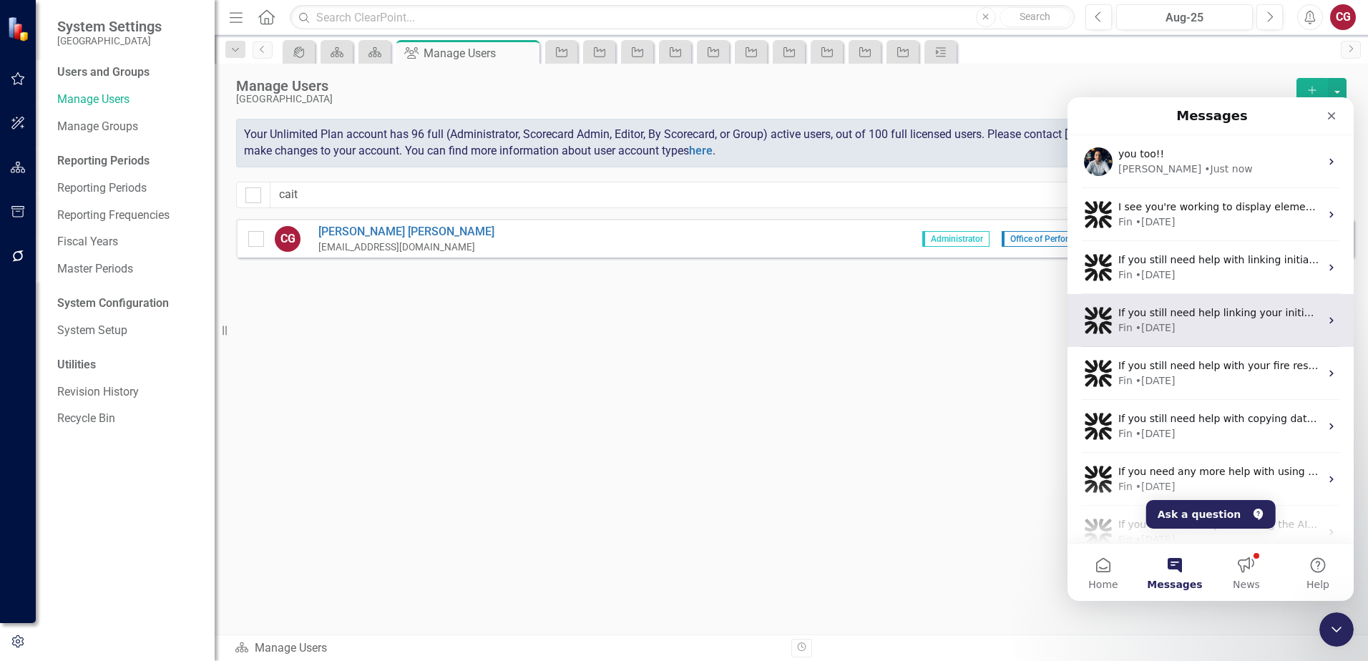
scroll to position [0, 0]
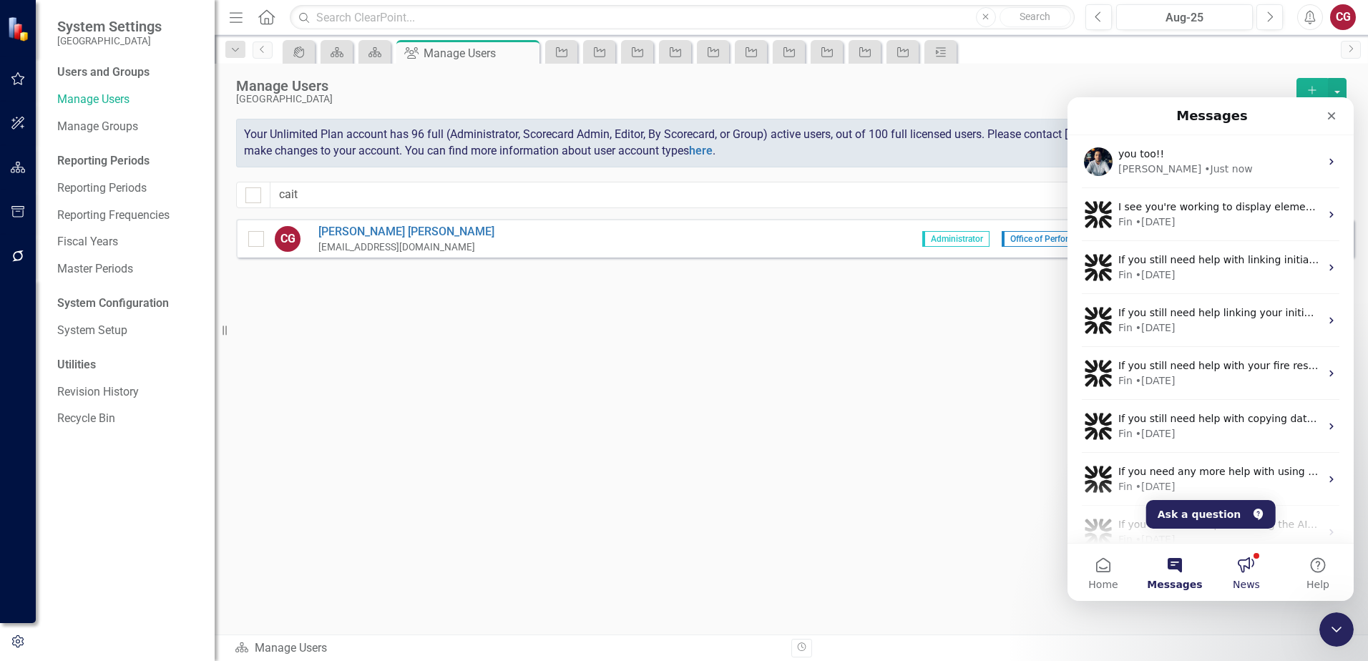
click at [1247, 580] on span "News" at bounding box center [1246, 585] width 27 height 10
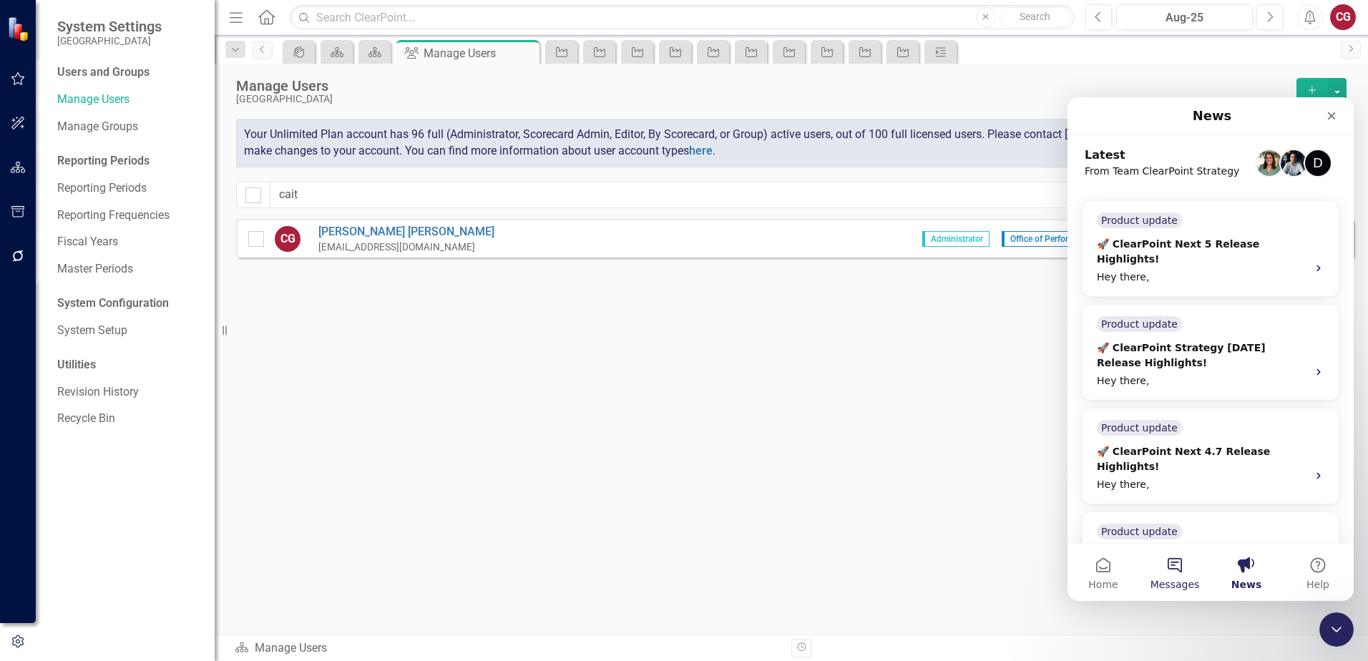
click at [1188, 580] on span "Messages" at bounding box center [1175, 585] width 49 height 10
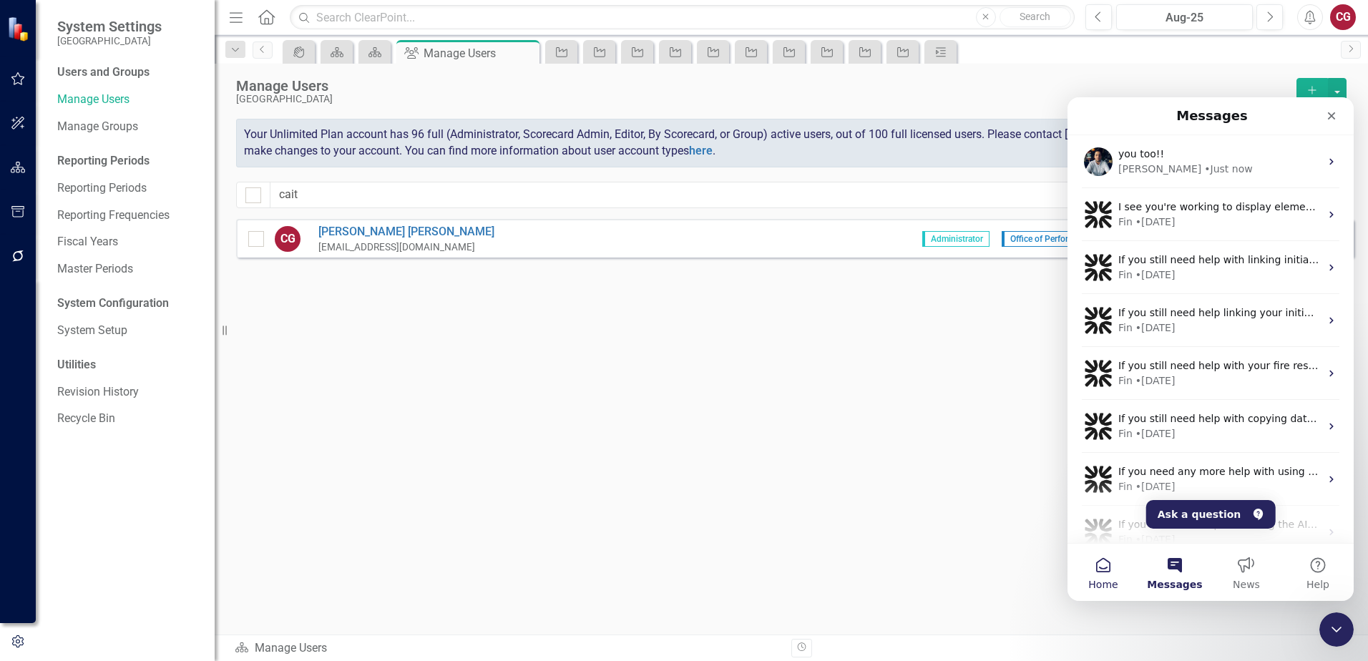
click at [1101, 569] on button "Home" at bounding box center [1104, 572] width 72 height 57
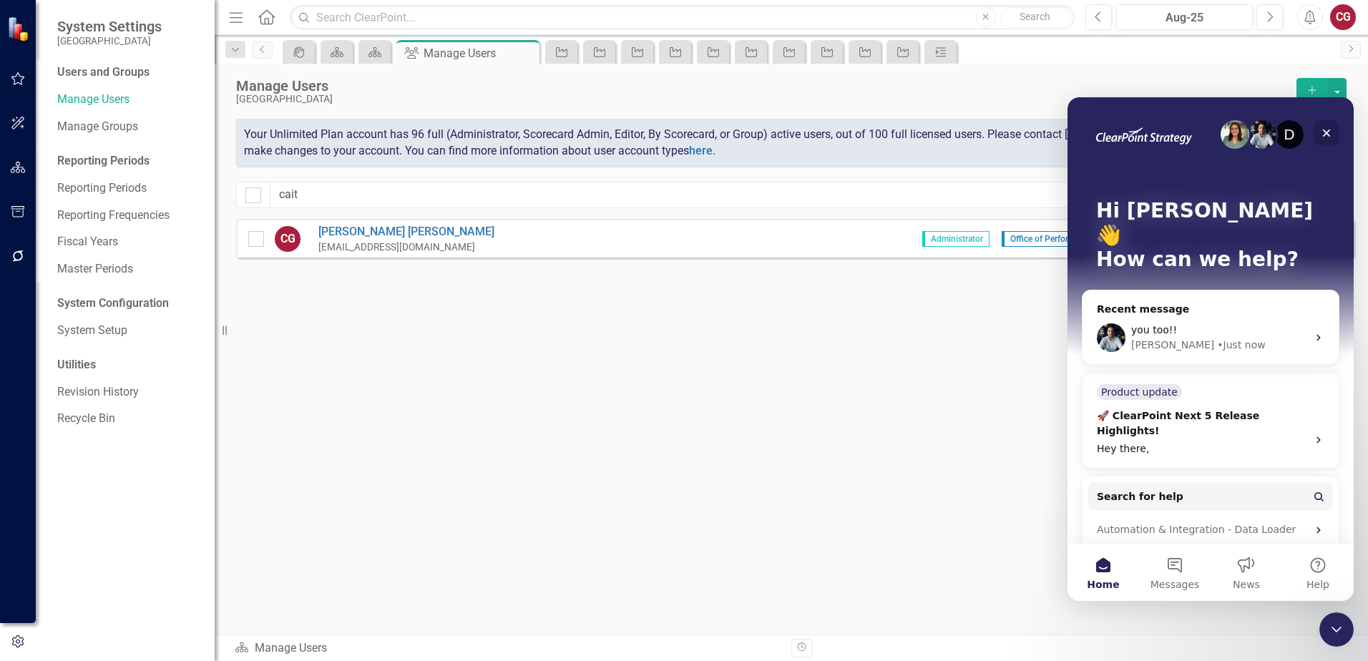
click at [1329, 135] on icon "Close" at bounding box center [1327, 134] width 8 height 8
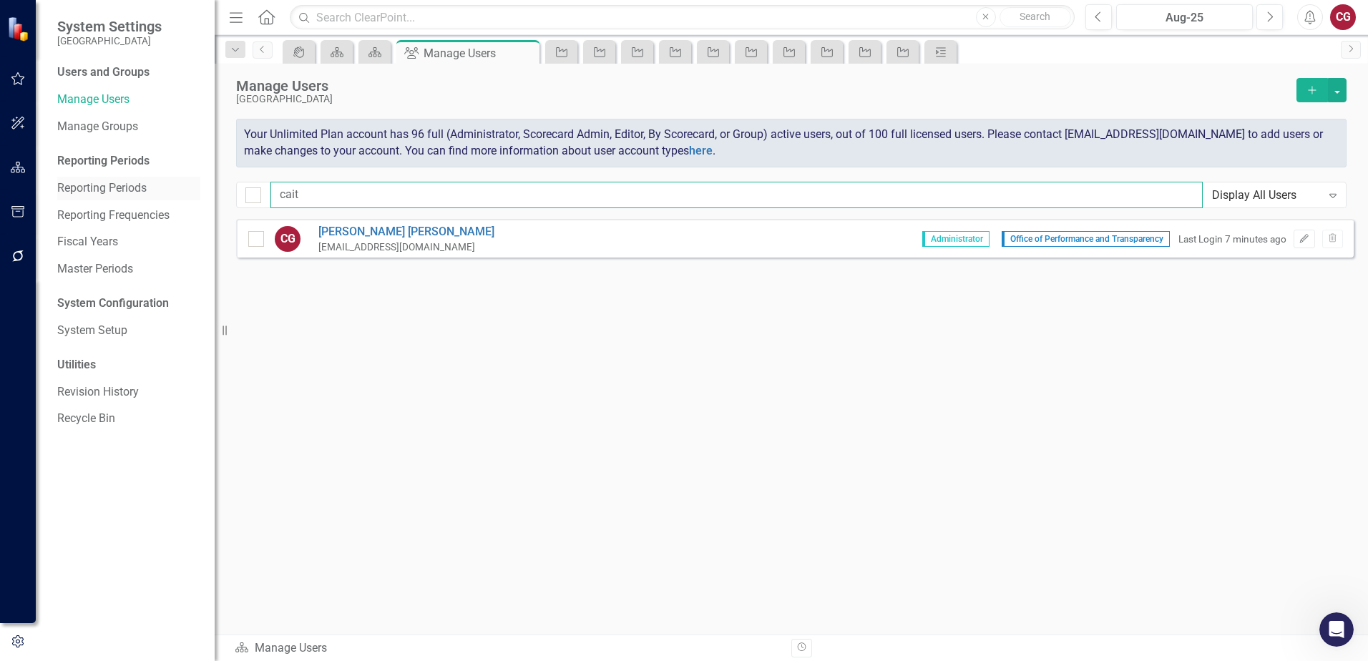
drag, startPoint x: 685, startPoint y: 200, endPoint x: 135, endPoint y: 187, distance: 551.1
click at [135, 188] on div "System Settings [GEOGRAPHIC_DATA] Users and Groups Manage Users Manage Groups R…" at bounding box center [684, 330] width 1368 height 661
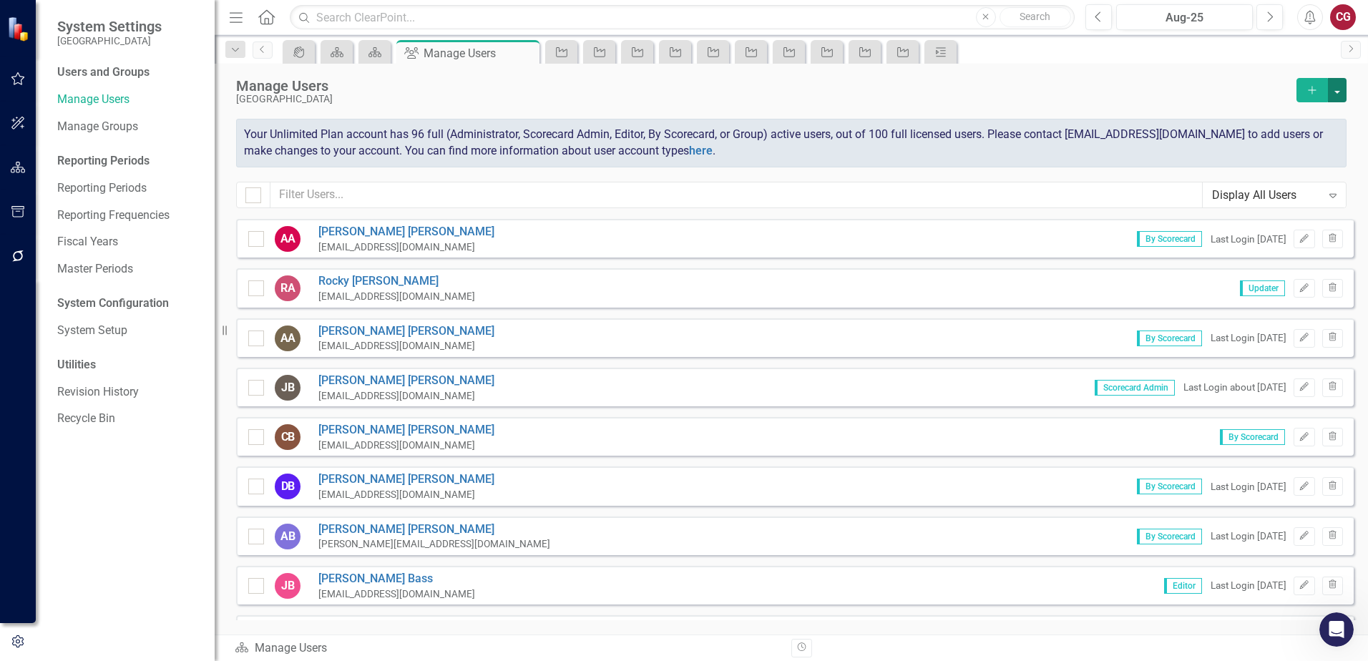
click at [1329, 94] on button "button" at bounding box center [1337, 90] width 19 height 24
click at [1247, 121] on link "icon.addUser Add User" at bounding box center [1279, 116] width 132 height 26
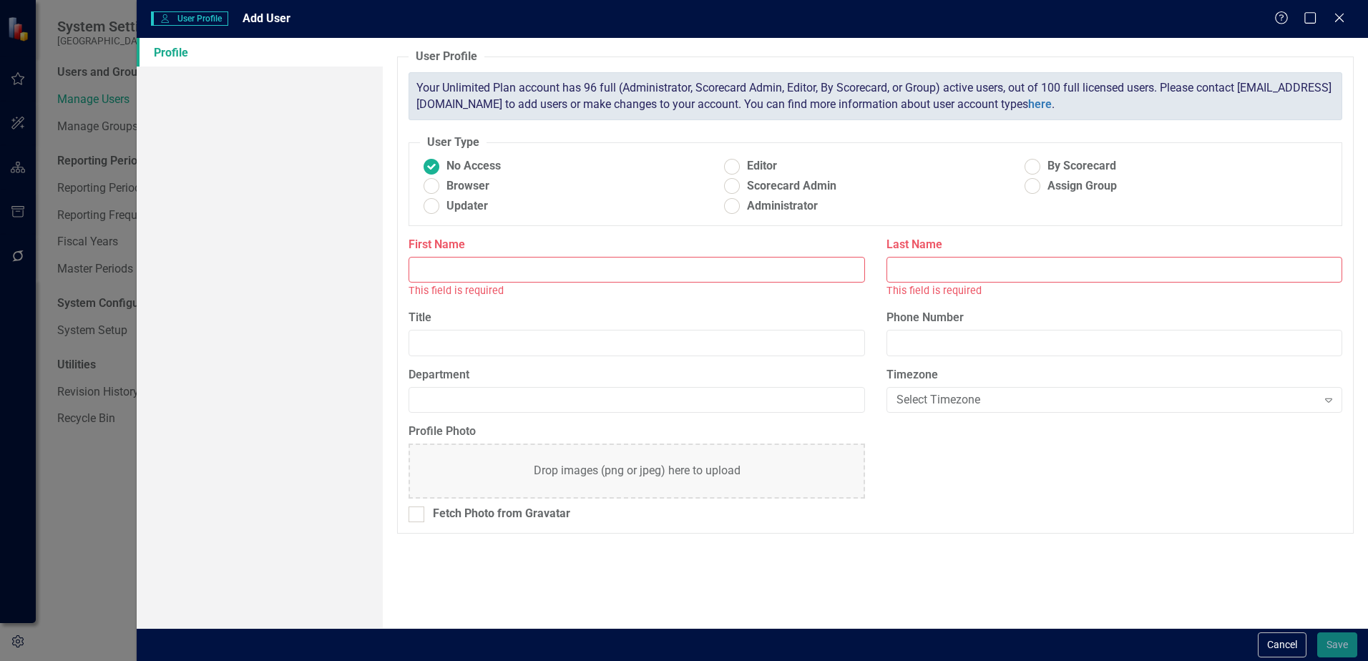
click at [454, 267] on input "First Name" at bounding box center [637, 270] width 456 height 26
type input "Test"
click at [459, 210] on span "Updater" at bounding box center [466, 206] width 41 height 16
click at [443, 210] on input "Updater" at bounding box center [432, 206] width 22 height 22
radio input "true"
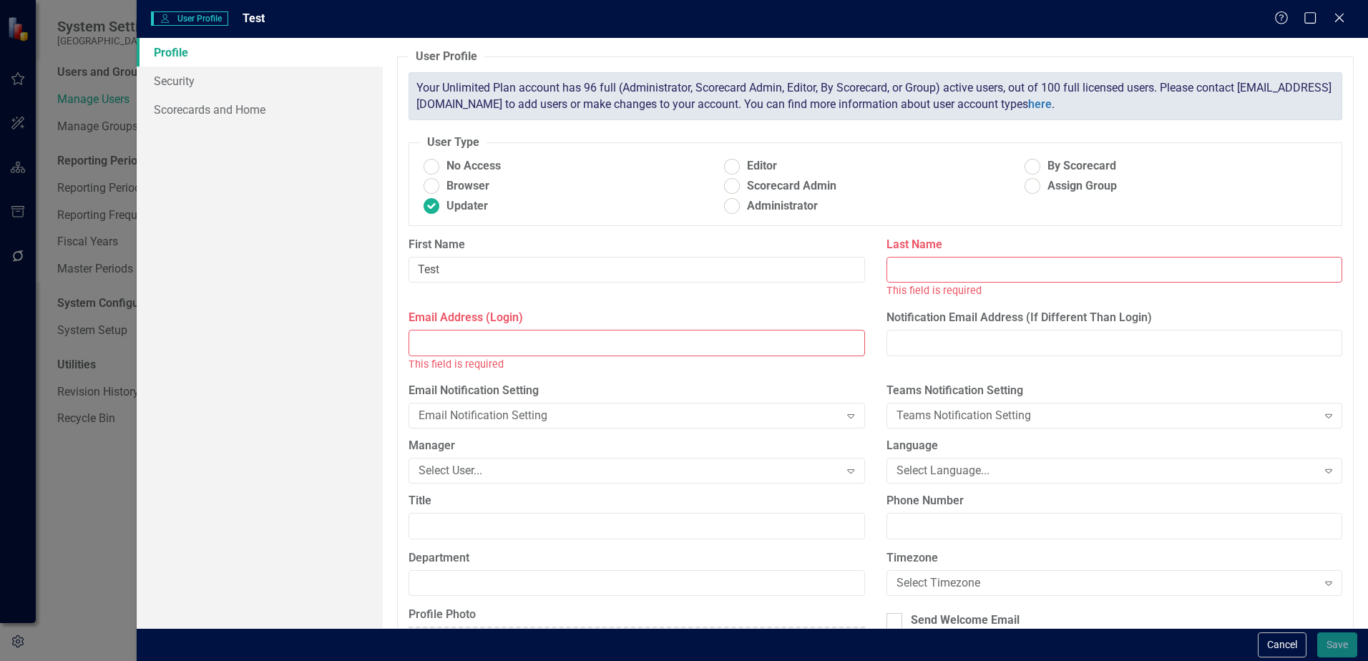
click at [479, 346] on input "Email Address (Login)" at bounding box center [637, 343] width 456 height 26
click at [426, 340] on input "Email Address (Login)" at bounding box center [637, 343] width 456 height 26
paste input "[EMAIL_ADDRESS][DOMAIN_NAME]"
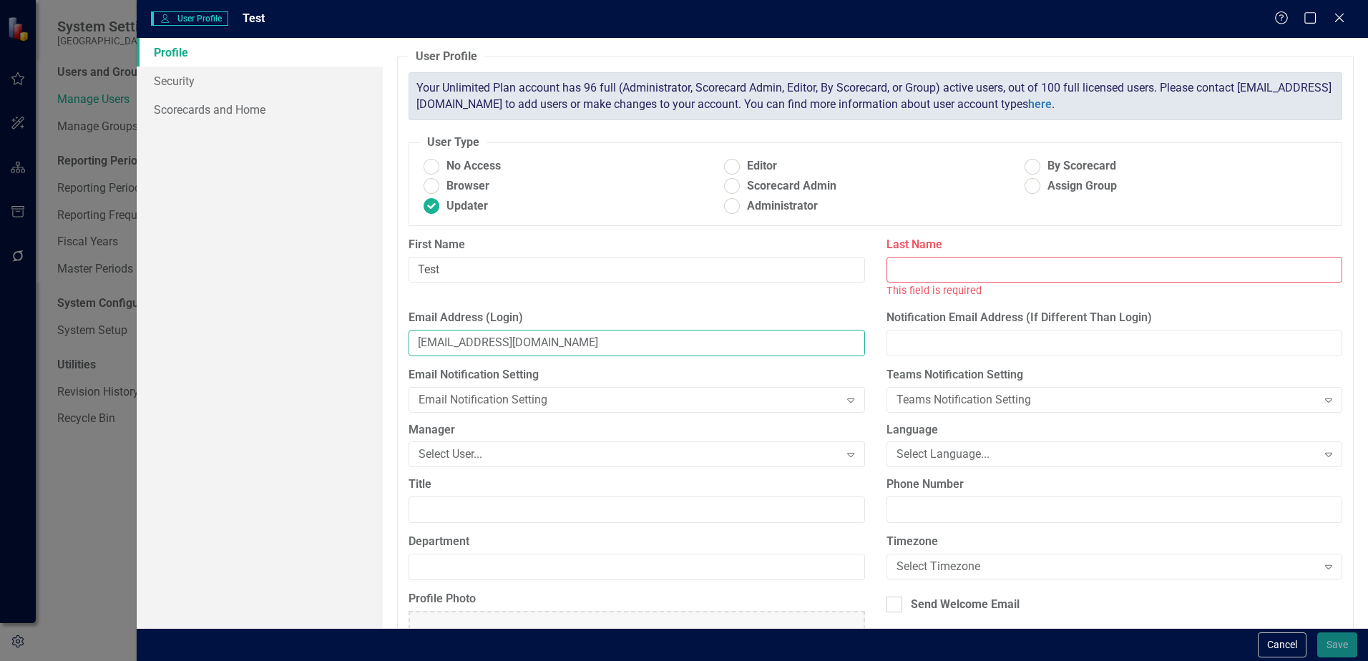
type input "[EMAIL_ADDRESS][DOMAIN_NAME]"
click at [975, 272] on input "Last Name" at bounding box center [1115, 270] width 456 height 26
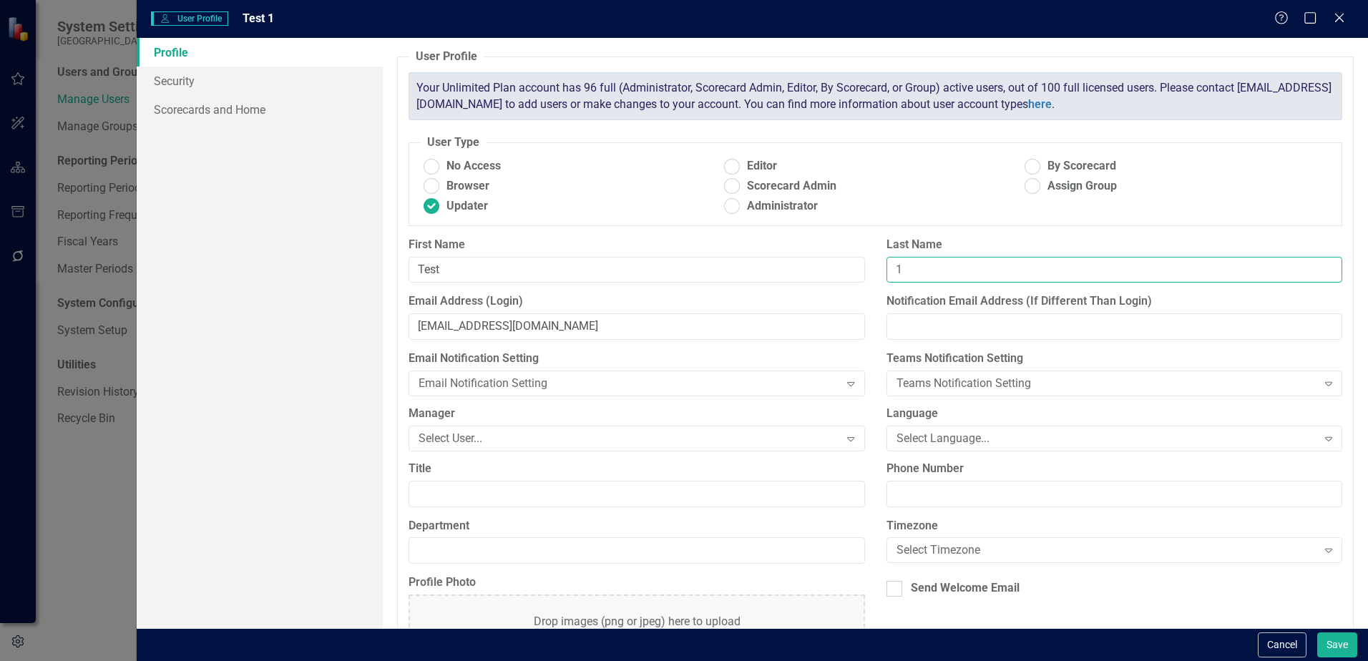
type input "1"
click at [878, 195] on div "No Access Editor By Scorecard Browser Scorecard Admin Assign Group Updater Admi…" at bounding box center [875, 188] width 911 height 60
click at [891, 589] on div at bounding box center [895, 589] width 16 height 16
click at [891, 589] on input "Send Welcome Email" at bounding box center [891, 585] width 9 height 9
checkbox input "true"
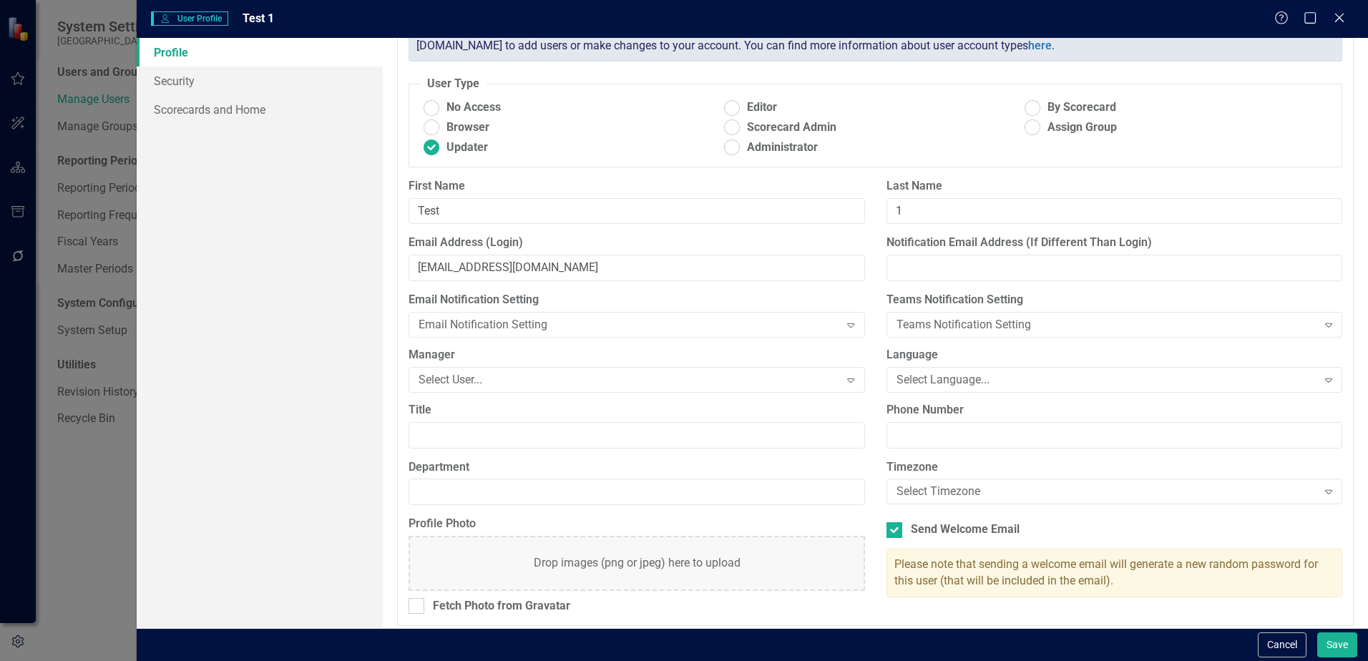
scroll to position [67, 0]
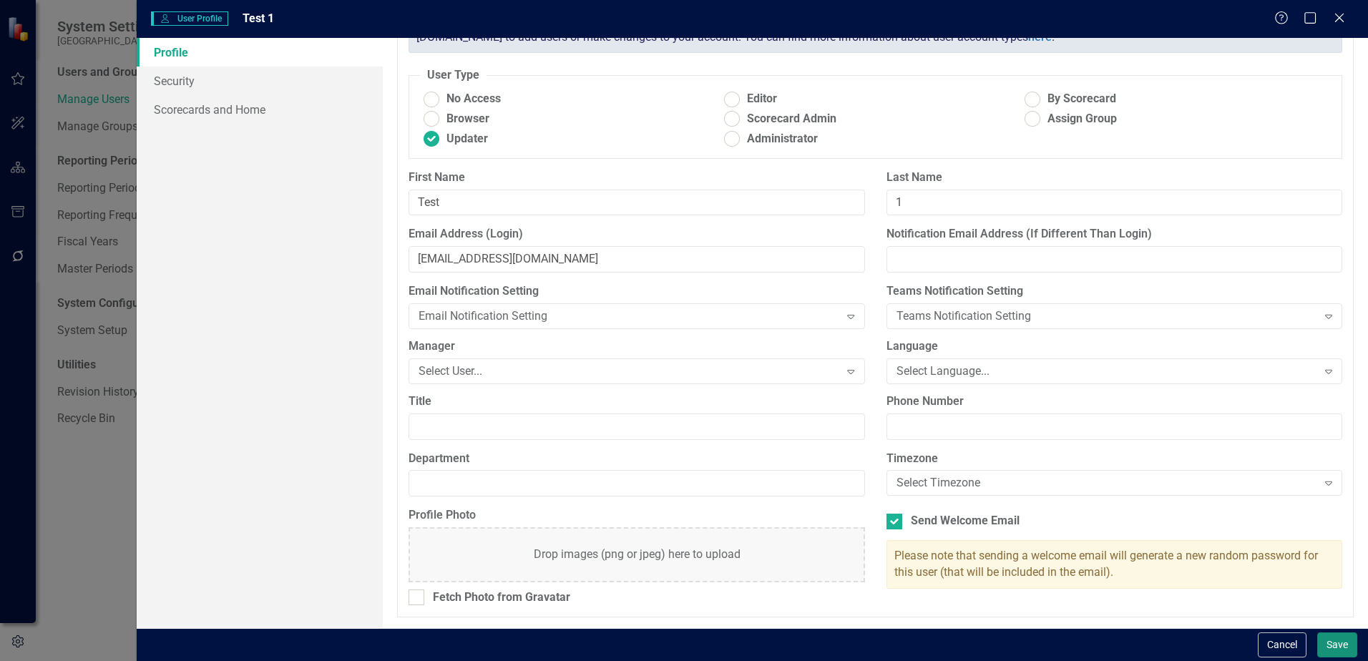
click at [1339, 640] on button "Save" at bounding box center [1337, 645] width 40 height 25
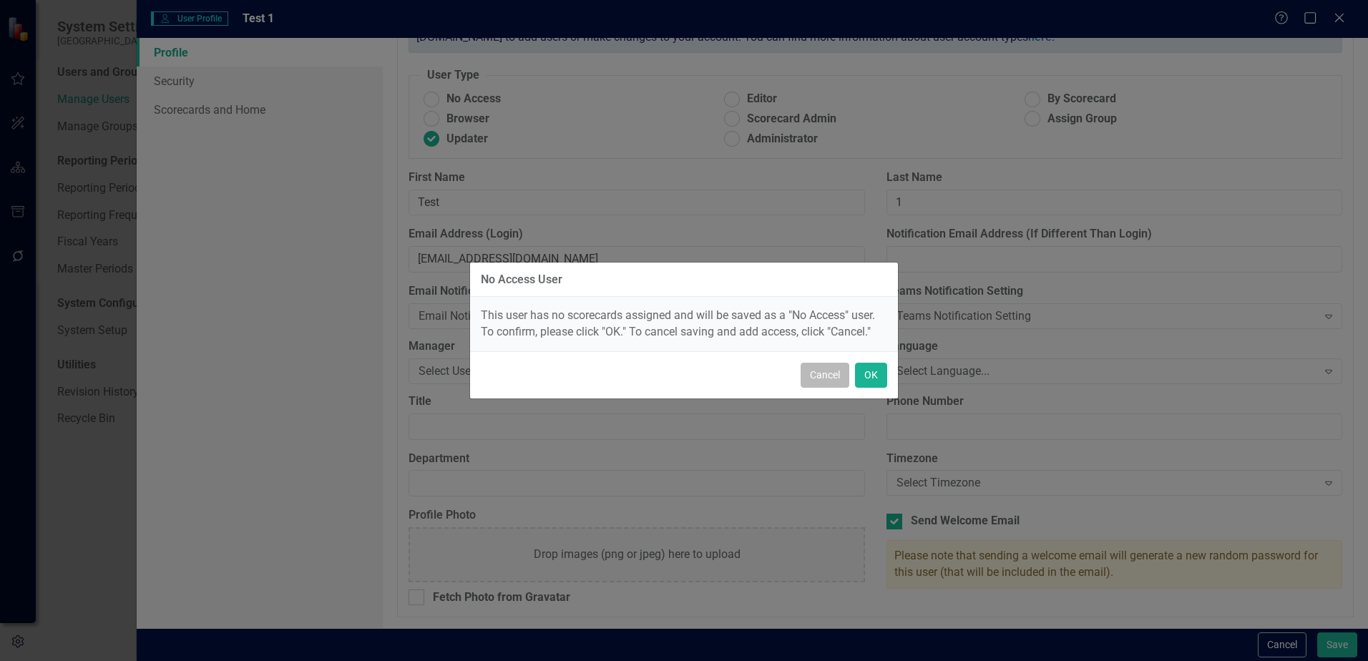
click at [809, 379] on button "Cancel" at bounding box center [825, 375] width 49 height 25
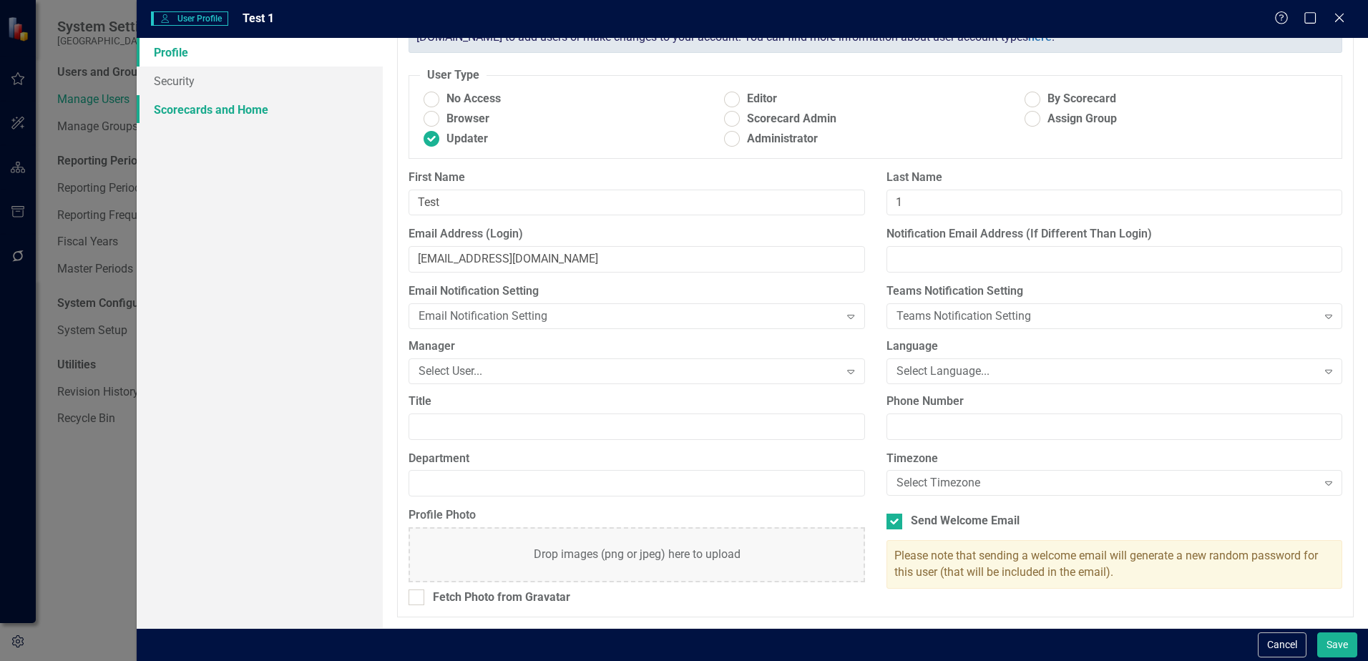
click at [215, 108] on link "Scorecards and Home" at bounding box center [260, 109] width 246 height 29
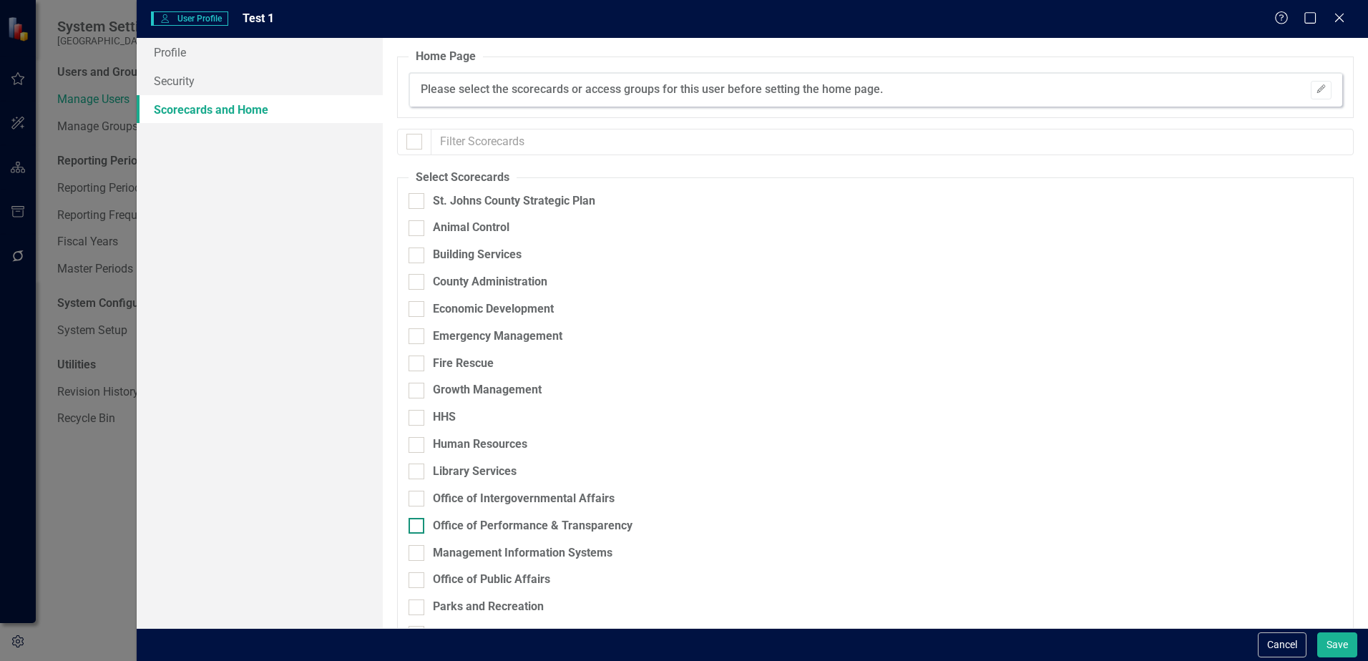
click at [420, 525] on div at bounding box center [417, 526] width 16 height 16
click at [418, 525] on input "Office of Performance & Transparency" at bounding box center [413, 522] width 9 height 9
checkbox input "true"
click at [1328, 641] on button "Save" at bounding box center [1337, 645] width 40 height 25
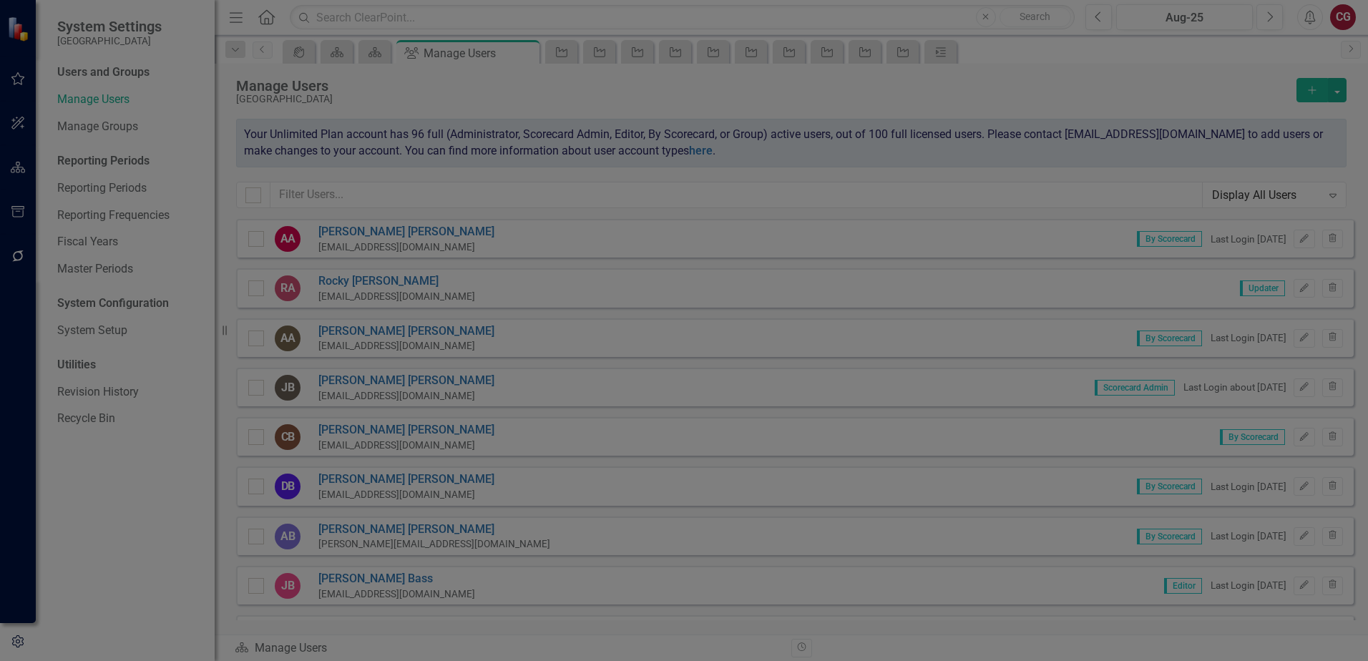
click at [173, 56] on div "User User Profile Test 1 Help Maximize Close Profile Security Scorecards and Ho…" at bounding box center [684, 330] width 1368 height 661
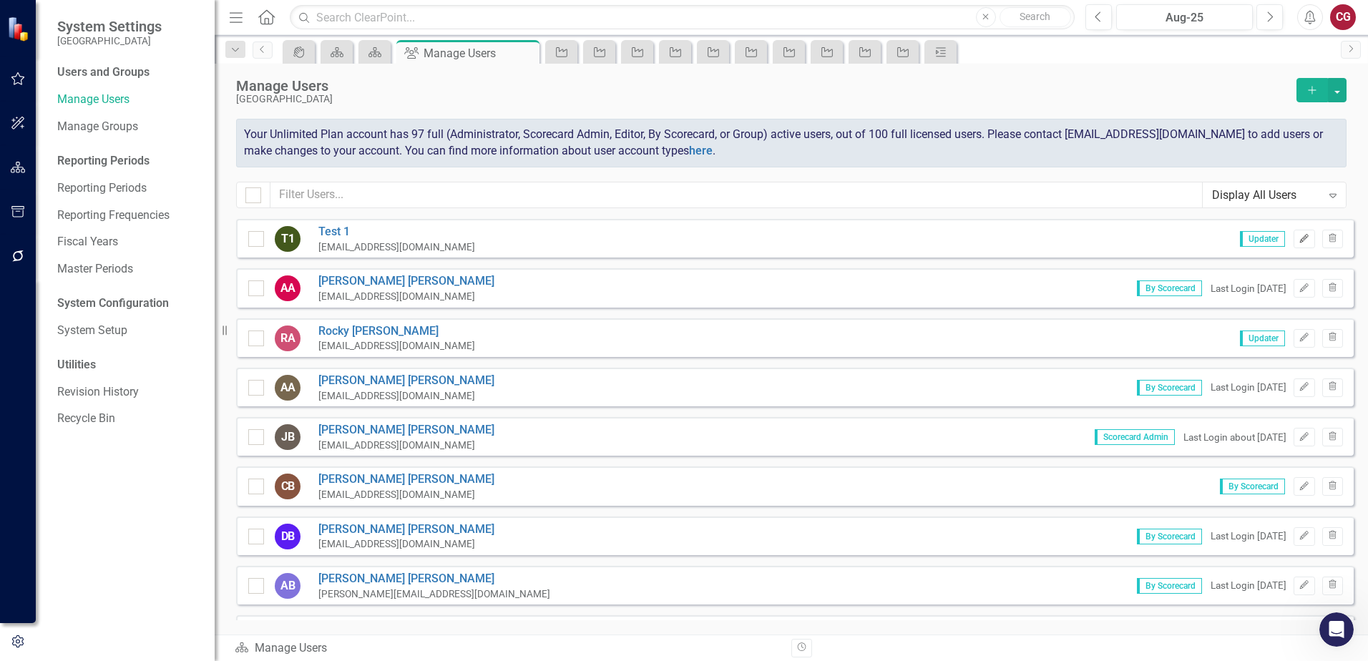
click at [1299, 241] on icon "Edit" at bounding box center [1304, 239] width 11 height 9
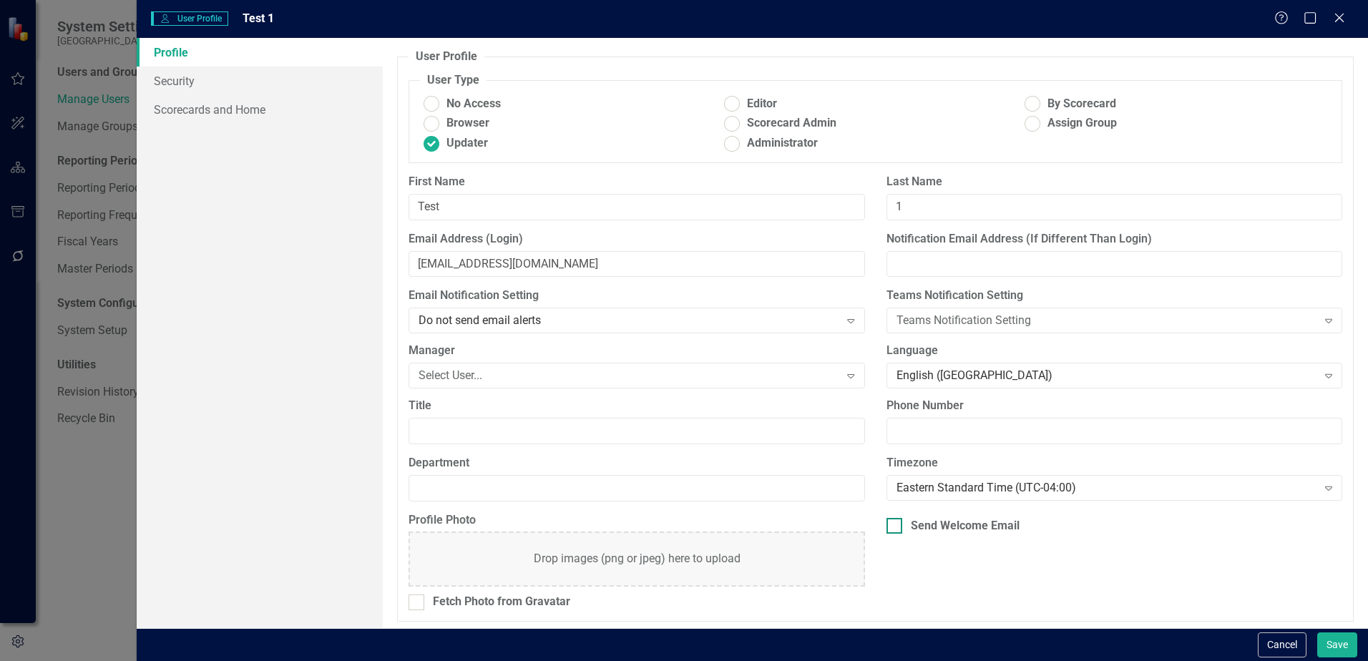
click at [971, 520] on div "Send Welcome Email" at bounding box center [965, 526] width 109 height 16
click at [896, 520] on input "Send Welcome Email" at bounding box center [891, 522] width 9 height 9
checkbox input "true"
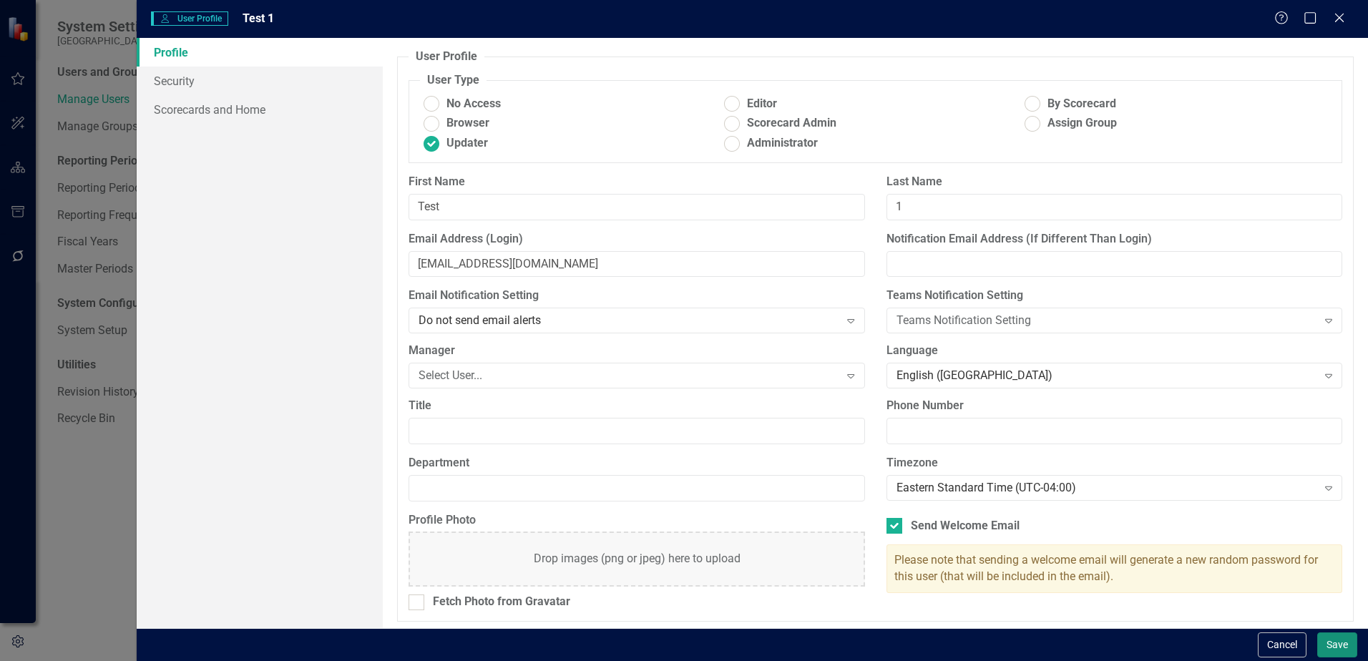
click at [1340, 650] on button "Save" at bounding box center [1337, 645] width 40 height 25
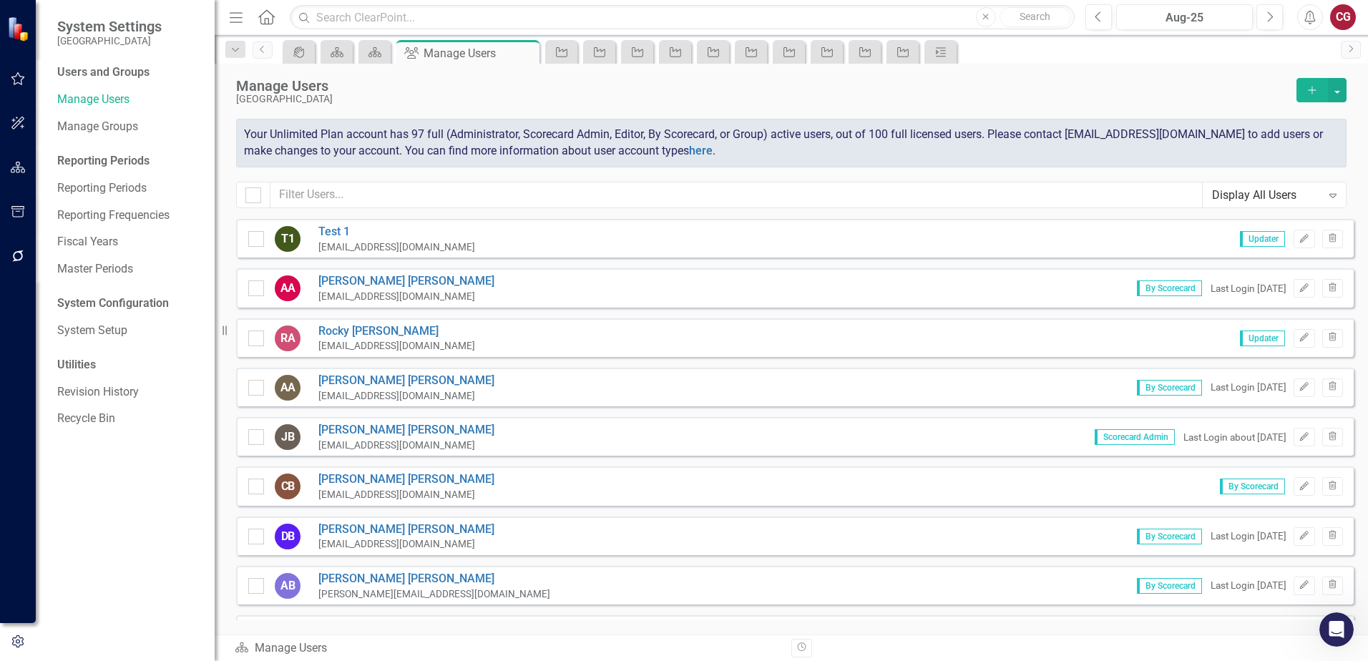
click at [1346, 23] on div "CG" at bounding box center [1343, 17] width 26 height 26
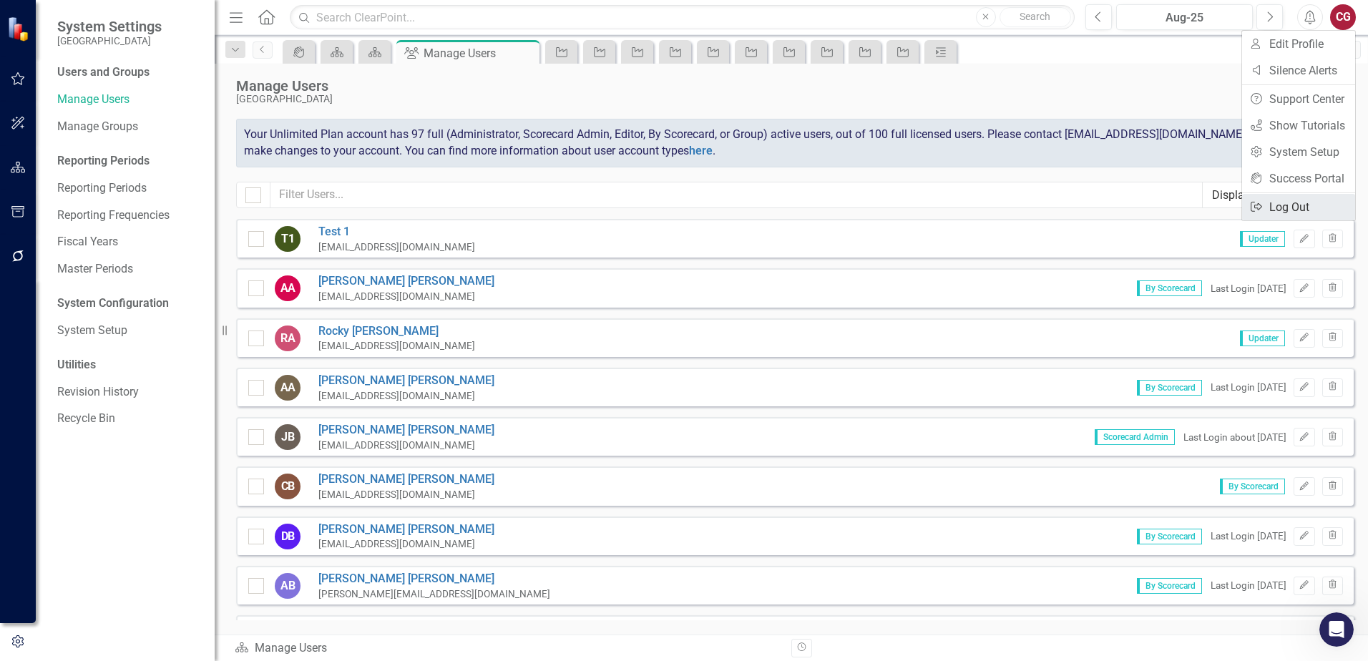
click at [1278, 213] on link "Logout Log Out" at bounding box center [1298, 207] width 113 height 26
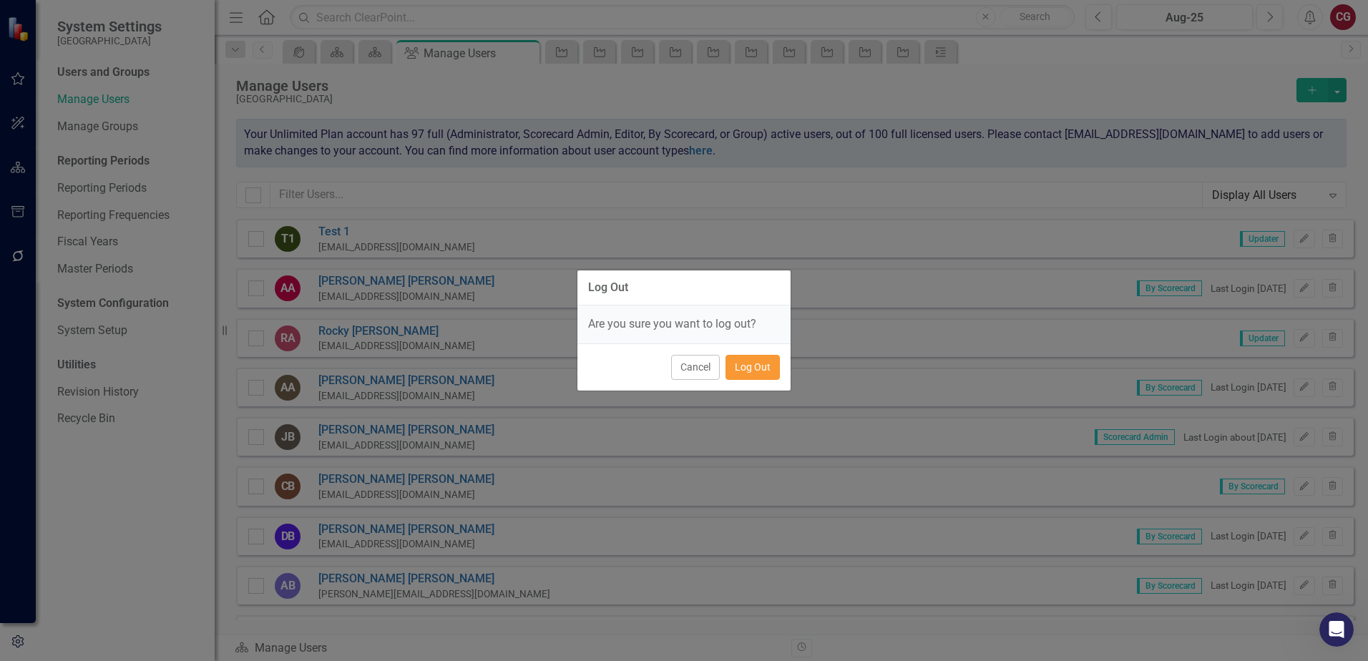
click at [754, 366] on button "Log Out" at bounding box center [753, 367] width 54 height 25
